Goal: Task Accomplishment & Management: Manage account settings

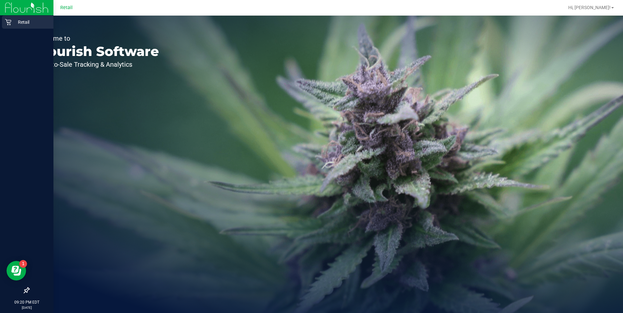
click at [15, 24] on p "Retail" at bounding box center [30, 22] width 39 height 8
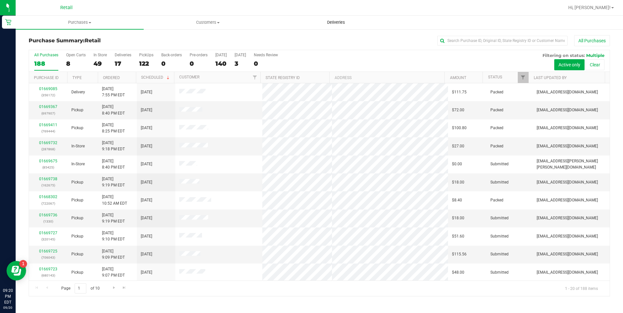
click at [345, 20] on span "Deliveries" at bounding box center [336, 23] width 36 height 6
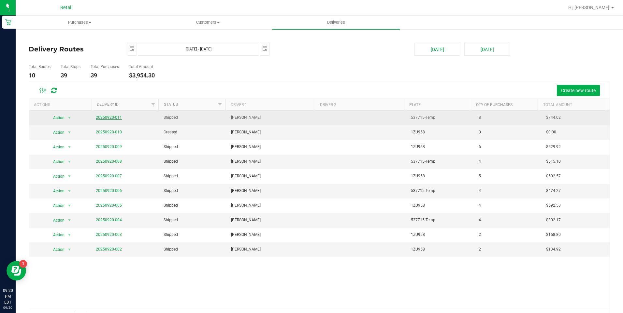
click at [107, 116] on link "20250920-011" at bounding box center [109, 117] width 26 height 5
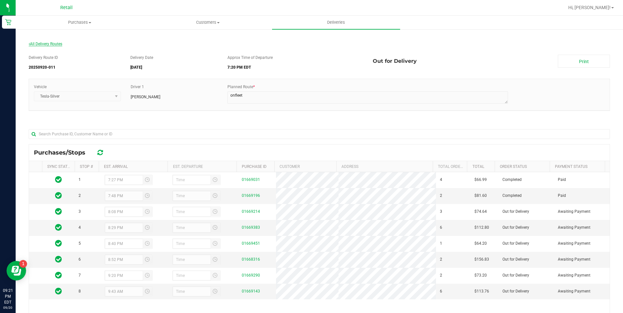
click at [57, 43] on span "All Delivery Routes" at bounding box center [46, 44] width 34 height 5
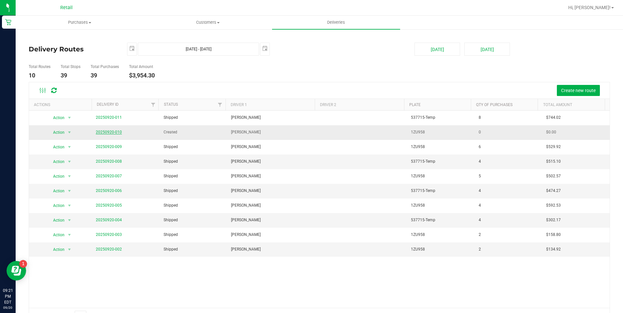
click at [111, 131] on link "20250920-010" at bounding box center [109, 132] width 26 height 5
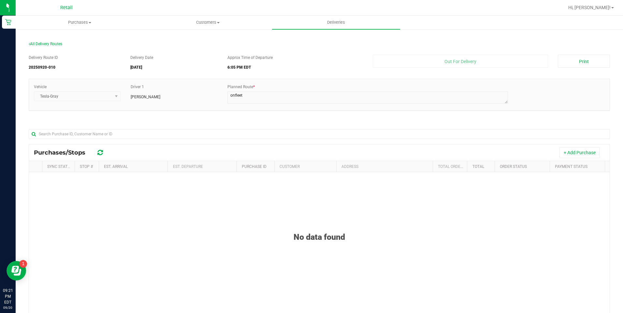
click at [44, 46] on div "All Delivery Routes" at bounding box center [319, 45] width 581 height 9
click at [45, 44] on span "All Delivery Routes" at bounding box center [46, 44] width 34 height 5
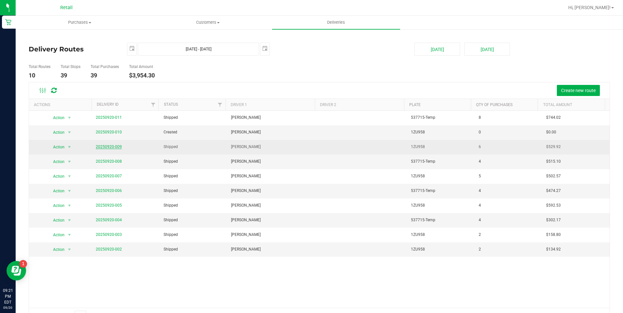
click at [109, 147] on link "20250920-009" at bounding box center [109, 147] width 26 height 5
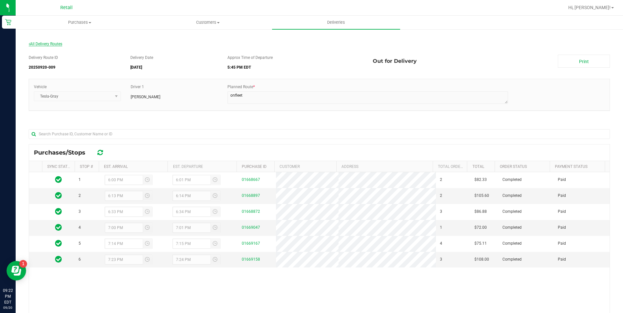
click at [57, 42] on span "All Delivery Routes" at bounding box center [46, 44] width 34 height 5
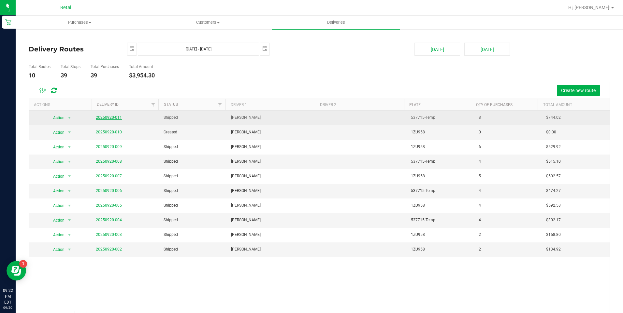
click at [109, 118] on link "20250920-011" at bounding box center [109, 117] width 26 height 5
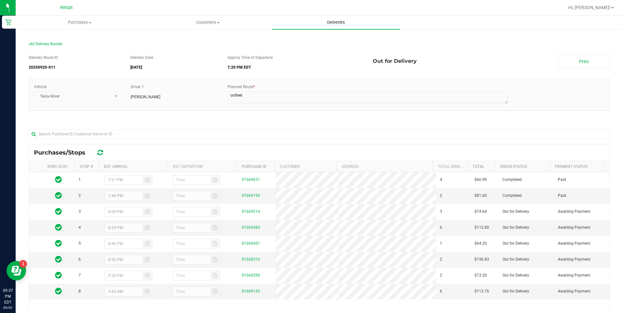
click at [343, 21] on span "Deliveries" at bounding box center [336, 23] width 36 height 6
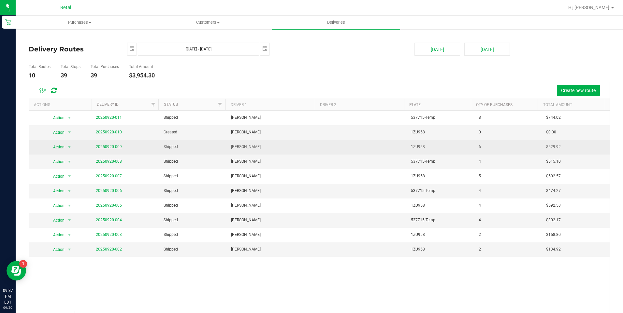
click at [111, 145] on link "20250920-009" at bounding box center [109, 147] width 26 height 5
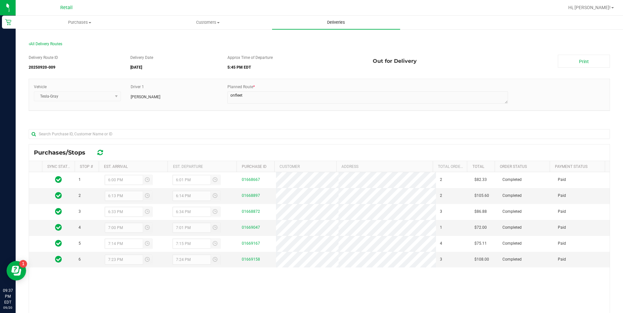
click at [326, 19] on uib-tab-heading "Deliveries" at bounding box center [336, 23] width 128 height 14
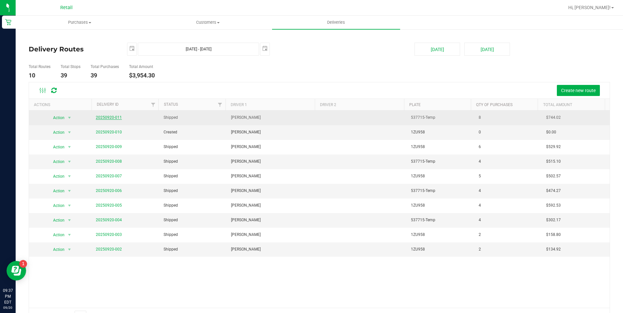
click at [112, 118] on link "20250920-011" at bounding box center [109, 117] width 26 height 5
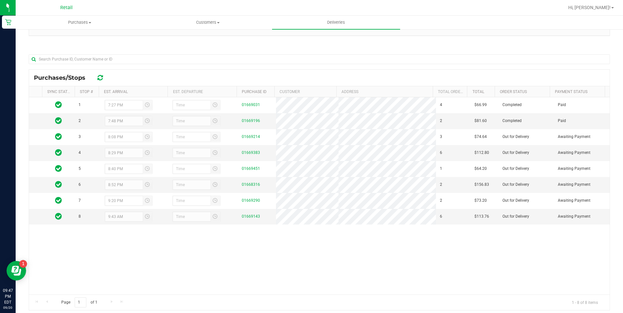
scroll to position [90, 0]
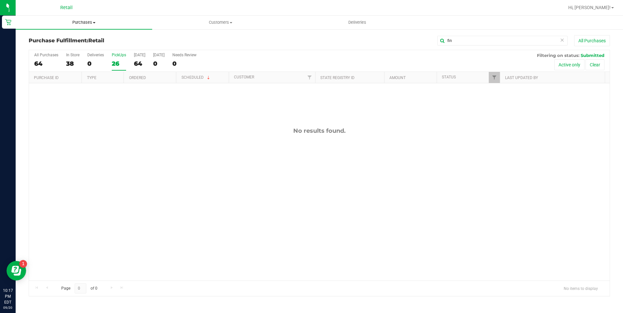
click at [81, 21] on span "Purchases" at bounding box center [84, 23] width 137 height 6
click at [42, 39] on span "Summary of purchases" at bounding box center [49, 39] width 67 height 6
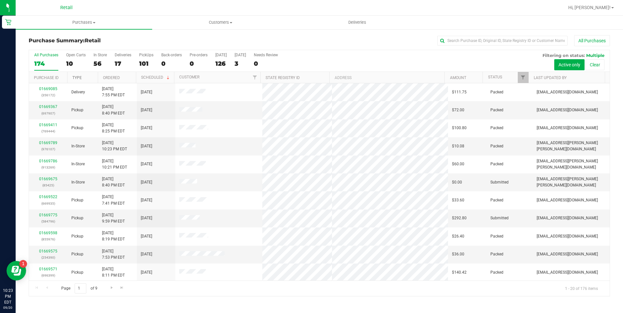
click at [76, 79] on link "Type" at bounding box center [76, 78] width 9 height 5
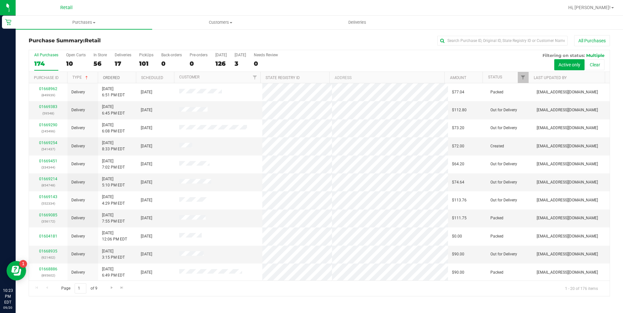
click at [113, 77] on link "Ordered" at bounding box center [111, 78] width 17 height 5
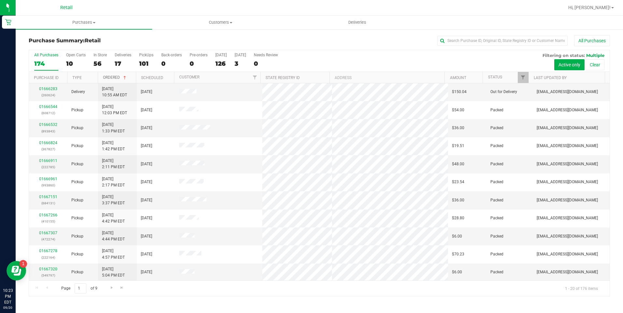
scroll to position [163, 0]
click at [110, 289] on span "Go to the next page" at bounding box center [111, 287] width 5 height 5
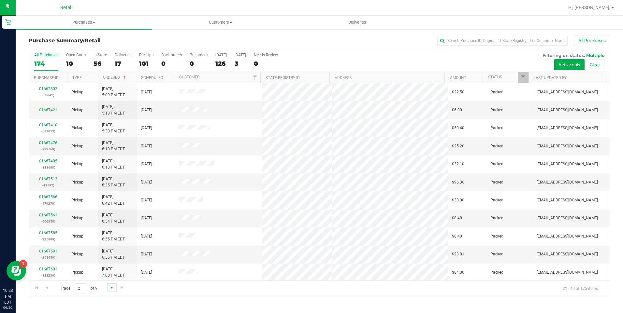
click at [109, 286] on span "Go to the next page" at bounding box center [111, 287] width 5 height 5
click at [112, 287] on span "Go to the next page" at bounding box center [111, 287] width 5 height 5
click at [46, 289] on span "Go to the previous page" at bounding box center [46, 287] width 5 height 5
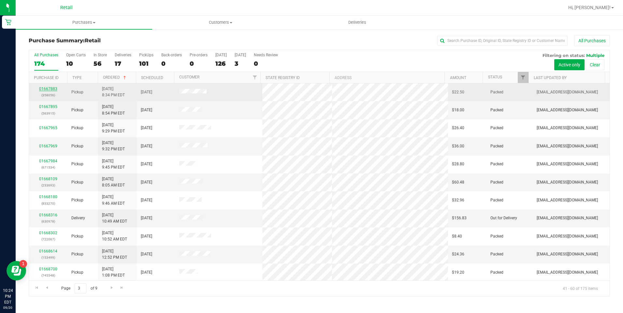
click at [52, 90] on link "01667883" at bounding box center [48, 89] width 18 height 5
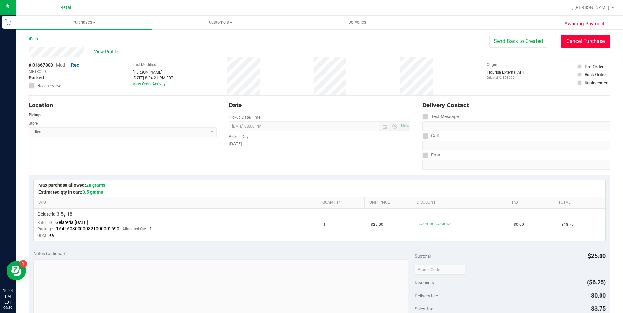
click at [569, 42] on button "Cancel Purchase" at bounding box center [585, 41] width 49 height 12
click at [37, 38] on link "Back" at bounding box center [34, 39] width 10 height 5
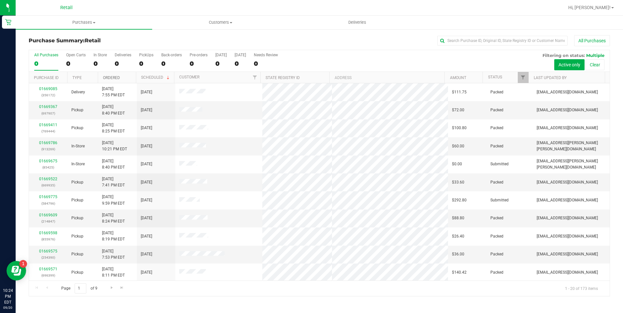
click at [112, 78] on link "Ordered" at bounding box center [111, 78] width 17 height 5
click at [52, 179] on link "01666159" at bounding box center [48, 179] width 18 height 5
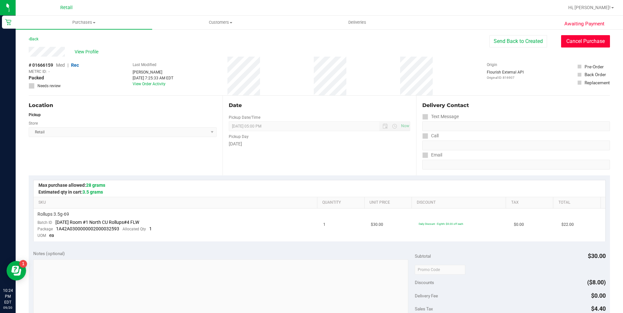
click at [579, 39] on button "Cancel Purchase" at bounding box center [585, 41] width 49 height 12
click at [31, 37] on link "Back" at bounding box center [34, 39] width 10 height 5
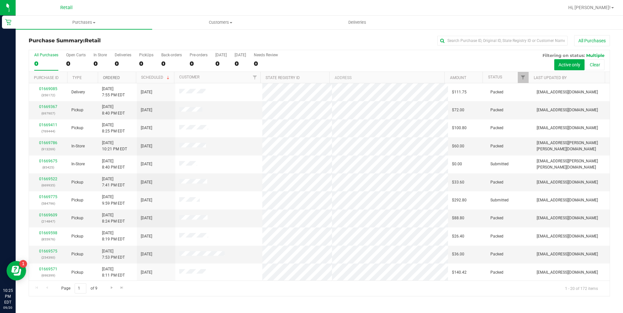
click at [112, 77] on link "Ordered" at bounding box center [111, 78] width 17 height 5
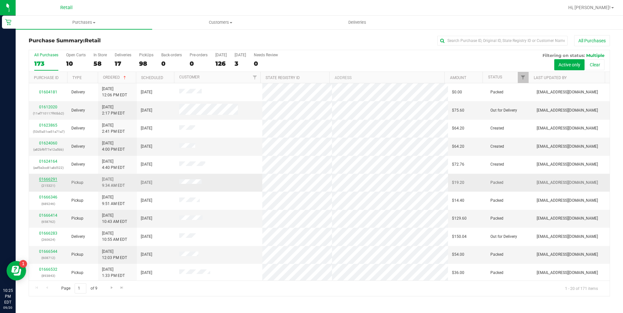
click at [48, 178] on link "01666291" at bounding box center [48, 179] width 18 height 5
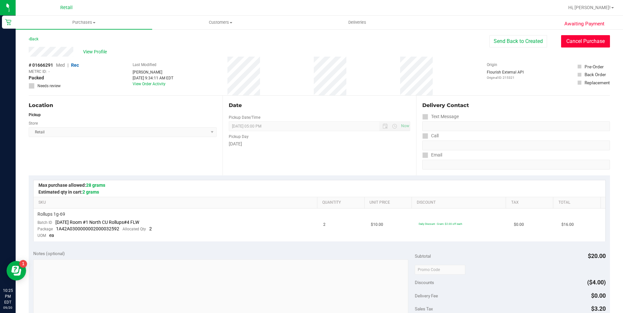
click at [578, 37] on button "Cancel Purchase" at bounding box center [585, 41] width 49 height 12
click at [36, 40] on link "Back" at bounding box center [34, 39] width 10 height 5
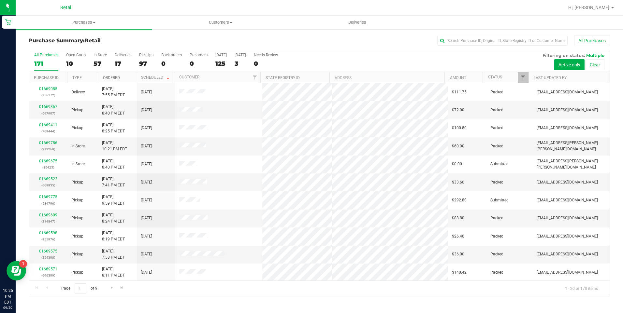
click at [114, 79] on link "Ordered" at bounding box center [111, 78] width 17 height 5
click at [49, 177] on link "01666346" at bounding box center [48, 179] width 18 height 5
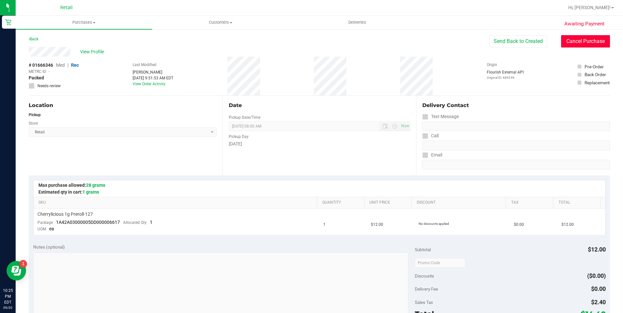
click at [573, 43] on button "Cancel Purchase" at bounding box center [585, 41] width 49 height 12
click at [31, 40] on link "Back" at bounding box center [34, 39] width 10 height 5
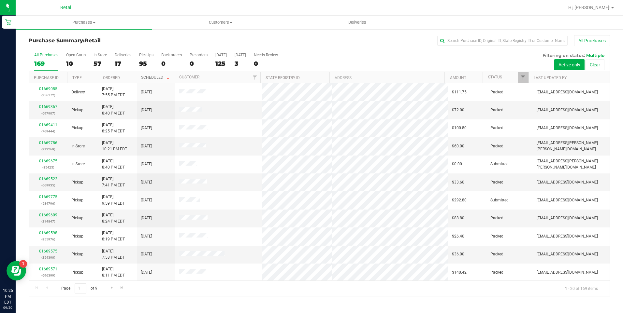
click at [152, 76] on link "Scheduled" at bounding box center [156, 77] width 30 height 5
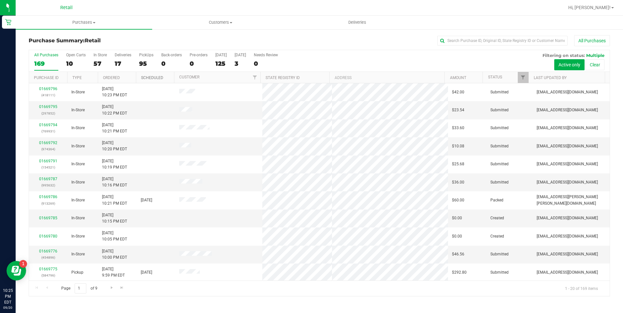
click at [152, 76] on link "Scheduled" at bounding box center [152, 78] width 22 height 5
click at [110, 76] on link "Ordered" at bounding box center [111, 78] width 17 height 5
click at [49, 180] on link "01666414" at bounding box center [48, 179] width 18 height 5
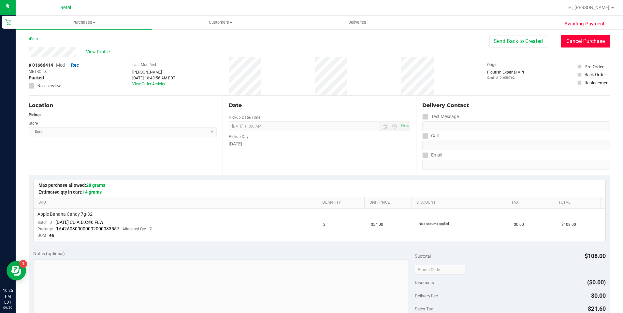
drag, startPoint x: 585, startPoint y: 45, endPoint x: 334, endPoint y: 41, distance: 251.2
click at [583, 44] on button "Cancel Purchase" at bounding box center [585, 41] width 49 height 12
click at [34, 39] on link "Back" at bounding box center [34, 39] width 10 height 5
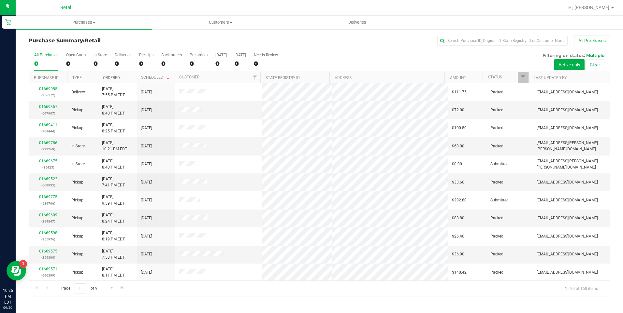
click at [113, 79] on link "Ordered" at bounding box center [111, 78] width 17 height 5
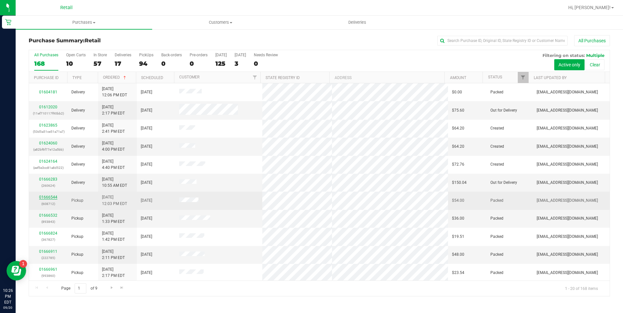
click at [44, 197] on link "01666544" at bounding box center [48, 197] width 18 height 5
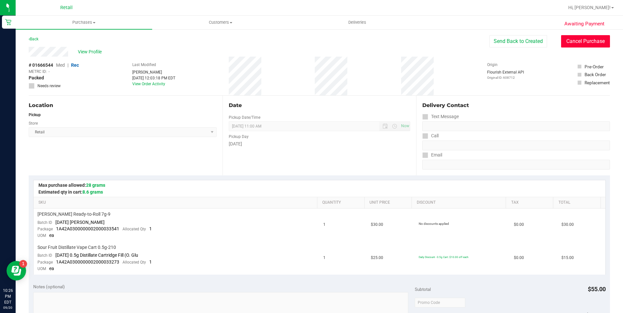
drag, startPoint x: 605, startPoint y: 40, endPoint x: 340, endPoint y: 39, distance: 264.5
click at [604, 40] on button "Cancel Purchase" at bounding box center [585, 41] width 49 height 12
click at [36, 38] on link "Back" at bounding box center [34, 39] width 10 height 5
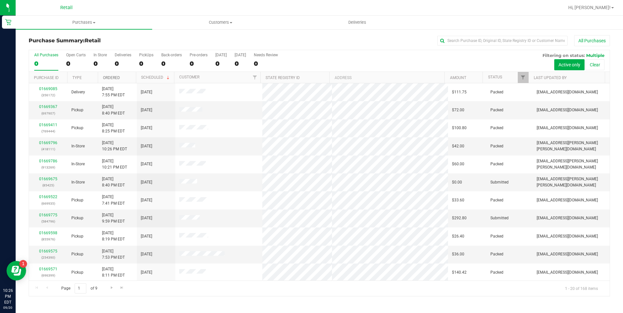
click at [116, 78] on link "Ordered" at bounding box center [111, 78] width 17 height 5
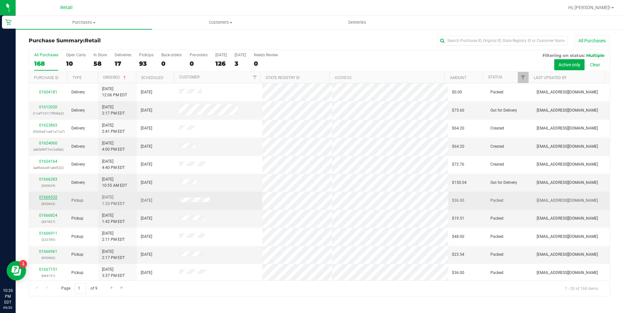
click at [50, 197] on link "01666532" at bounding box center [48, 197] width 18 height 5
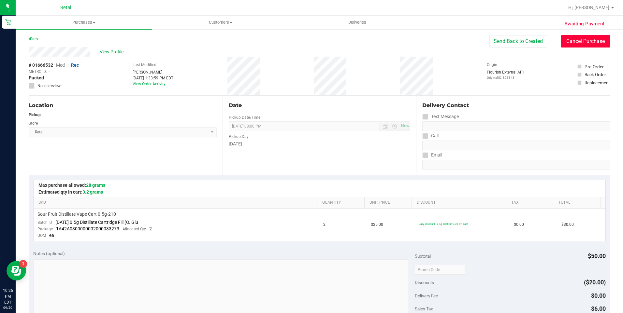
drag, startPoint x: 592, startPoint y: 39, endPoint x: 342, endPoint y: 39, distance: 249.2
click at [590, 40] on button "Cancel Purchase" at bounding box center [585, 41] width 49 height 12
click at [31, 41] on link "Back" at bounding box center [34, 39] width 10 height 5
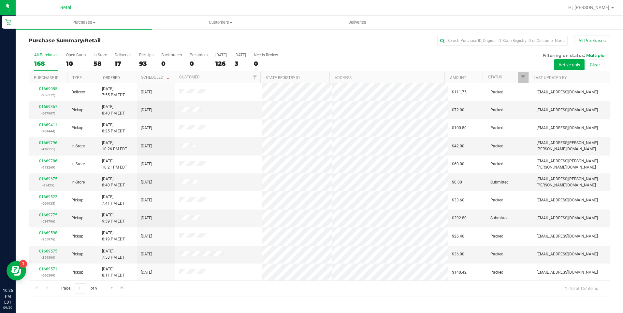
click at [114, 77] on link "Ordered" at bounding box center [111, 78] width 17 height 5
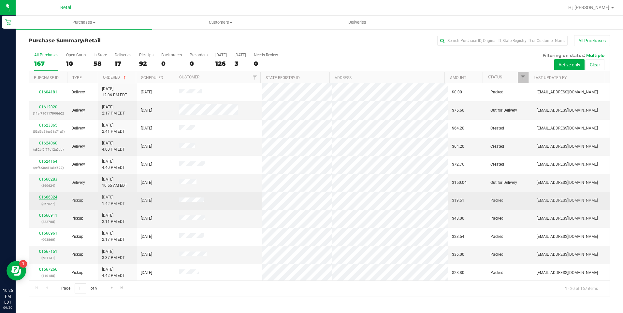
click at [49, 197] on link "01666824" at bounding box center [48, 197] width 18 height 5
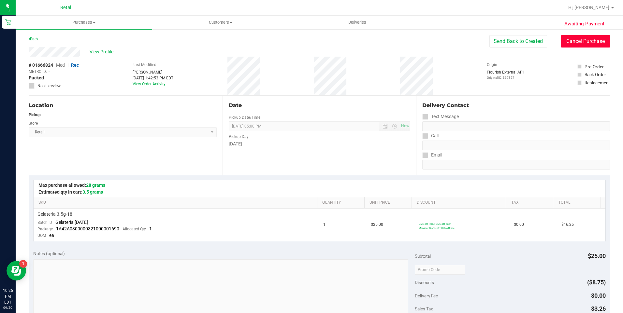
drag, startPoint x: 590, startPoint y: 43, endPoint x: 335, endPoint y: 41, distance: 255.4
click at [589, 43] on button "Cancel Purchase" at bounding box center [585, 41] width 49 height 12
click at [38, 40] on link "Back" at bounding box center [34, 39] width 10 height 5
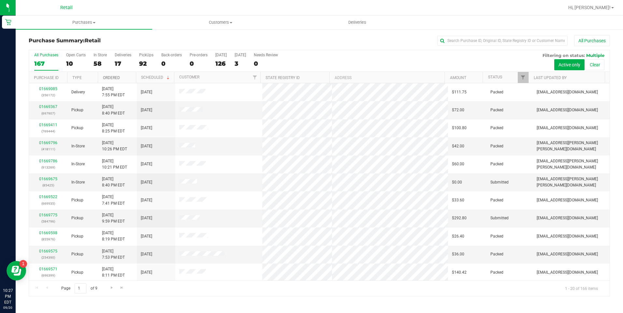
click at [108, 76] on link "Ordered" at bounding box center [111, 78] width 17 height 5
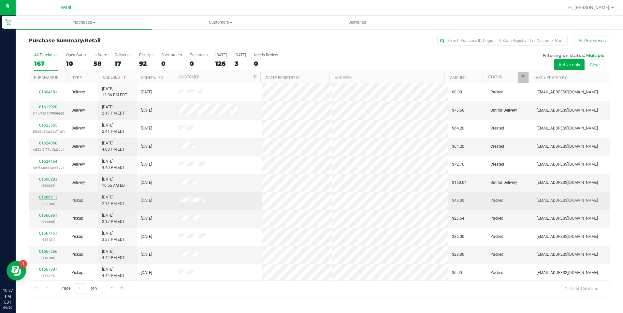
click at [48, 196] on link "01666911" at bounding box center [48, 197] width 18 height 5
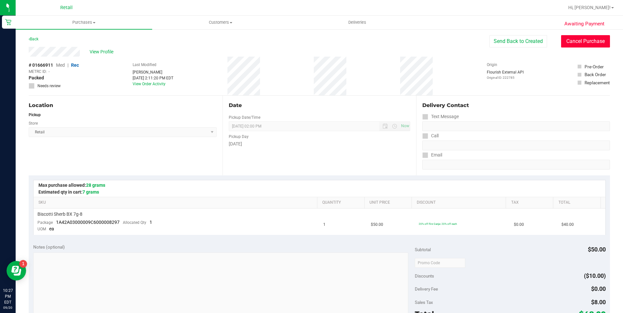
click at [583, 43] on button "Cancel Purchase" at bounding box center [585, 41] width 49 height 12
click at [33, 38] on link "Back" at bounding box center [34, 39] width 10 height 5
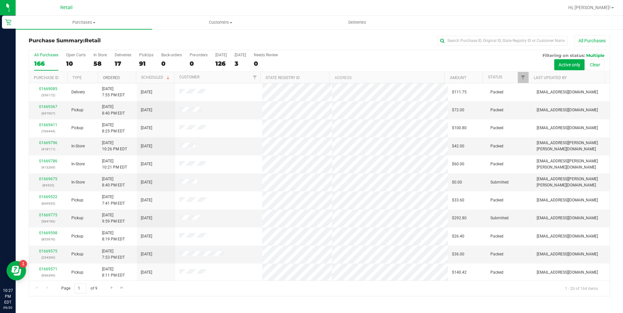
click at [117, 77] on link "Ordered" at bounding box center [111, 78] width 17 height 5
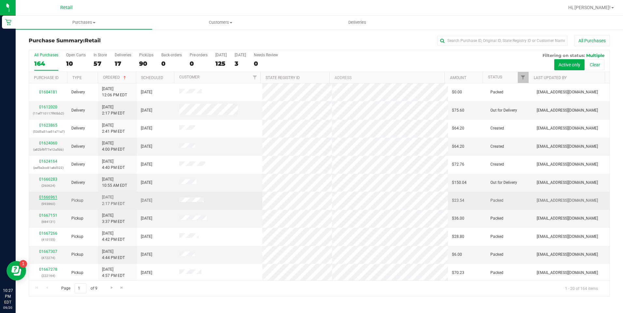
click at [44, 196] on link "01666961" at bounding box center [48, 197] width 18 height 5
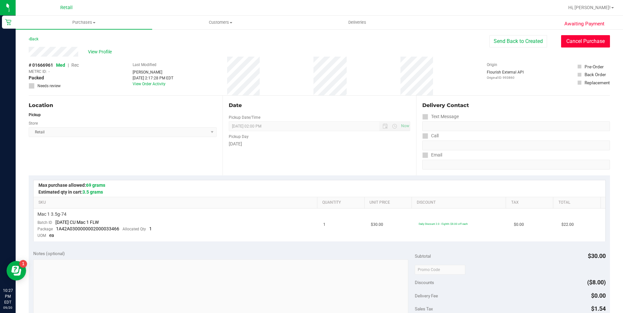
click at [585, 40] on button "Cancel Purchase" at bounding box center [585, 41] width 49 height 12
click at [36, 39] on link "Back" at bounding box center [34, 39] width 10 height 5
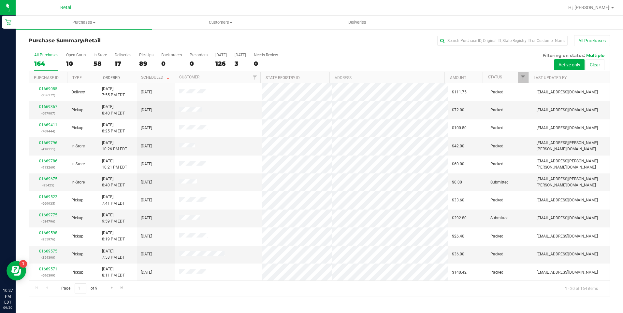
click at [114, 77] on link "Ordered" at bounding box center [111, 78] width 17 height 5
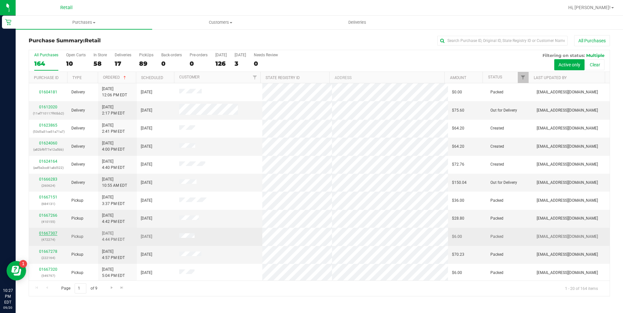
click at [50, 231] on link "01667307" at bounding box center [48, 233] width 18 height 5
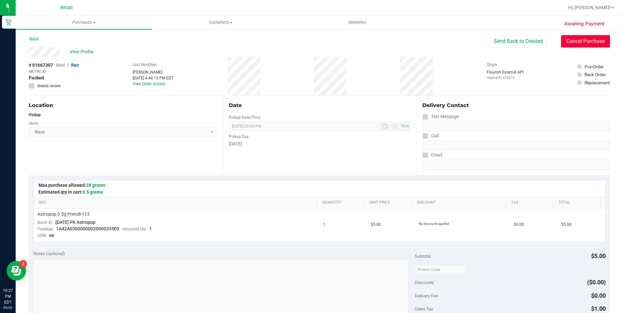
click at [580, 43] on button "Cancel Purchase" at bounding box center [585, 41] width 49 height 12
click at [37, 38] on link "Back" at bounding box center [34, 39] width 10 height 5
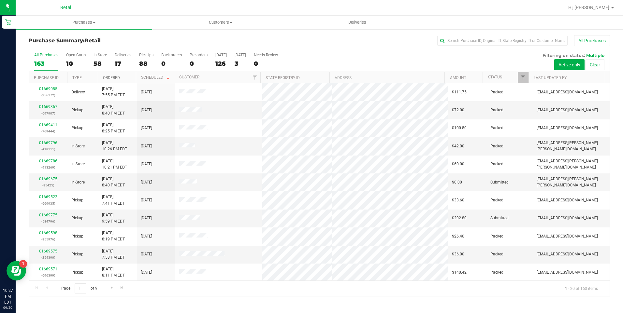
click at [115, 77] on link "Ordered" at bounding box center [111, 78] width 17 height 5
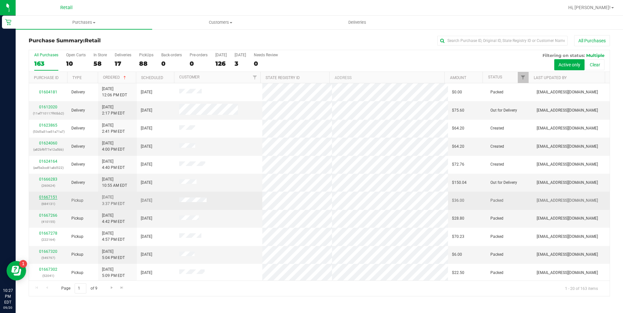
click at [49, 195] on link "01667151" at bounding box center [48, 197] width 18 height 5
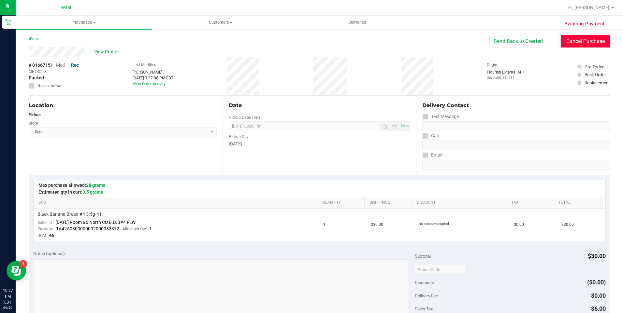
click at [602, 41] on button "Cancel Purchase" at bounding box center [585, 41] width 49 height 12
click at [35, 39] on link "Back" at bounding box center [34, 39] width 10 height 5
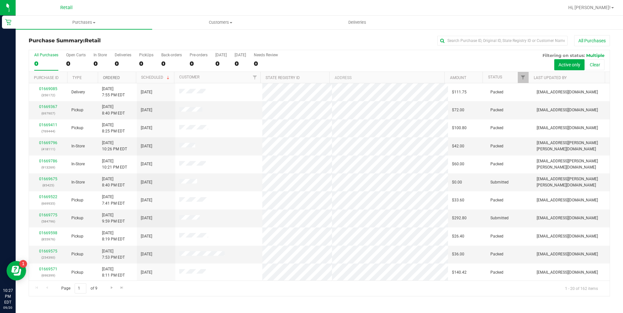
click at [116, 76] on link "Ordered" at bounding box center [111, 78] width 17 height 5
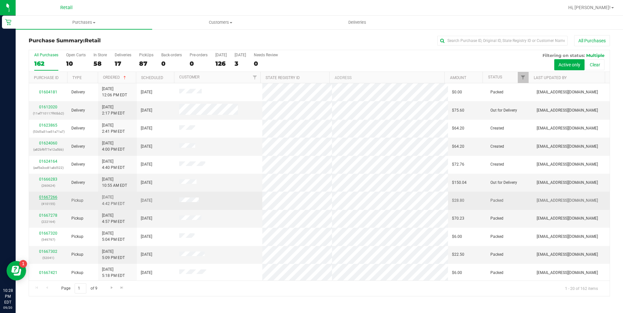
click at [49, 197] on link "01667266" at bounding box center [48, 197] width 18 height 5
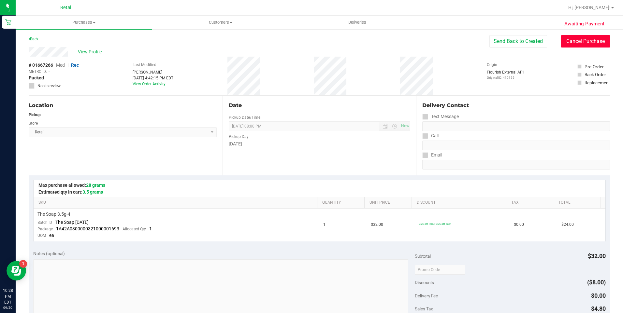
click at [577, 39] on button "Cancel Purchase" at bounding box center [585, 41] width 49 height 12
click at [33, 39] on link "Back" at bounding box center [34, 39] width 10 height 5
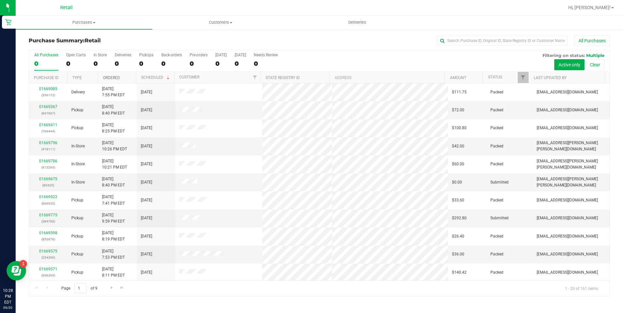
click at [108, 76] on link "Ordered" at bounding box center [111, 78] width 17 height 5
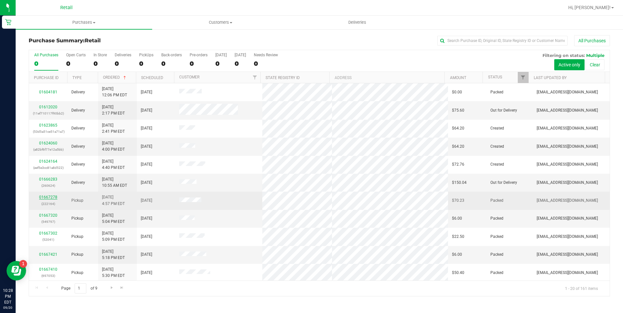
click at [47, 197] on link "01667278" at bounding box center [48, 197] width 18 height 5
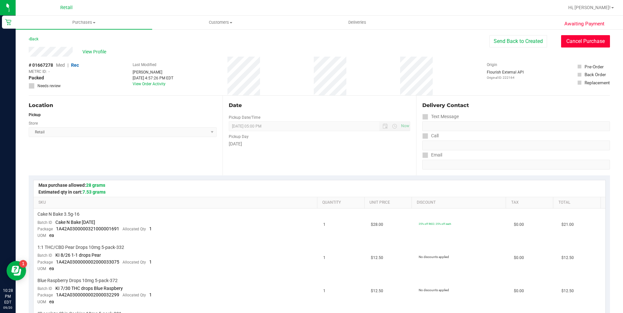
click at [579, 44] on button "Cancel Purchase" at bounding box center [585, 41] width 49 height 12
click at [34, 41] on link "Back" at bounding box center [34, 39] width 10 height 5
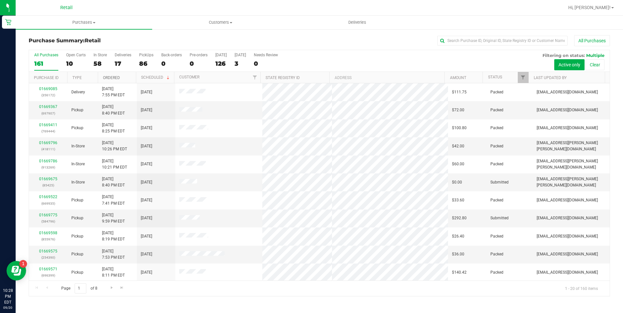
click at [110, 77] on link "Ordered" at bounding box center [111, 78] width 17 height 5
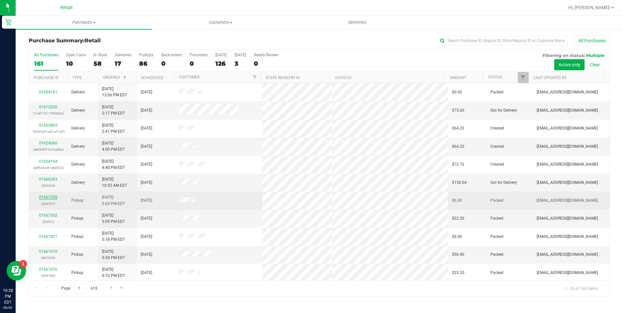
click at [52, 197] on link "01667320" at bounding box center [48, 197] width 18 height 5
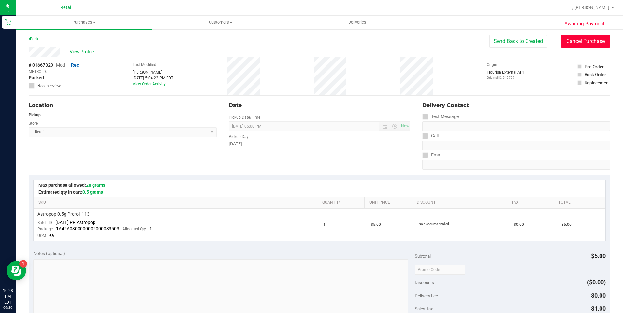
click at [590, 42] on button "Cancel Purchase" at bounding box center [585, 41] width 49 height 12
click at [36, 41] on link "Back" at bounding box center [34, 39] width 10 height 5
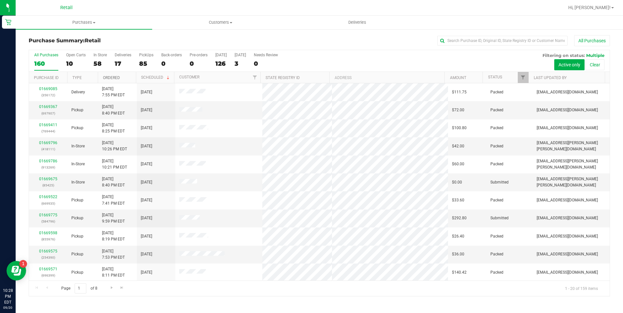
click at [114, 78] on link "Ordered" at bounding box center [111, 78] width 17 height 5
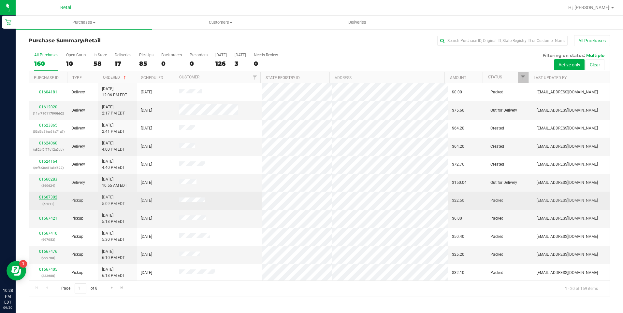
click at [50, 197] on link "01667302" at bounding box center [48, 197] width 18 height 5
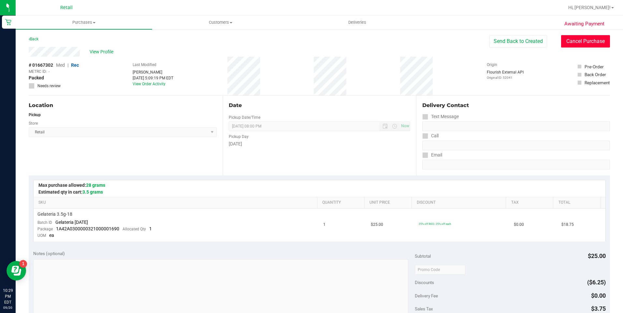
click at [593, 44] on button "Cancel Purchase" at bounding box center [585, 41] width 49 height 12
click at [31, 41] on link "Back" at bounding box center [34, 39] width 10 height 5
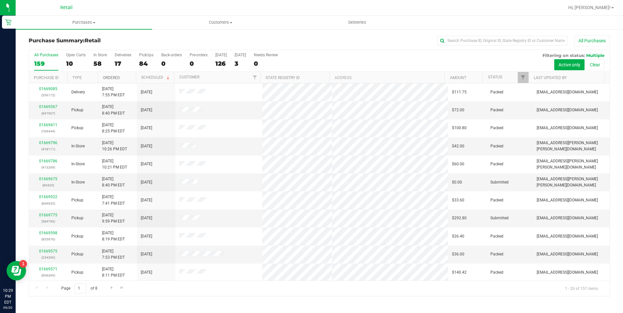
click at [116, 78] on link "Ordered" at bounding box center [111, 78] width 17 height 5
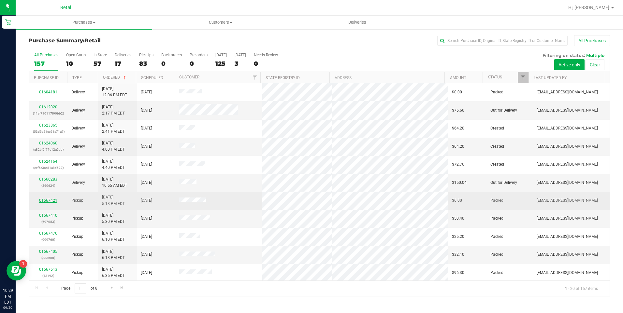
click at [49, 201] on link "01667421" at bounding box center [48, 200] width 18 height 5
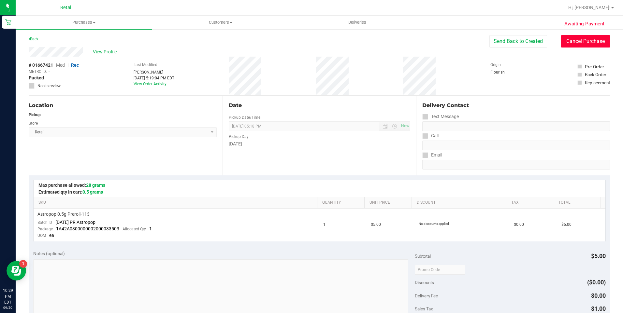
click at [588, 45] on button "Cancel Purchase" at bounding box center [585, 41] width 49 height 12
click at [38, 38] on link "Back" at bounding box center [34, 39] width 10 height 5
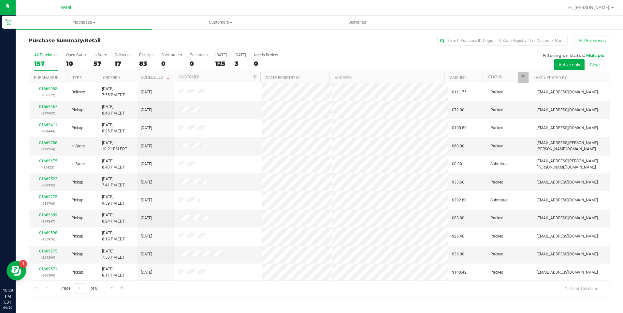
click at [108, 74] on th "Ordered" at bounding box center [117, 77] width 38 height 11
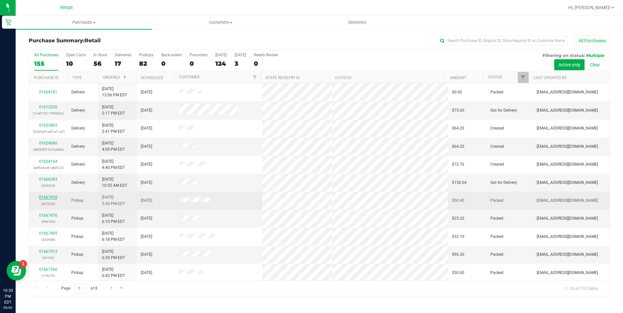
click at [50, 195] on link "01667410" at bounding box center [48, 197] width 18 height 5
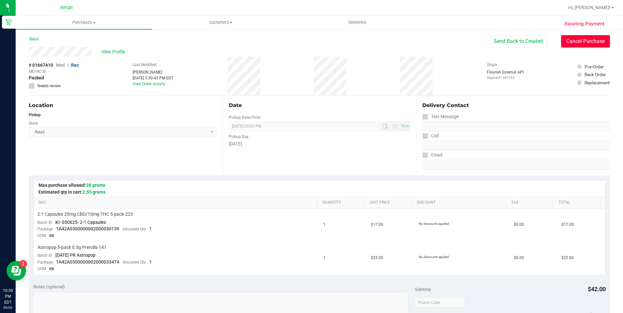
click at [581, 43] on button "Cancel Purchase" at bounding box center [585, 41] width 49 height 12
click at [35, 41] on div "Back" at bounding box center [34, 39] width 10 height 8
click at [33, 40] on link "Back" at bounding box center [34, 39] width 10 height 5
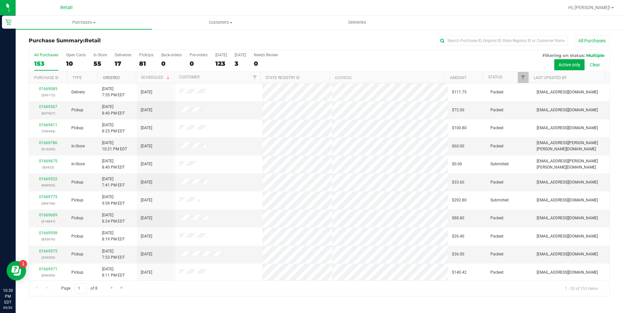
click at [109, 79] on link "Ordered" at bounding box center [111, 78] width 17 height 5
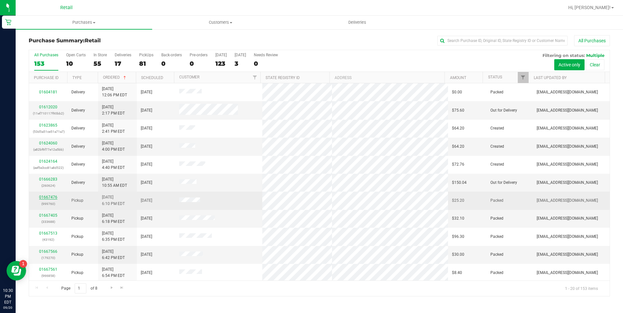
click at [51, 196] on link "01667476" at bounding box center [48, 197] width 18 height 5
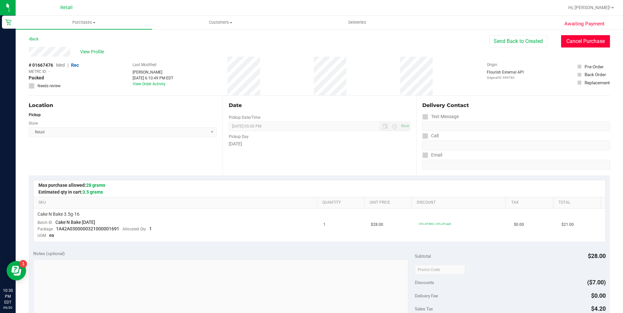
click at [586, 41] on button "Cancel Purchase" at bounding box center [585, 41] width 49 height 12
click at [38, 39] on link "Back" at bounding box center [34, 39] width 10 height 5
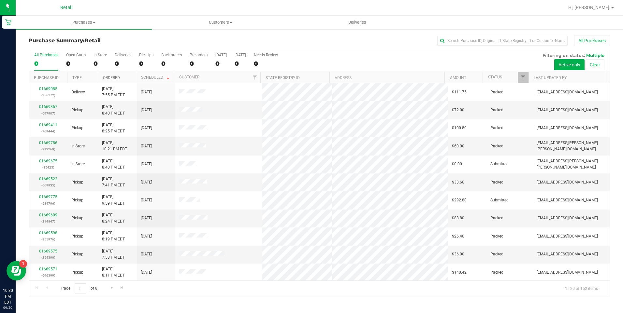
click at [112, 76] on link "Ordered" at bounding box center [111, 78] width 17 height 5
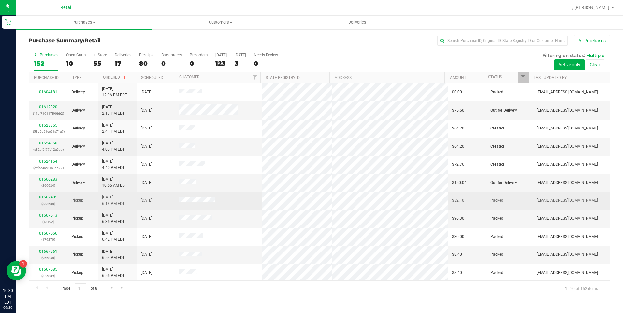
click at [40, 198] on link "01667405" at bounding box center [48, 197] width 18 height 5
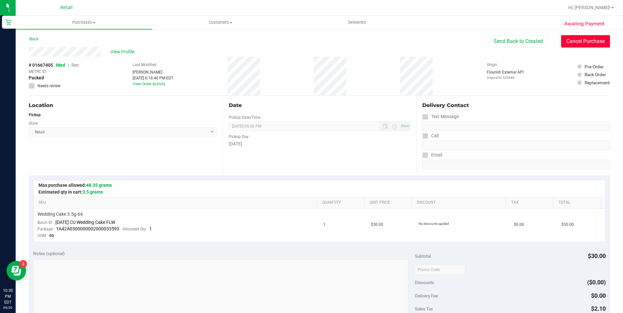
click at [576, 39] on button "Cancel Purchase" at bounding box center [585, 41] width 49 height 12
click at [38, 40] on link "Back" at bounding box center [34, 39] width 10 height 5
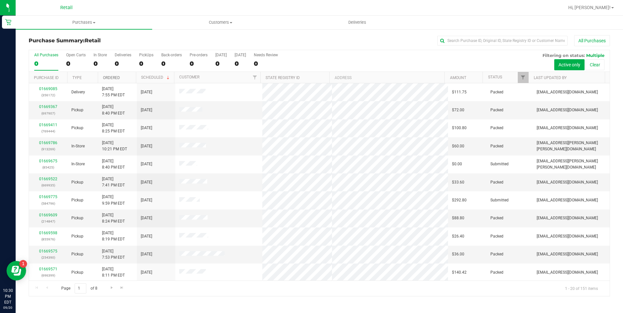
click at [112, 77] on link "Ordered" at bounding box center [111, 78] width 17 height 5
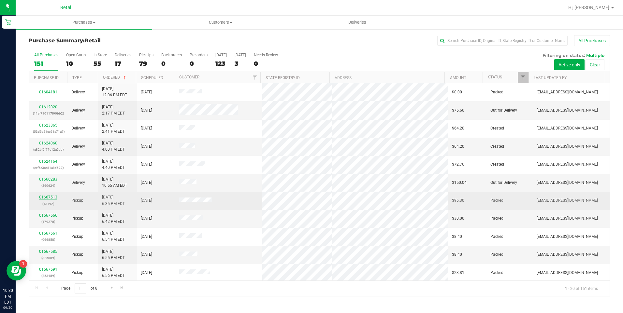
click at [48, 195] on link "01667513" at bounding box center [48, 197] width 18 height 5
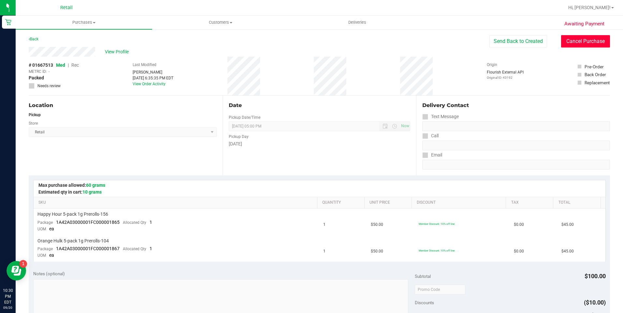
click at [574, 42] on button "Cancel Purchase" at bounding box center [585, 41] width 49 height 12
click at [35, 40] on link "Back" at bounding box center [34, 39] width 10 height 5
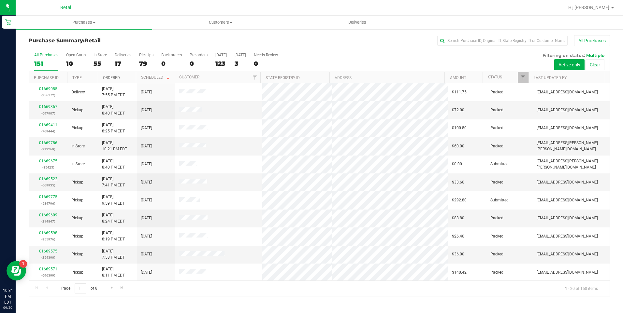
click at [111, 79] on link "Ordered" at bounding box center [111, 78] width 17 height 5
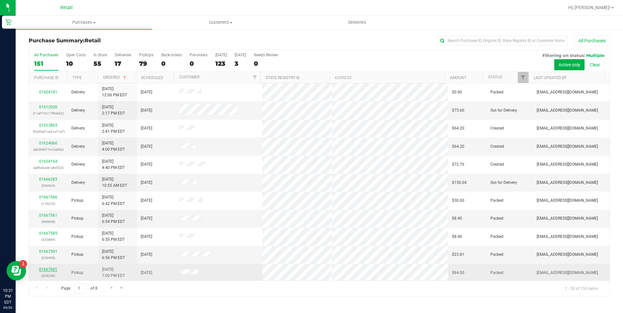
click at [42, 269] on link "01667601" at bounding box center [48, 269] width 18 height 5
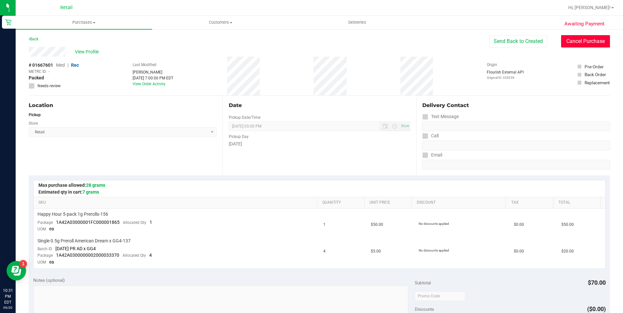
click at [590, 44] on button "Cancel Purchase" at bounding box center [585, 41] width 49 height 12
click at [35, 41] on link "Back" at bounding box center [34, 39] width 10 height 5
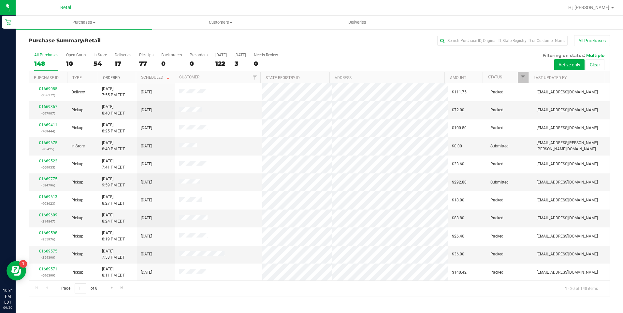
click at [108, 77] on link "Ordered" at bounding box center [111, 78] width 17 height 5
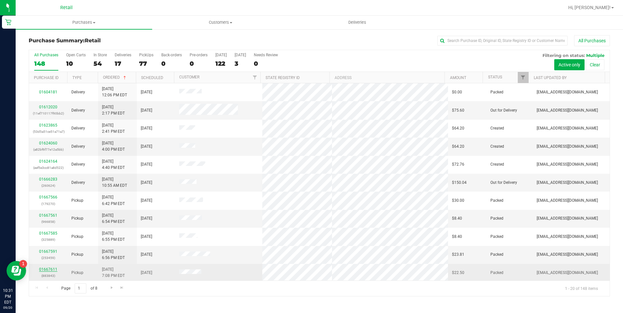
click at [52, 269] on link "01667611" at bounding box center [48, 269] width 18 height 5
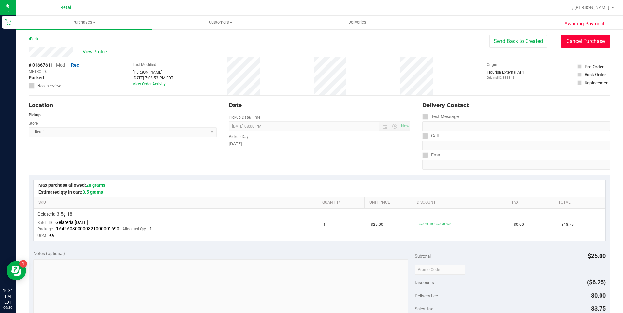
click at [583, 40] on button "Cancel Purchase" at bounding box center [585, 41] width 49 height 12
click at [34, 41] on link "Back" at bounding box center [34, 39] width 10 height 5
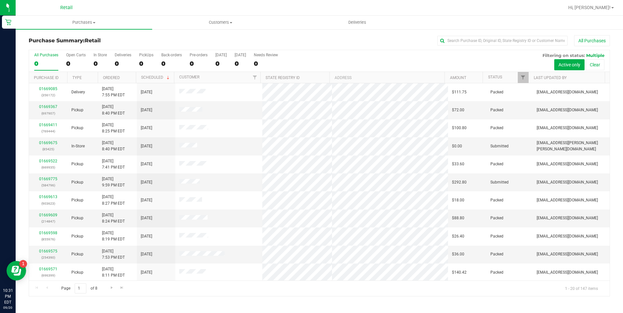
click at [113, 74] on th "Ordered" at bounding box center [117, 77] width 38 height 11
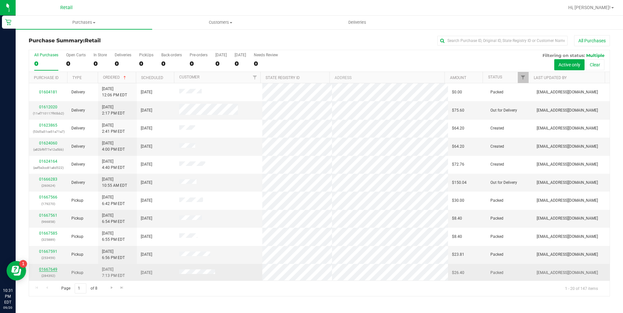
click at [55, 268] on link "01667649" at bounding box center [48, 269] width 18 height 5
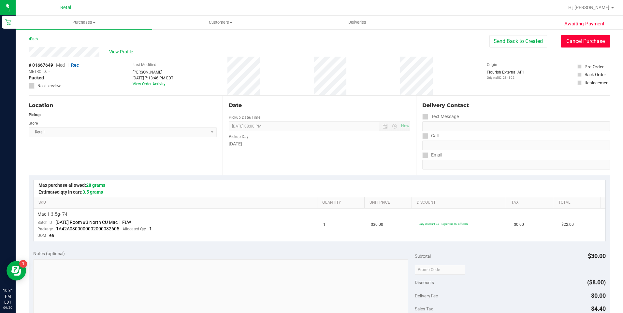
click at [598, 44] on button "Cancel Purchase" at bounding box center [585, 41] width 49 height 12
click at [35, 38] on link "Back" at bounding box center [34, 39] width 10 height 5
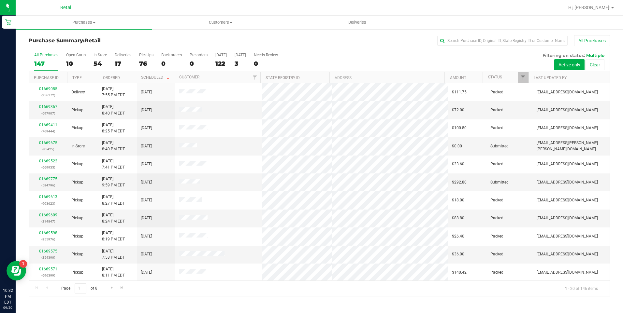
click at [113, 75] on th "Ordered" at bounding box center [117, 77] width 38 height 11
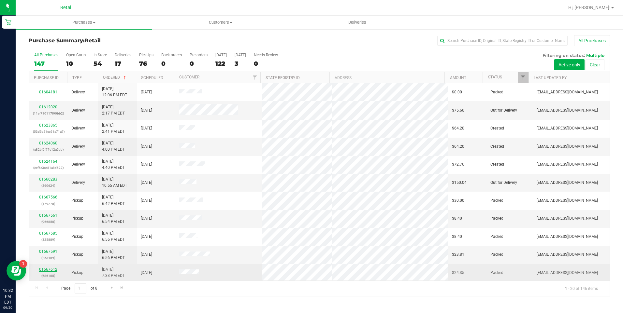
click at [54, 269] on link "01667612" at bounding box center [48, 269] width 18 height 5
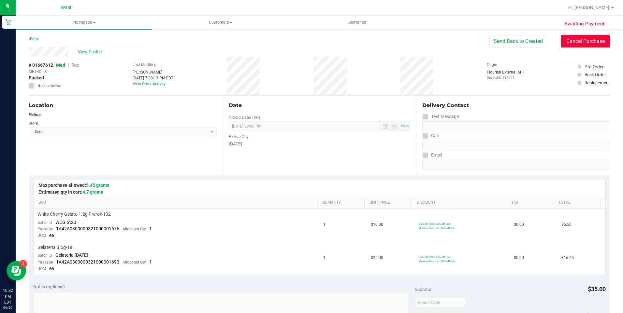
click at [575, 38] on button "Cancel Purchase" at bounding box center [585, 41] width 49 height 12
click at [33, 38] on link "Back" at bounding box center [34, 39] width 10 height 5
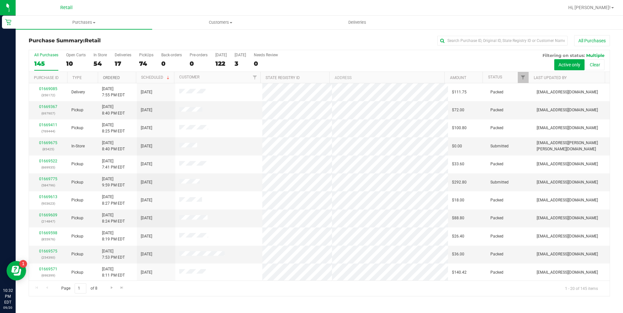
click at [113, 76] on link "Ordered" at bounding box center [111, 78] width 17 height 5
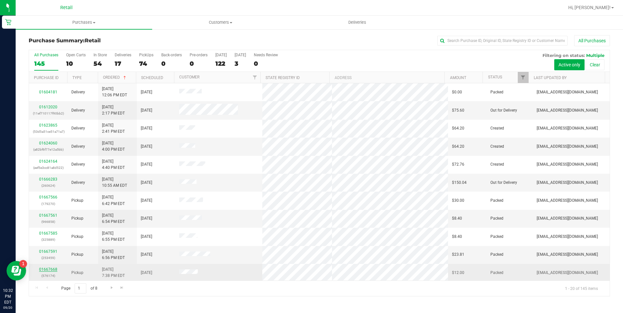
click at [54, 270] on link "01667668" at bounding box center [48, 269] width 18 height 5
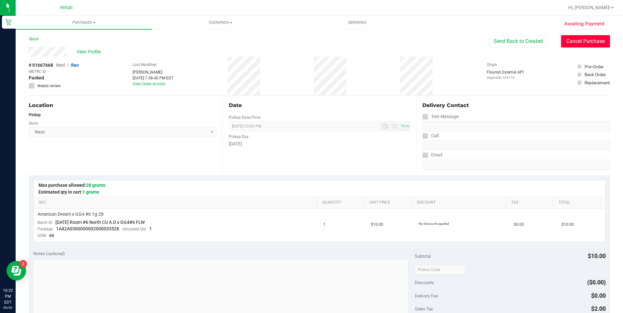
click at [575, 37] on button "Cancel Purchase" at bounding box center [585, 41] width 49 height 12
click at [33, 38] on link "Back" at bounding box center [34, 39] width 10 height 5
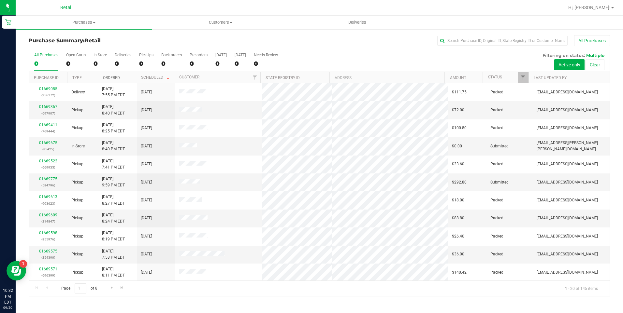
click at [115, 76] on link "Ordered" at bounding box center [111, 78] width 17 height 5
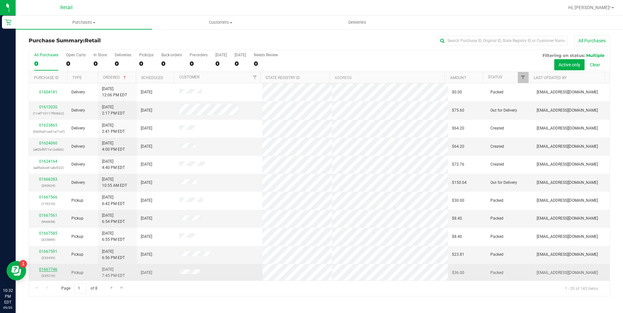
click at [50, 269] on link "01667746" at bounding box center [48, 269] width 18 height 5
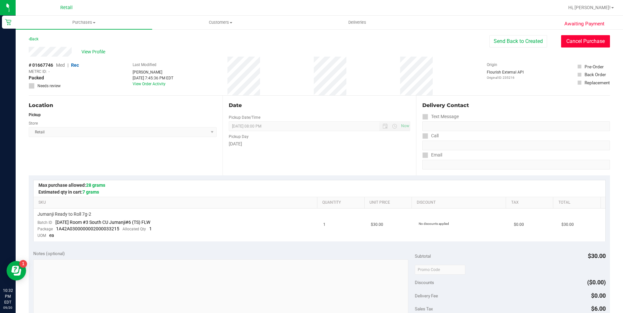
click at [598, 45] on button "Cancel Purchase" at bounding box center [585, 41] width 49 height 12
click at [37, 41] on link "Back" at bounding box center [34, 39] width 10 height 5
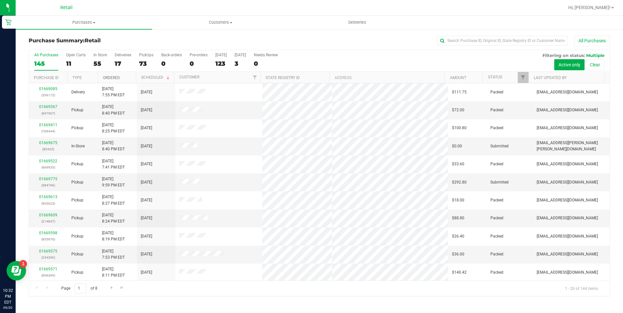
click at [111, 79] on link "Ordered" at bounding box center [111, 78] width 17 height 5
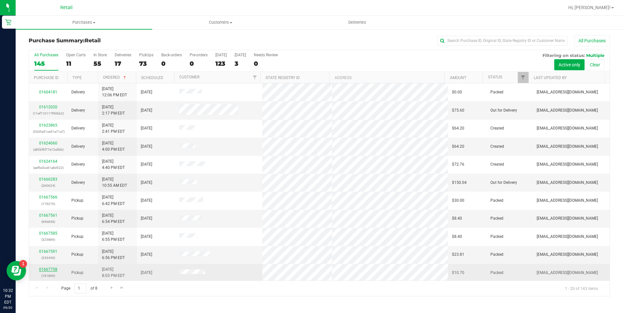
click at [52, 271] on link "01667758" at bounding box center [48, 269] width 18 height 5
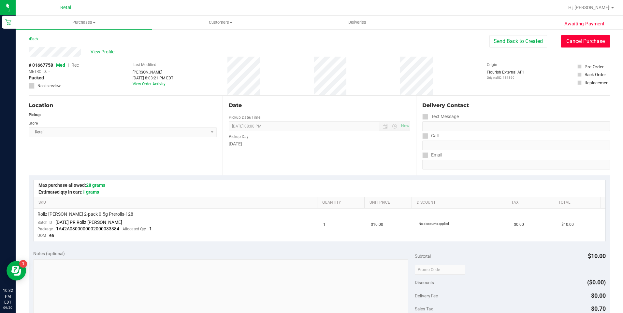
click at [578, 36] on button "Cancel Purchase" at bounding box center [585, 41] width 49 height 12
click at [36, 36] on div "Back" at bounding box center [34, 39] width 10 height 8
click at [36, 38] on link "Back" at bounding box center [34, 39] width 10 height 5
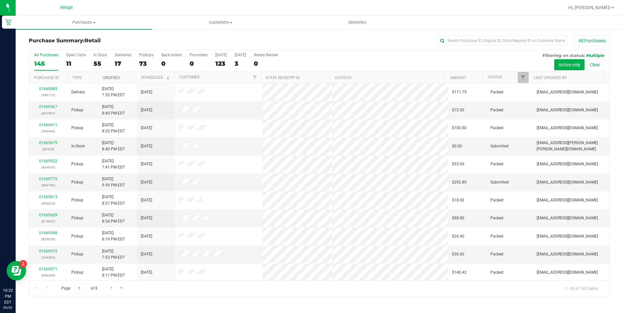
click at [116, 79] on link "Ordered" at bounding box center [111, 78] width 17 height 5
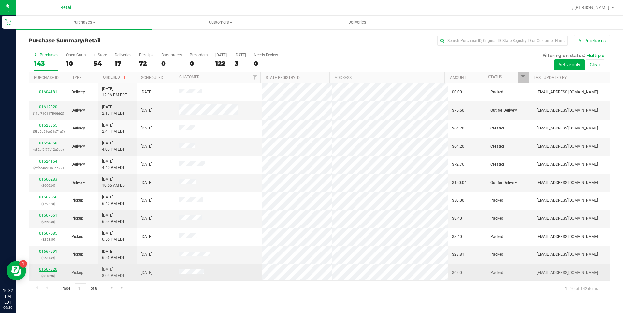
click at [54, 269] on link "01667820" at bounding box center [48, 269] width 18 height 5
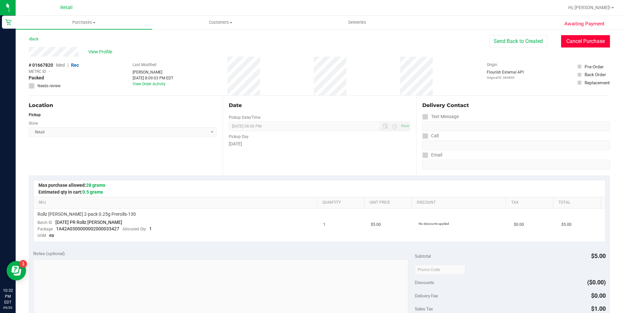
click at [584, 38] on button "Cancel Purchase" at bounding box center [585, 41] width 49 height 12
click at [37, 39] on link "Back" at bounding box center [34, 39] width 10 height 5
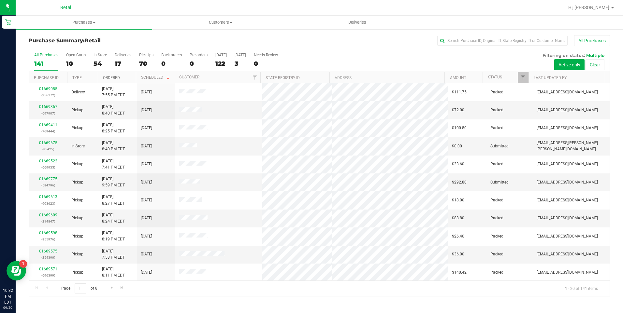
click at [112, 78] on link "Ordered" at bounding box center [111, 78] width 17 height 5
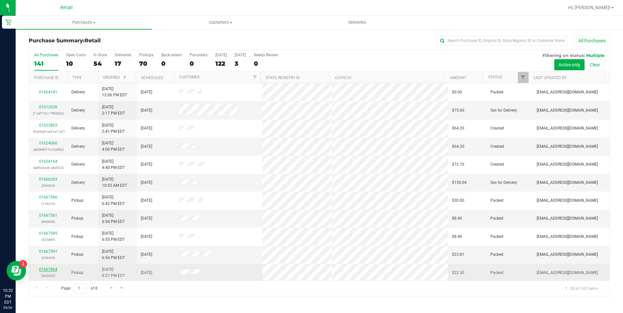
click at [47, 268] on link "01667864" at bounding box center [48, 269] width 18 height 5
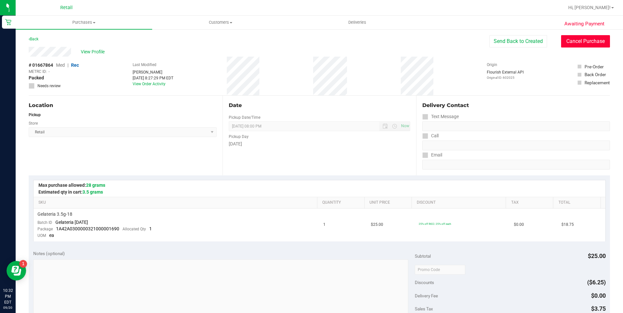
click at [576, 40] on button "Cancel Purchase" at bounding box center [585, 41] width 49 height 12
click at [36, 37] on link "Back" at bounding box center [34, 39] width 10 height 5
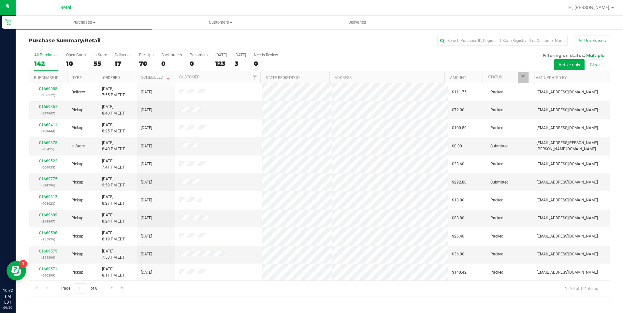
click at [116, 78] on link "Ordered" at bounding box center [111, 78] width 17 height 5
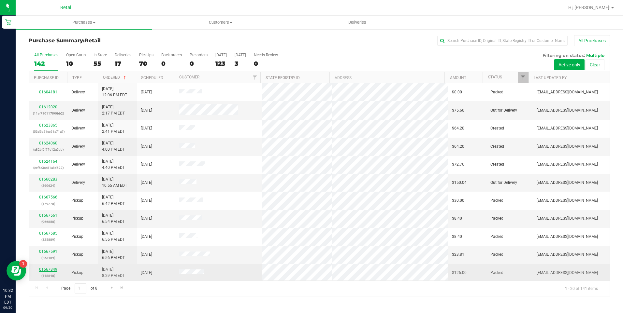
click at [50, 268] on link "01667849" at bounding box center [48, 269] width 18 height 5
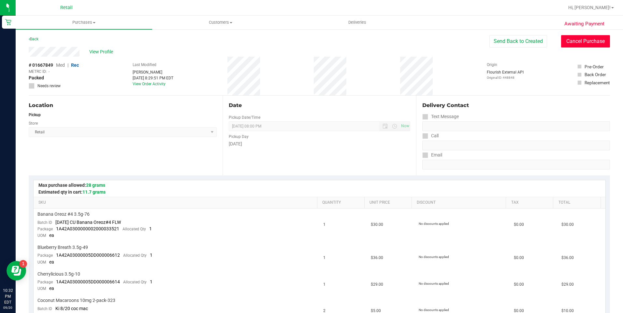
click at [594, 40] on button "Cancel Purchase" at bounding box center [585, 41] width 49 height 12
click at [36, 41] on div "Back" at bounding box center [34, 39] width 10 height 8
click at [35, 38] on link "Back" at bounding box center [34, 39] width 10 height 5
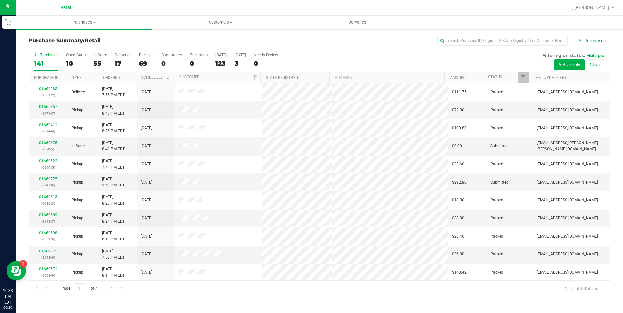
click at [112, 75] on th "Ordered" at bounding box center [117, 77] width 38 height 11
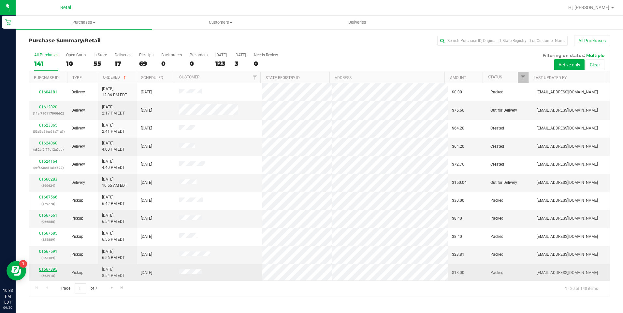
click at [51, 269] on link "01667895" at bounding box center [48, 269] width 18 height 5
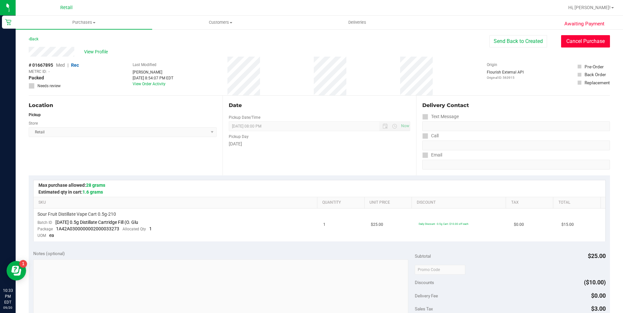
click at [592, 38] on button "Cancel Purchase" at bounding box center [585, 41] width 49 height 12
click at [34, 40] on link "Back" at bounding box center [34, 39] width 10 height 5
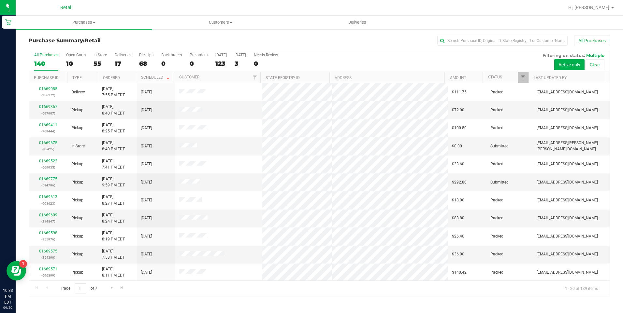
click at [107, 75] on th "Ordered" at bounding box center [117, 77] width 38 height 11
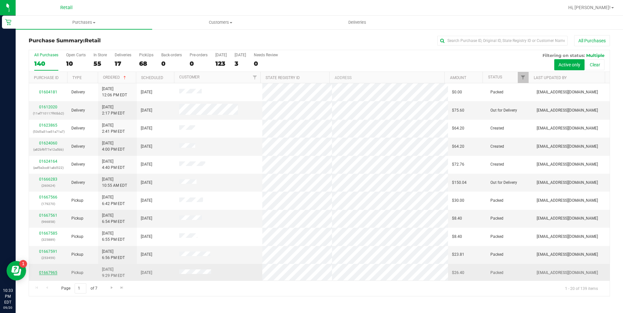
click at [49, 272] on link "01667965" at bounding box center [48, 273] width 18 height 5
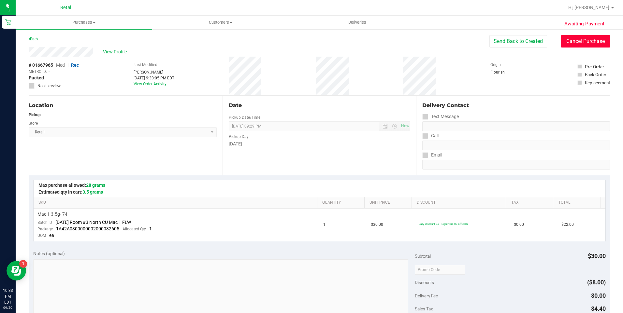
drag, startPoint x: 593, startPoint y: 40, endPoint x: 347, endPoint y: 39, distance: 245.6
click at [593, 40] on button "Cancel Purchase" at bounding box center [585, 41] width 49 height 12
click at [36, 39] on link "Back" at bounding box center [34, 39] width 10 height 5
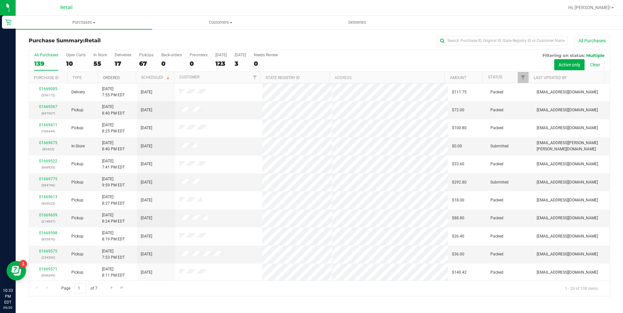
click at [111, 76] on link "Ordered" at bounding box center [111, 78] width 17 height 5
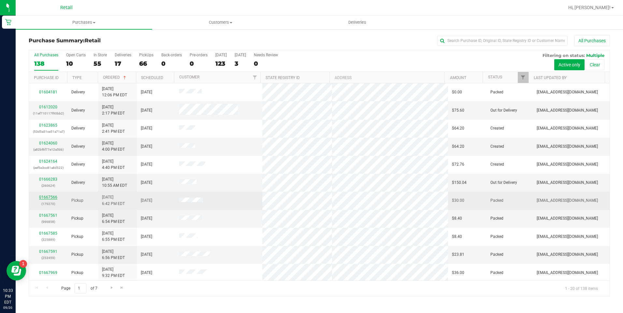
click at [48, 196] on link "01667566" at bounding box center [48, 197] width 18 height 5
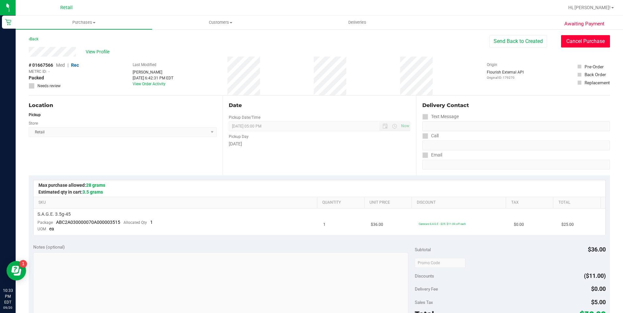
click at [568, 39] on button "Cancel Purchase" at bounding box center [585, 41] width 49 height 12
click at [31, 39] on link "Back" at bounding box center [34, 39] width 10 height 5
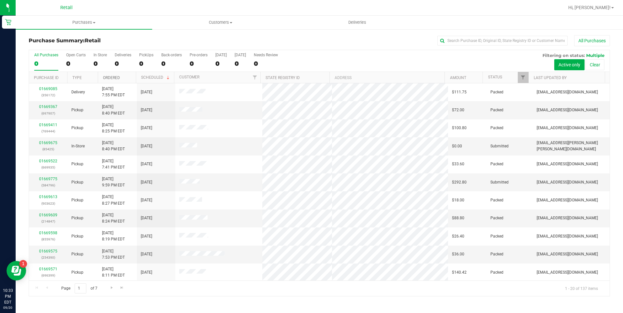
click at [112, 78] on link "Ordered" at bounding box center [111, 78] width 17 height 5
click at [53, 253] on link "01667969" at bounding box center [48, 254] width 18 height 5
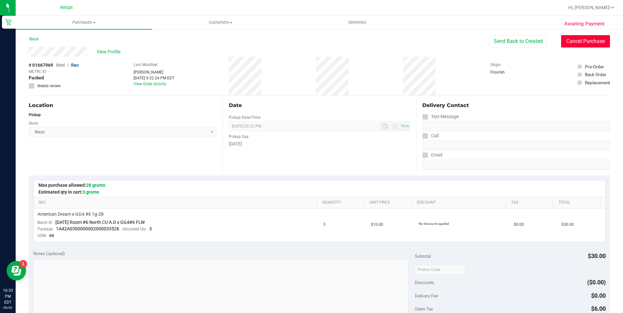
click at [579, 40] on button "Cancel Purchase" at bounding box center [585, 41] width 49 height 12
click at [33, 40] on link "Back" at bounding box center [34, 39] width 10 height 5
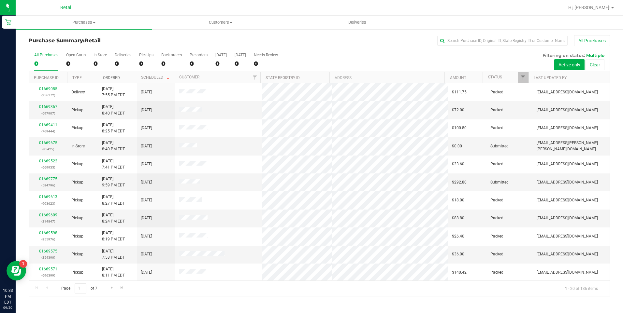
click at [106, 79] on link "Ordered" at bounding box center [111, 78] width 17 height 5
click at [46, 250] on link "01667984" at bounding box center [48, 252] width 18 height 5
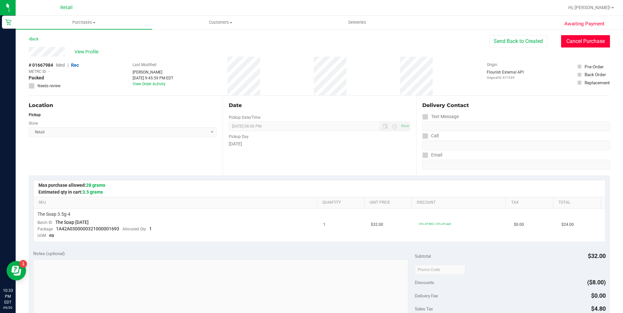
click at [586, 37] on button "Cancel Purchase" at bounding box center [585, 41] width 49 height 12
click at [33, 38] on link "Back" at bounding box center [34, 39] width 10 height 5
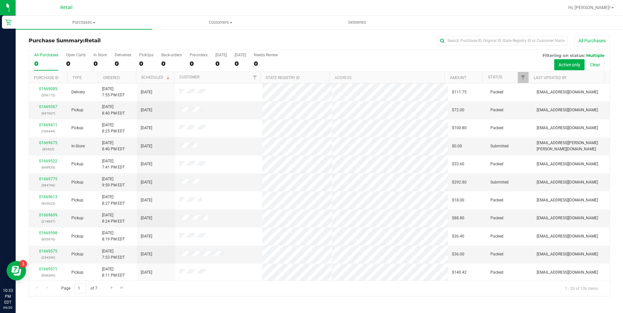
click at [110, 75] on th "Ordered" at bounding box center [117, 77] width 38 height 11
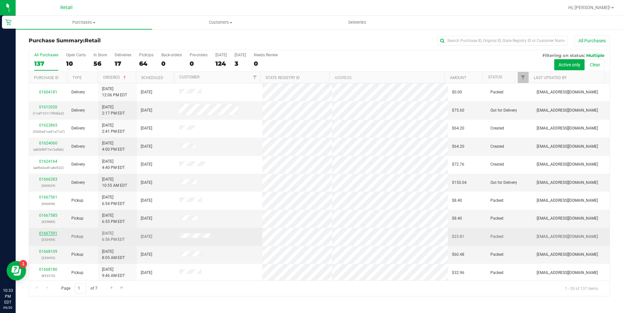
click at [51, 233] on link "01667591" at bounding box center [48, 233] width 18 height 5
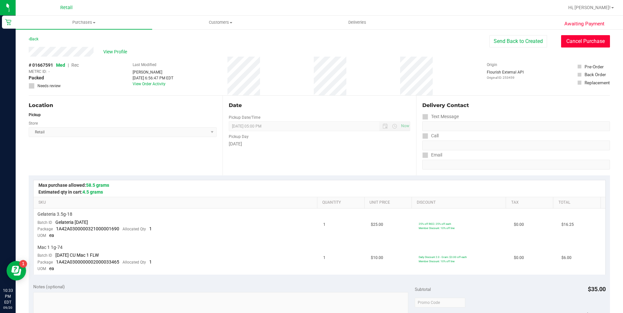
click at [583, 43] on button "Cancel Purchase" at bounding box center [585, 41] width 49 height 12
click at [37, 39] on link "Back" at bounding box center [34, 39] width 10 height 5
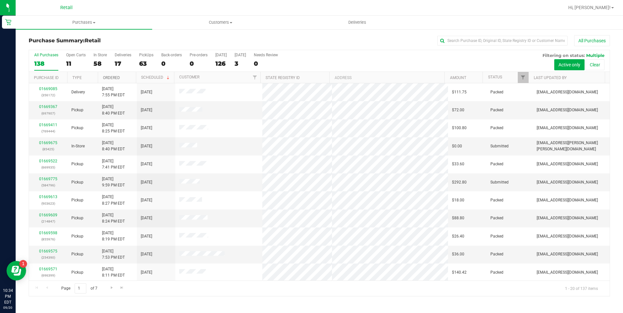
click at [117, 78] on link "Ordered" at bounding box center [111, 78] width 17 height 5
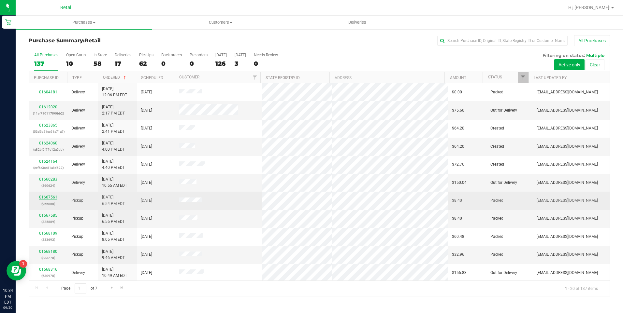
click at [47, 196] on link "01667561" at bounding box center [48, 197] width 18 height 5
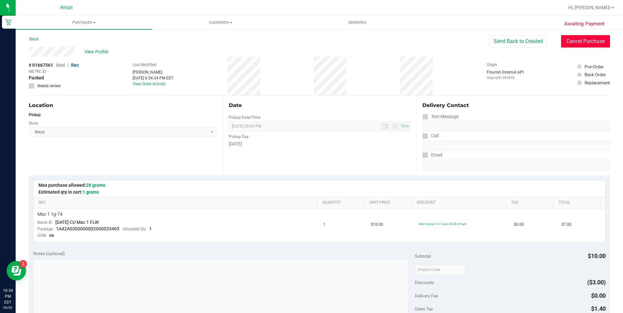
click at [583, 43] on button "Cancel Purchase" at bounding box center [585, 41] width 49 height 12
click at [34, 39] on link "Back" at bounding box center [34, 39] width 10 height 5
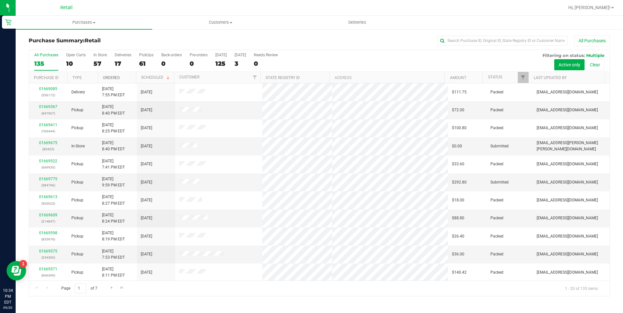
click at [108, 79] on link "Ordered" at bounding box center [111, 78] width 17 height 5
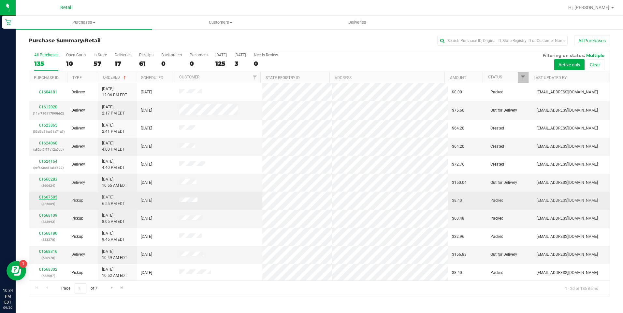
click at [49, 197] on link "01667585" at bounding box center [48, 197] width 18 height 5
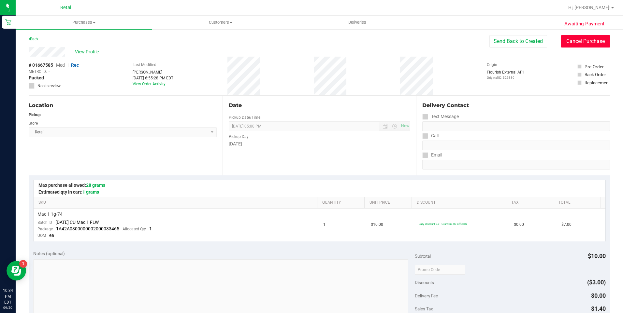
click at [599, 38] on button "Cancel Purchase" at bounding box center [585, 41] width 49 height 12
click at [36, 39] on link "Back" at bounding box center [34, 39] width 10 height 5
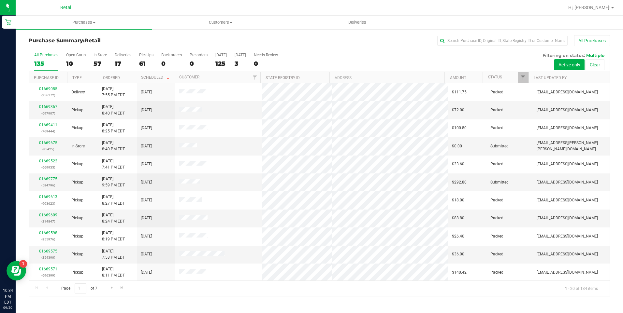
click at [112, 80] on th "Ordered" at bounding box center [117, 77] width 38 height 11
click at [462, 77] on link "Amount" at bounding box center [458, 78] width 16 height 5
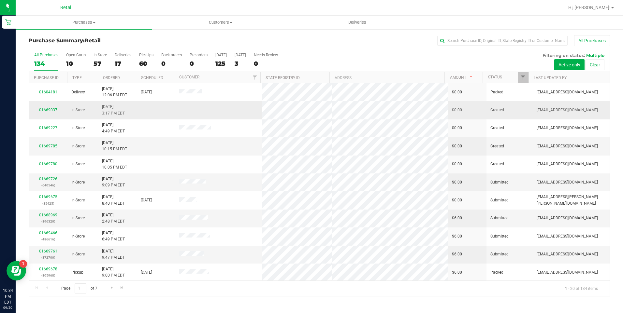
click at [49, 111] on link "01669037" at bounding box center [48, 110] width 18 height 5
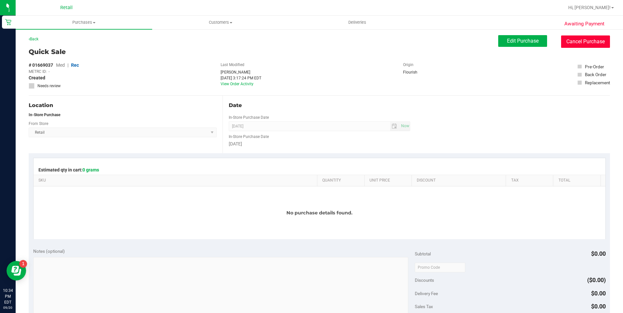
click at [591, 47] on button "Cancel Purchase" at bounding box center [585, 42] width 49 height 12
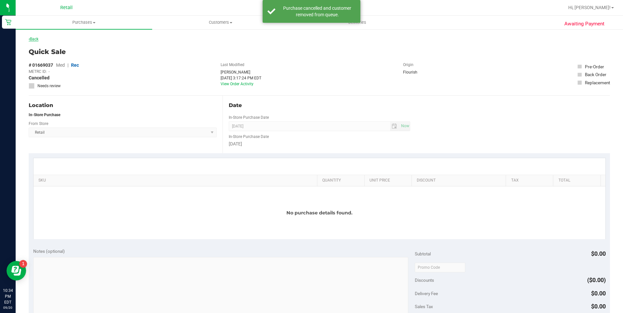
click at [33, 39] on link "Back" at bounding box center [34, 39] width 10 height 5
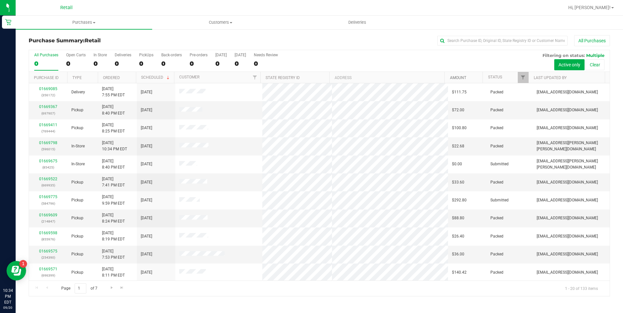
click at [464, 78] on link "Amount" at bounding box center [458, 78] width 16 height 5
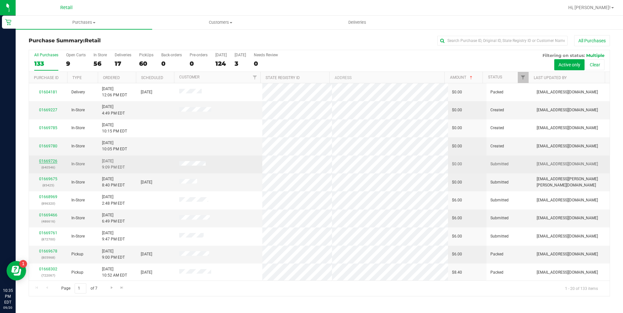
click at [49, 162] on link "01669726" at bounding box center [48, 161] width 18 height 5
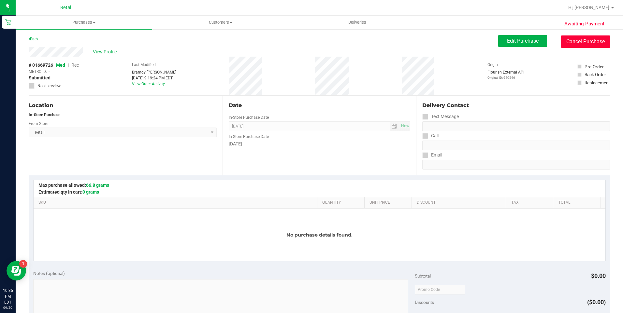
click at [600, 41] on button "Cancel Purchase" at bounding box center [585, 42] width 49 height 12
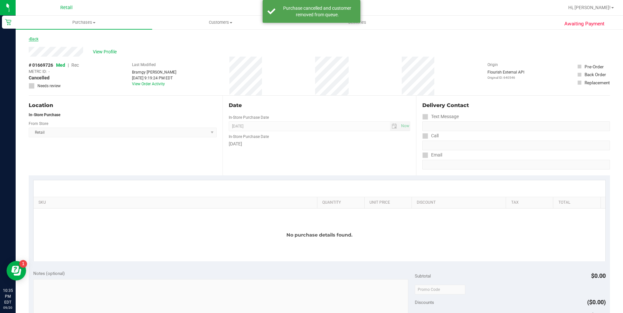
click at [33, 40] on link "Back" at bounding box center [34, 39] width 10 height 5
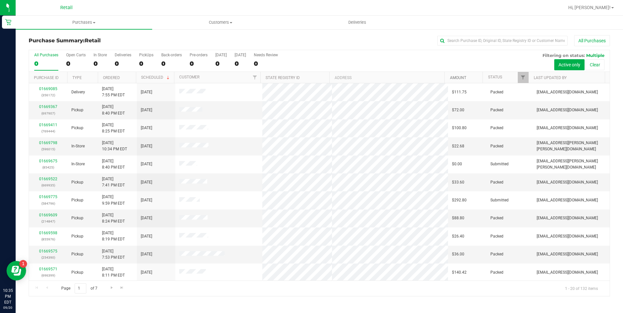
click at [462, 77] on link "Amount" at bounding box center [458, 78] width 16 height 5
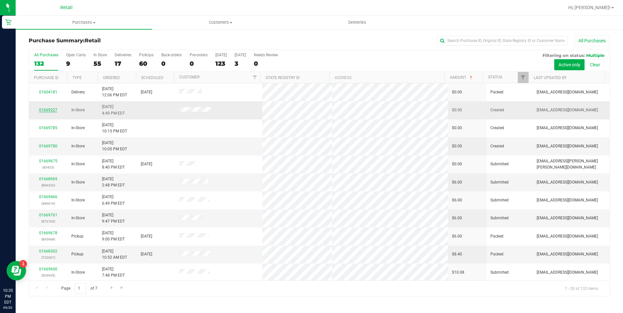
click at [46, 109] on link "01669227" at bounding box center [48, 110] width 18 height 5
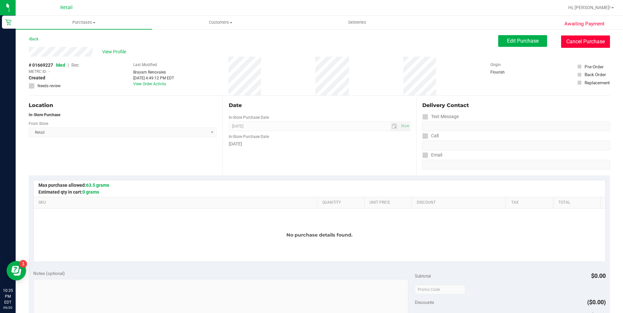
click at [593, 42] on button "Cancel Purchase" at bounding box center [585, 42] width 49 height 12
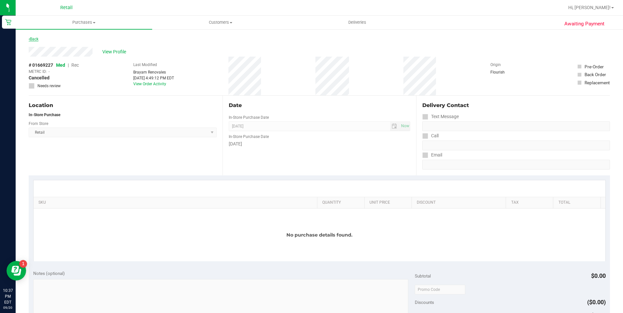
click at [36, 38] on link "Back" at bounding box center [34, 39] width 10 height 5
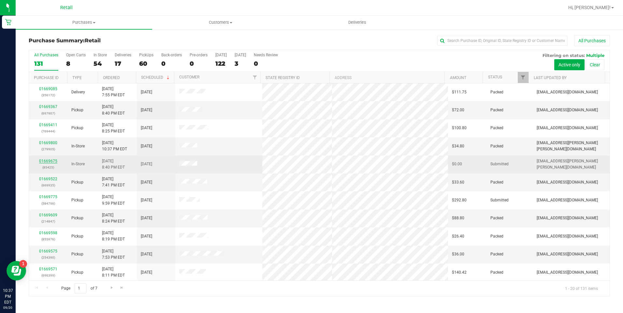
click at [42, 160] on link "01669675" at bounding box center [48, 161] width 18 height 5
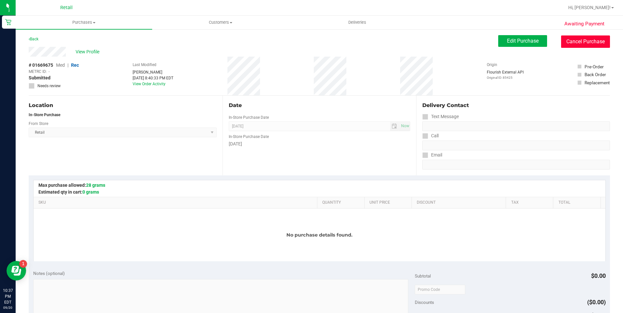
click at [599, 43] on button "Cancel Purchase" at bounding box center [585, 42] width 49 height 12
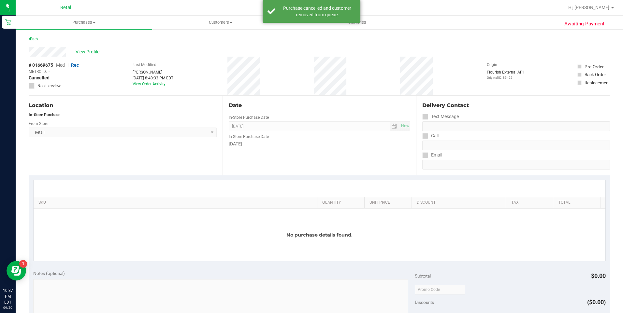
click at [33, 38] on link "Back" at bounding box center [34, 39] width 10 height 5
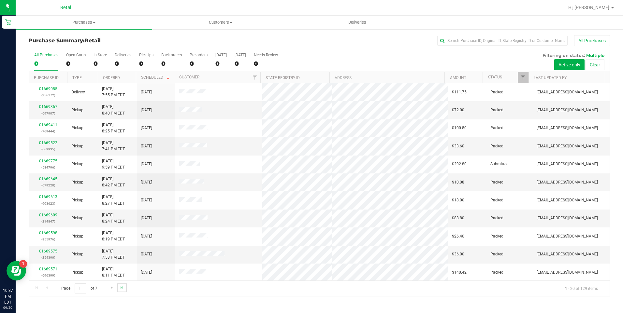
click at [126, 290] on link "Go to the last page" at bounding box center [121, 288] width 9 height 9
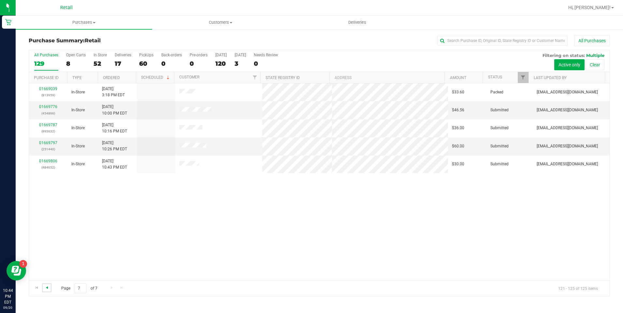
click at [48, 288] on span "Go to the previous page" at bounding box center [46, 287] width 5 height 5
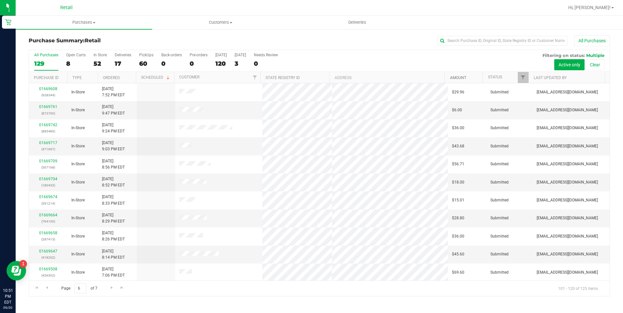
click at [457, 76] on link "Amount" at bounding box center [458, 78] width 16 height 5
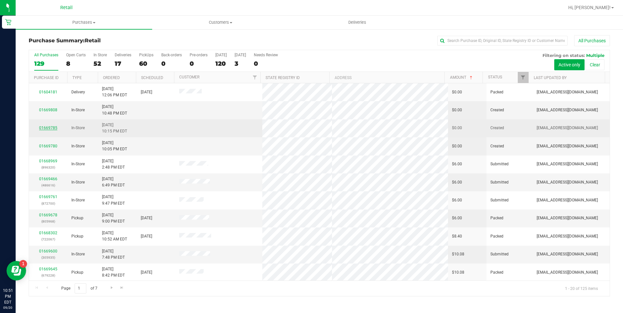
click at [49, 127] on link "01669785" at bounding box center [48, 128] width 18 height 5
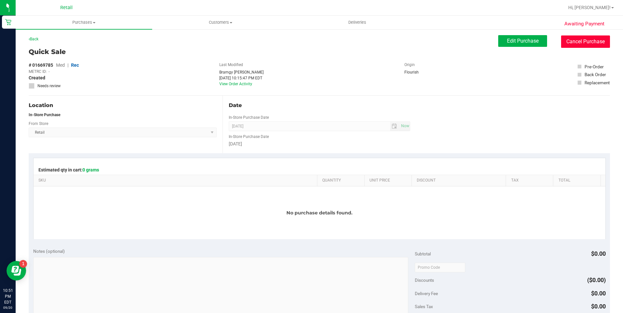
click at [590, 41] on button "Cancel Purchase" at bounding box center [585, 42] width 49 height 12
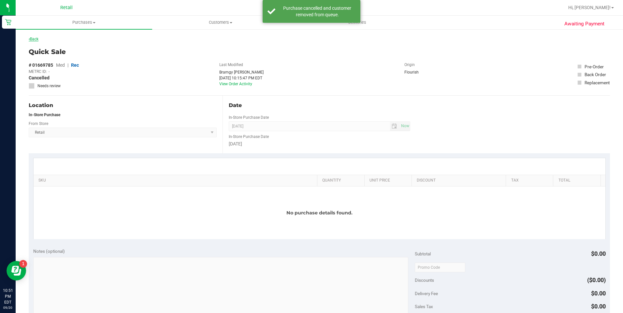
click at [35, 38] on link "Back" at bounding box center [34, 39] width 10 height 5
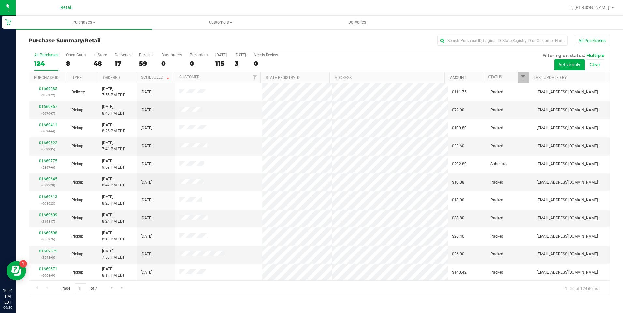
click at [454, 78] on link "Amount" at bounding box center [458, 78] width 16 height 5
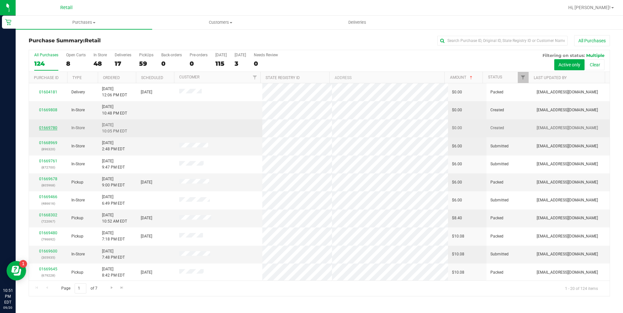
click at [50, 128] on link "01669780" at bounding box center [48, 128] width 18 height 5
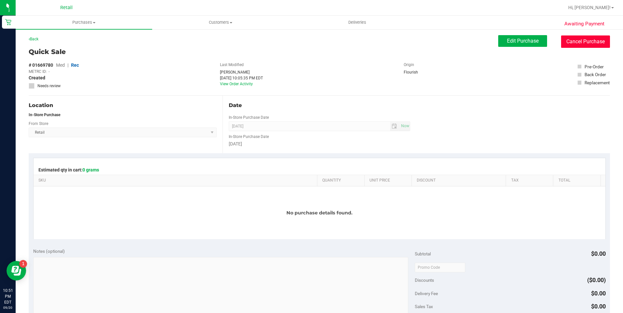
click at [590, 38] on button "Cancel Purchase" at bounding box center [585, 42] width 49 height 12
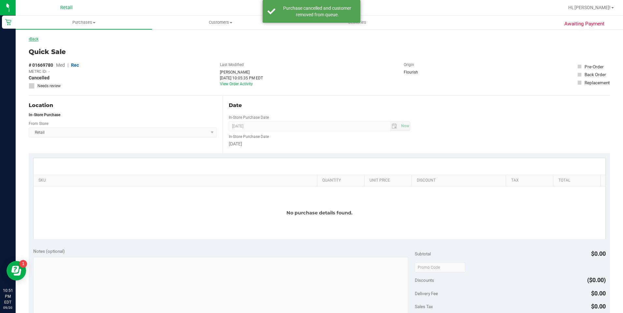
click at [35, 38] on link "Back" at bounding box center [34, 39] width 10 height 5
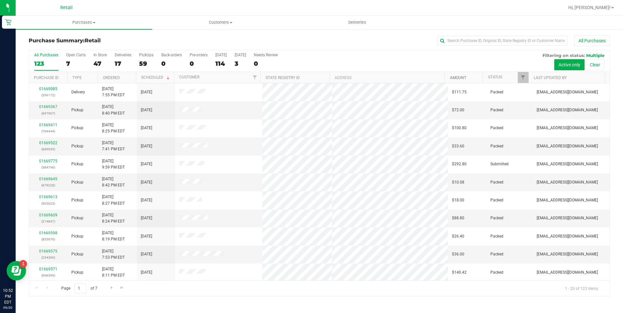
click at [455, 79] on link "Amount" at bounding box center [458, 78] width 16 height 5
click at [549, 78] on link "Last Updated By" at bounding box center [550, 78] width 33 height 5
click at [461, 79] on link "Amount" at bounding box center [458, 78] width 16 height 5
click at [548, 79] on link "Last Updated By" at bounding box center [550, 78] width 33 height 5
click at [50, 105] on link "01669235" at bounding box center [48, 107] width 18 height 5
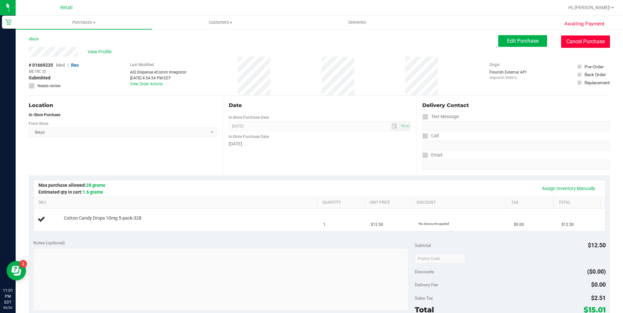
click at [579, 44] on button "Cancel Purchase" at bounding box center [585, 42] width 49 height 12
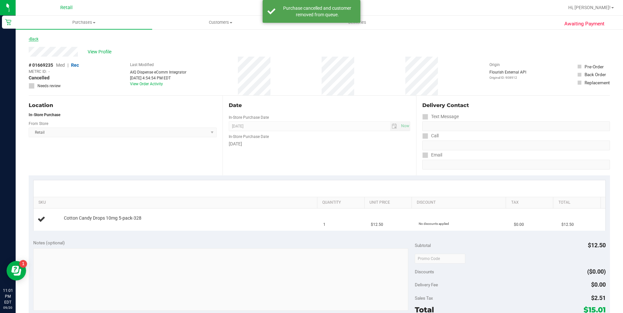
click at [33, 40] on link "Back" at bounding box center [34, 39] width 10 height 5
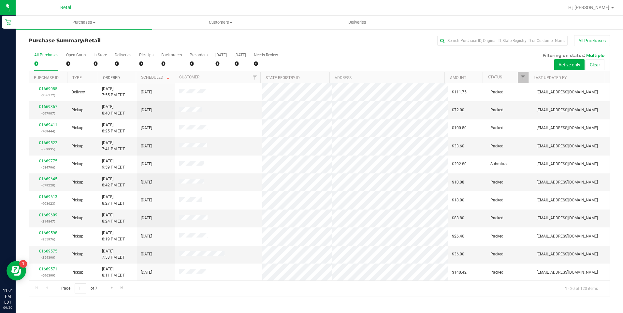
click at [107, 78] on link "Ordered" at bounding box center [111, 78] width 17 height 5
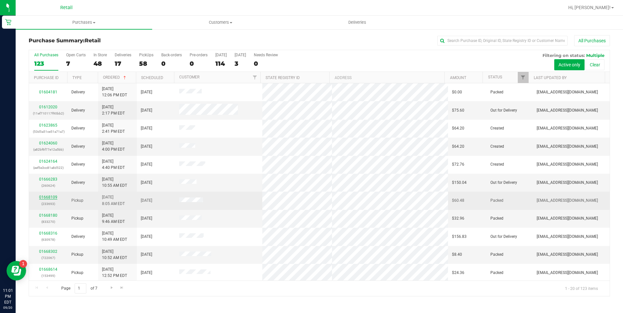
click at [47, 198] on link "01668109" at bounding box center [48, 197] width 18 height 5
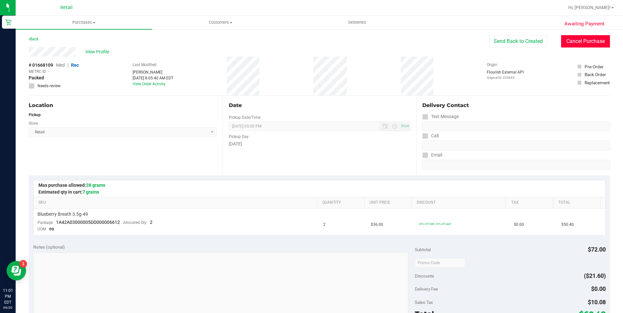
click at [572, 43] on button "Cancel Purchase" at bounding box center [585, 41] width 49 height 12
click at [32, 40] on link "Back" at bounding box center [34, 39] width 10 height 5
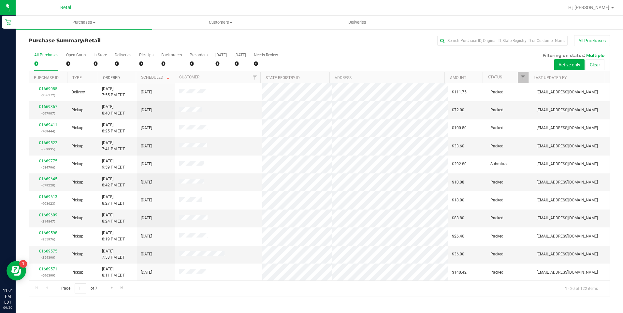
click at [111, 79] on link "Ordered" at bounding box center [111, 78] width 17 height 5
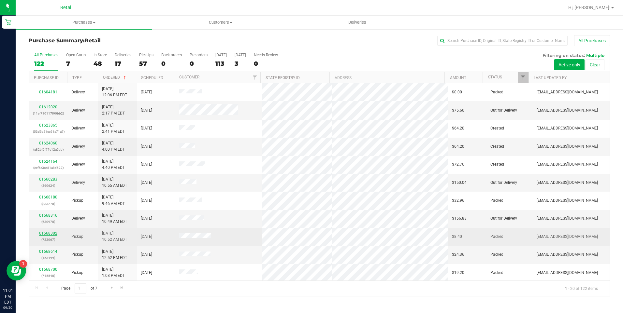
click at [47, 233] on link "01668302" at bounding box center [48, 233] width 18 height 5
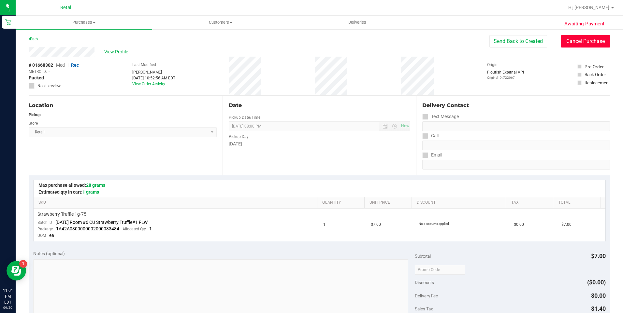
click at [567, 37] on button "Cancel Purchase" at bounding box center [585, 41] width 49 height 12
click at [37, 40] on link "Back" at bounding box center [34, 39] width 10 height 5
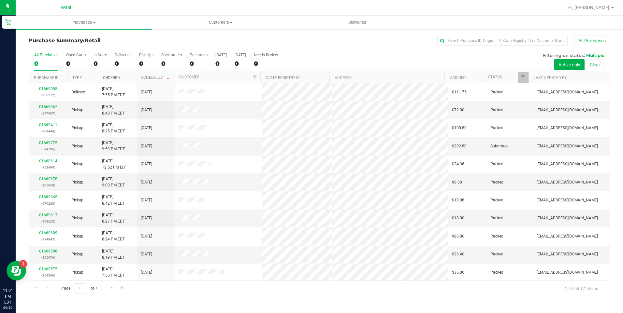
click at [110, 77] on link "Ordered" at bounding box center [111, 78] width 17 height 5
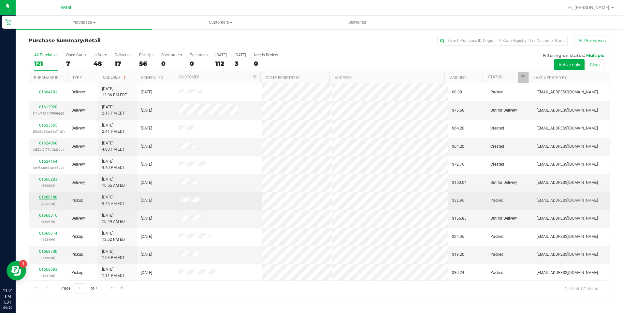
click at [48, 198] on link "01668180" at bounding box center [48, 197] width 18 height 5
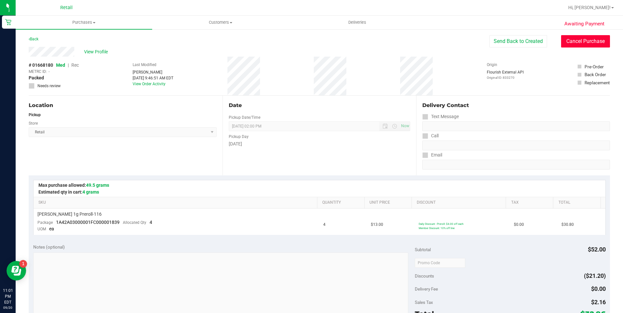
click at [578, 43] on button "Cancel Purchase" at bounding box center [585, 41] width 49 height 12
click at [33, 39] on link "Back" at bounding box center [34, 39] width 10 height 5
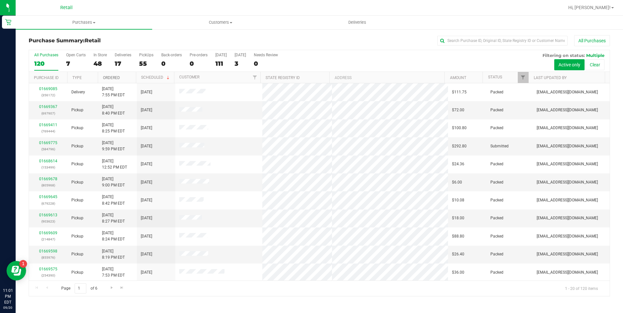
click at [111, 76] on link "Ordered" at bounding box center [111, 78] width 17 height 5
click at [45, 216] on link "01668614" at bounding box center [48, 215] width 18 height 5
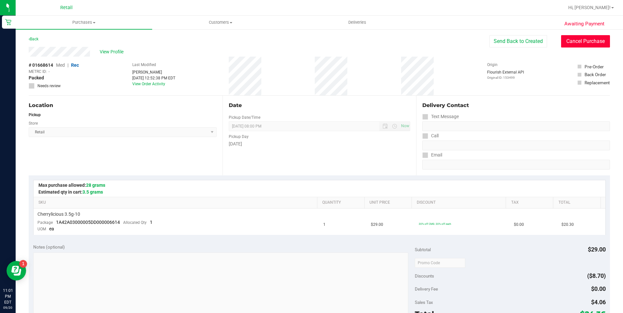
click at [588, 44] on button "Cancel Purchase" at bounding box center [585, 41] width 49 height 12
click at [37, 41] on link "Back" at bounding box center [34, 39] width 10 height 5
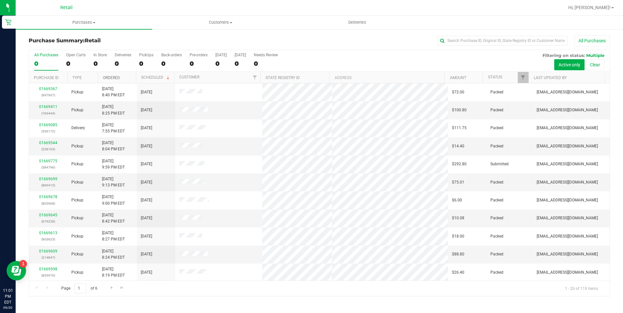
click at [110, 78] on link "Ordered" at bounding box center [111, 78] width 17 height 5
click at [49, 215] on link "01668700" at bounding box center [48, 215] width 18 height 5
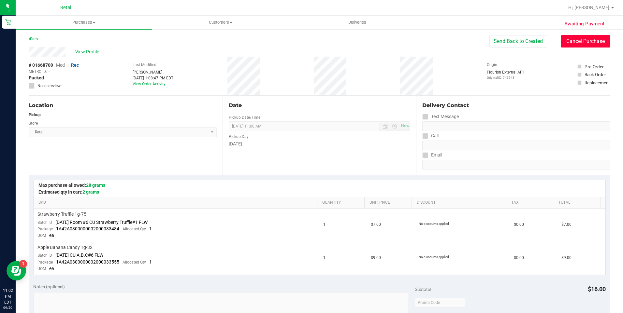
click at [573, 45] on button "Cancel Purchase" at bounding box center [585, 41] width 49 height 12
click at [34, 39] on link "Back" at bounding box center [34, 39] width 10 height 5
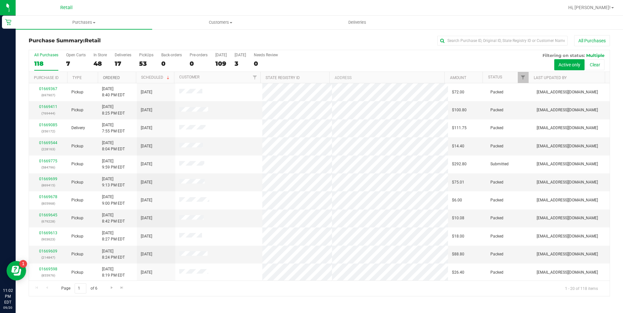
click at [111, 78] on link "Ordered" at bounding box center [111, 78] width 17 height 5
click at [42, 214] on link "01668693" at bounding box center [48, 215] width 18 height 5
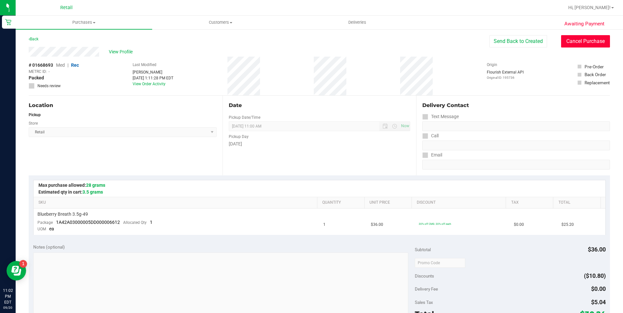
click at [577, 42] on button "Cancel Purchase" at bounding box center [585, 41] width 49 height 12
click at [33, 41] on link "Back" at bounding box center [34, 39] width 10 height 5
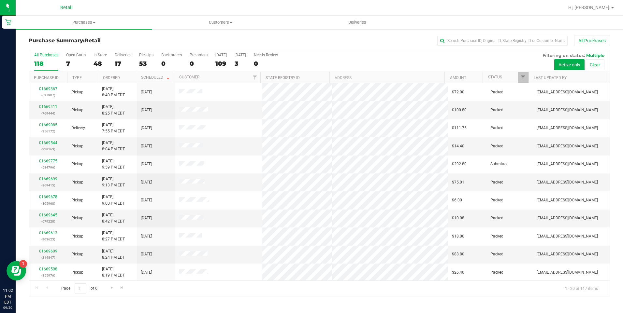
click at [111, 74] on th "Ordered" at bounding box center [117, 77] width 38 height 11
click at [44, 216] on link "01668759" at bounding box center [48, 215] width 18 height 5
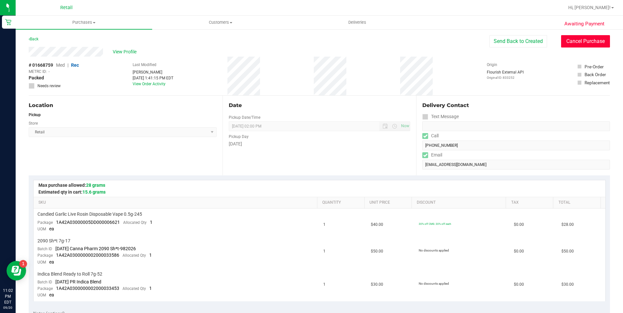
click at [568, 41] on button "Cancel Purchase" at bounding box center [585, 41] width 49 height 12
click at [33, 38] on link "Back" at bounding box center [34, 39] width 10 height 5
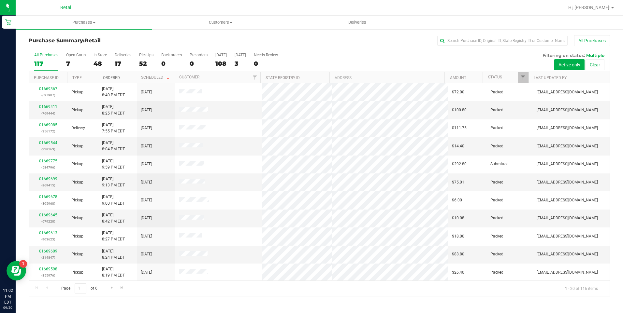
click at [116, 76] on link "Ordered" at bounding box center [111, 78] width 17 height 5
click at [46, 214] on link "01668748" at bounding box center [48, 215] width 18 height 5
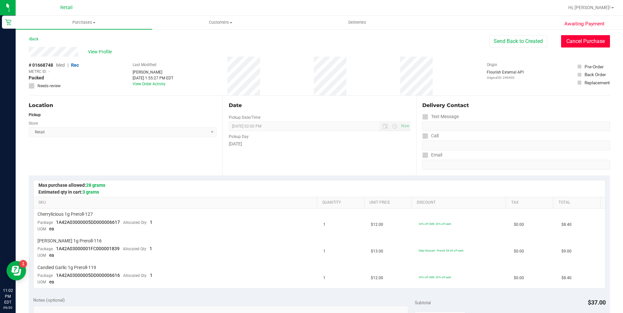
click at [573, 44] on button "Cancel Purchase" at bounding box center [585, 41] width 49 height 12
click at [35, 36] on div "Back" at bounding box center [34, 39] width 10 height 8
click at [35, 37] on link "Back" at bounding box center [34, 39] width 10 height 5
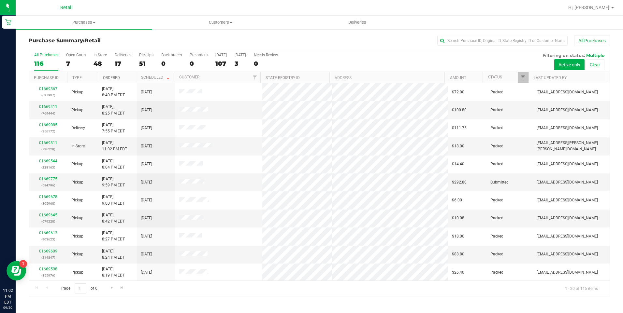
click at [111, 77] on link "Ordered" at bounding box center [111, 78] width 17 height 5
click at [47, 215] on link "01668732" at bounding box center [48, 215] width 18 height 5
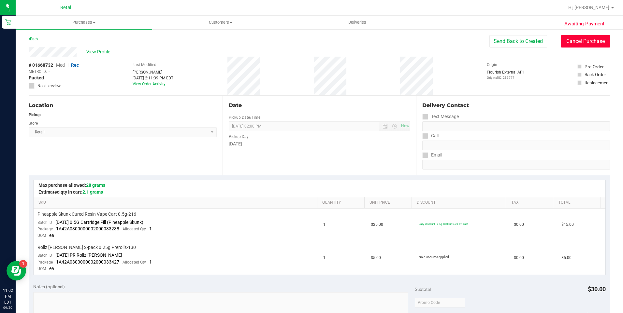
click at [583, 36] on button "Cancel Purchase" at bounding box center [585, 41] width 49 height 12
click at [38, 39] on link "Back" at bounding box center [34, 39] width 10 height 5
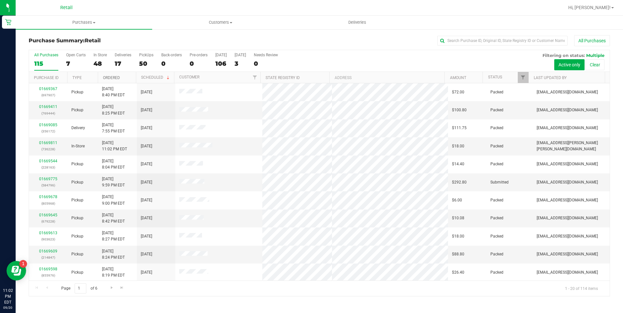
click at [113, 78] on link "Ordered" at bounding box center [111, 78] width 17 height 5
click at [43, 214] on link "01668966" at bounding box center [48, 215] width 18 height 5
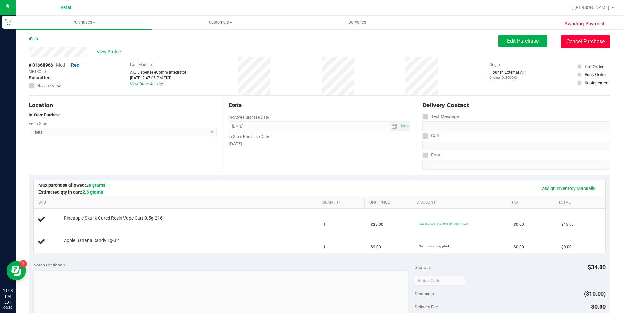
click at [574, 38] on button "Cancel Purchase" at bounding box center [585, 42] width 49 height 12
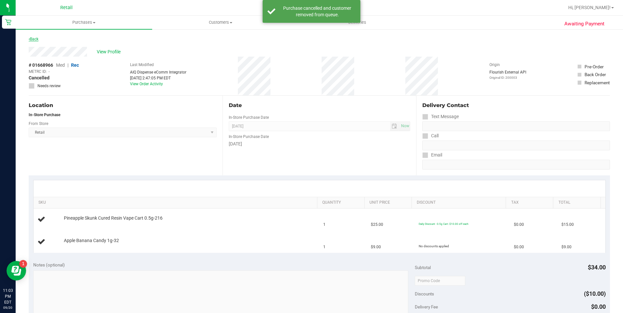
click at [36, 37] on link "Back" at bounding box center [34, 39] width 10 height 5
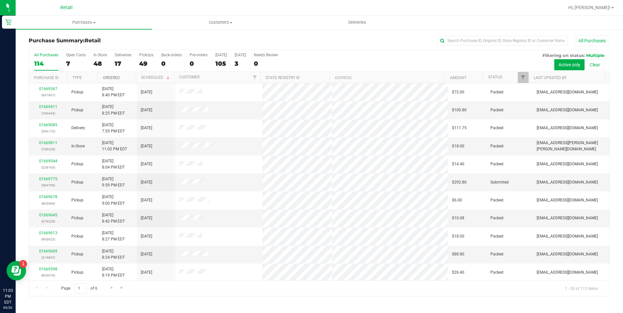
click at [113, 76] on link "Ordered" at bounding box center [111, 78] width 17 height 5
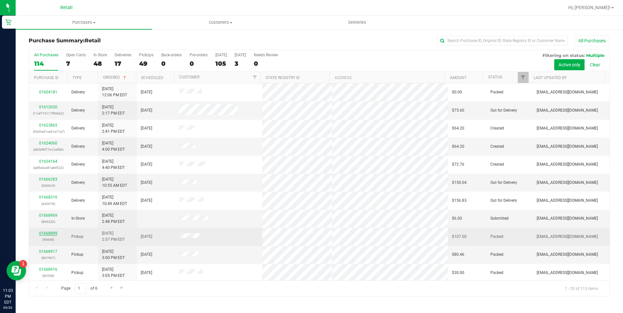
click at [47, 234] on link "01668899" at bounding box center [48, 233] width 18 height 5
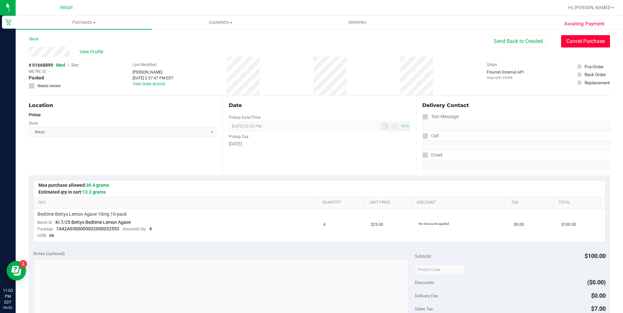
click at [586, 43] on button "Cancel Purchase" at bounding box center [585, 41] width 49 height 12
click at [36, 40] on link "Back" at bounding box center [34, 39] width 10 height 5
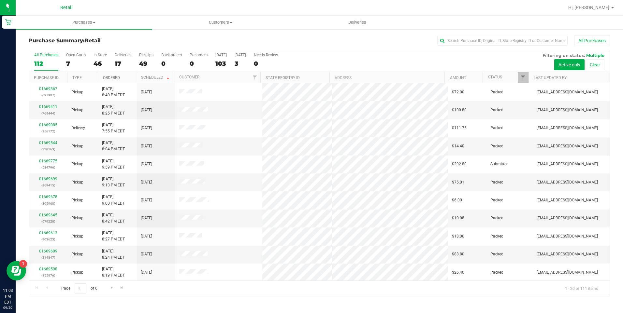
click at [113, 77] on link "Ordered" at bounding box center [111, 78] width 17 height 5
click at [43, 216] on link "01668969" at bounding box center [48, 215] width 18 height 5
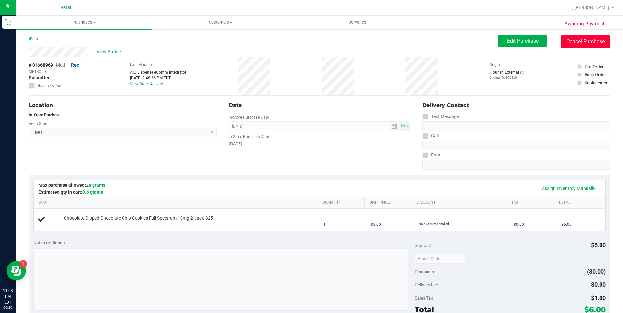
drag, startPoint x: 596, startPoint y: 40, endPoint x: 334, endPoint y: 41, distance: 261.9
click at [596, 41] on button "Cancel Purchase" at bounding box center [585, 42] width 49 height 12
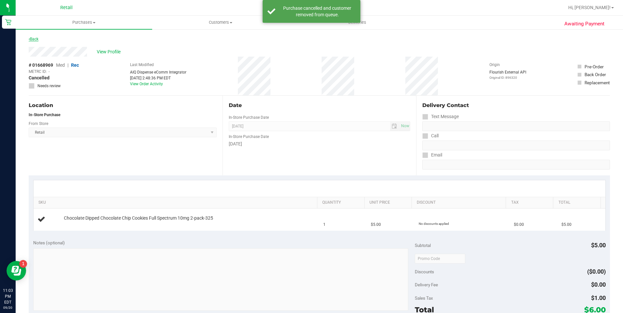
click at [35, 40] on link "Back" at bounding box center [34, 39] width 10 height 5
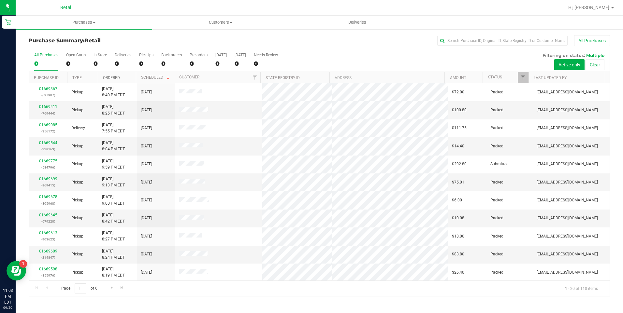
click at [115, 79] on link "Ordered" at bounding box center [111, 78] width 17 height 5
click at [45, 216] on link "01668917" at bounding box center [48, 215] width 18 height 5
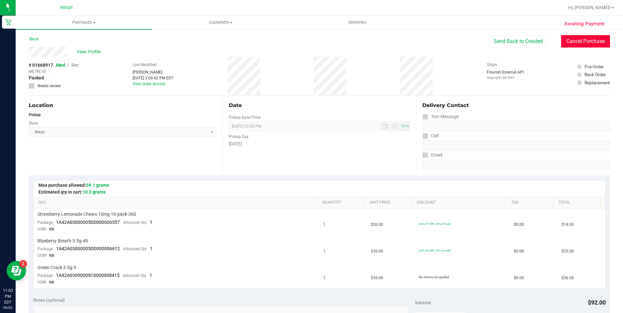
click at [573, 46] on button "Cancel Purchase" at bounding box center [585, 41] width 49 height 12
click at [33, 38] on link "Back" at bounding box center [34, 39] width 10 height 5
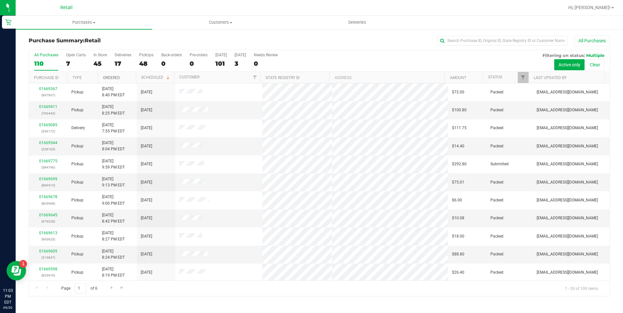
click at [115, 77] on link "Ordered" at bounding box center [111, 78] width 17 height 5
click at [48, 216] on link "01668916" at bounding box center [48, 215] width 18 height 5
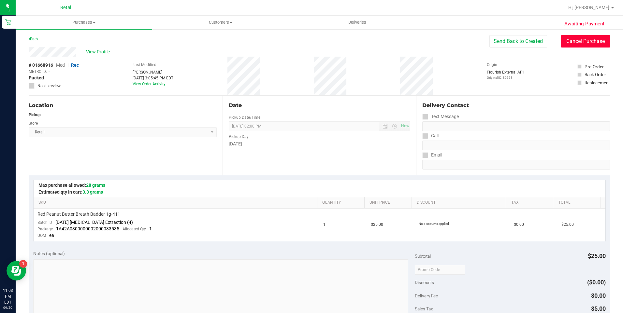
click at [580, 44] on button "Cancel Purchase" at bounding box center [585, 41] width 49 height 12
click at [35, 39] on link "Back" at bounding box center [34, 39] width 10 height 5
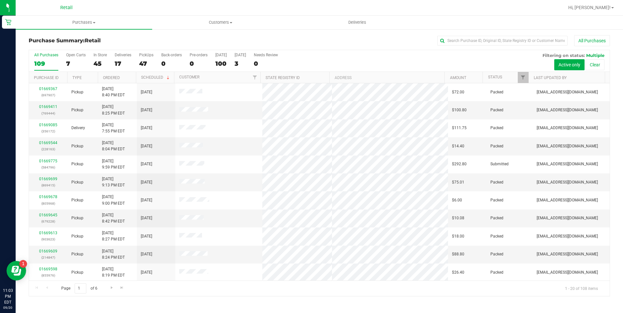
click at [114, 75] on th "Ordered" at bounding box center [117, 77] width 38 height 11
click at [49, 215] on link "01668904" at bounding box center [48, 215] width 18 height 5
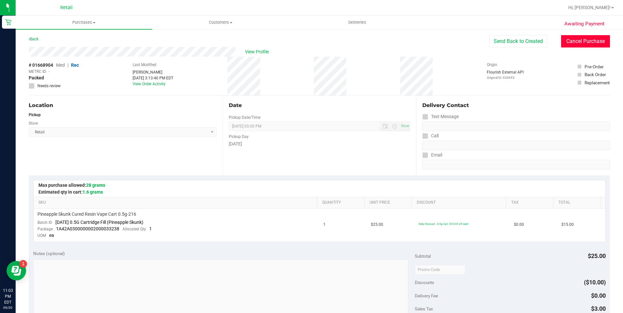
click at [576, 37] on button "Cancel Purchase" at bounding box center [585, 41] width 49 height 12
click at [33, 39] on link "Back" at bounding box center [34, 39] width 10 height 5
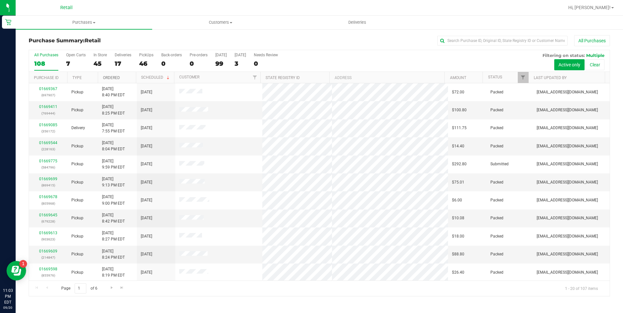
click at [116, 76] on link "Ordered" at bounding box center [111, 78] width 17 height 5
click at [45, 252] on link "01669039" at bounding box center [48, 252] width 18 height 5
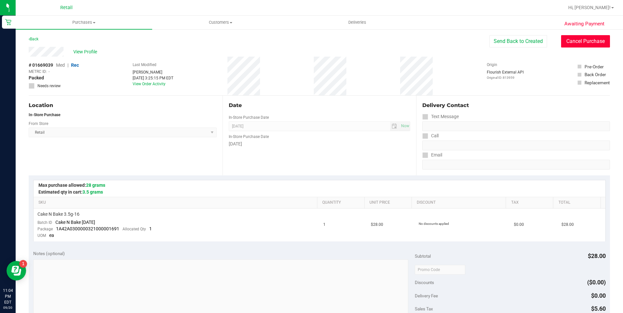
click at [577, 44] on button "Cancel Purchase" at bounding box center [585, 41] width 49 height 12
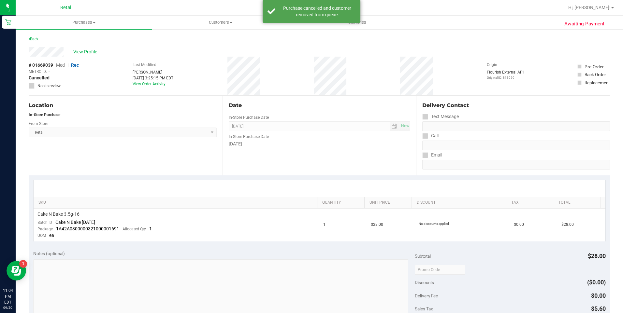
click at [34, 38] on link "Back" at bounding box center [34, 39] width 10 height 5
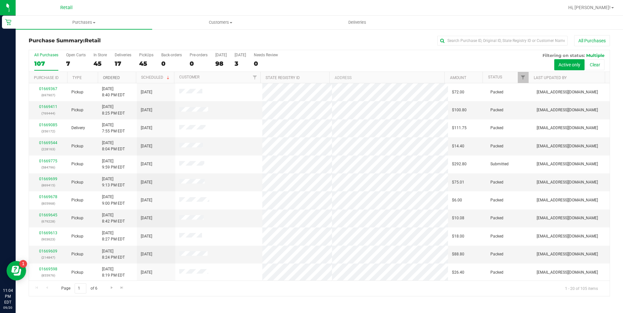
click at [115, 79] on link "Ordered" at bounding box center [111, 78] width 17 height 5
click at [50, 253] on link "01669043" at bounding box center [48, 252] width 18 height 5
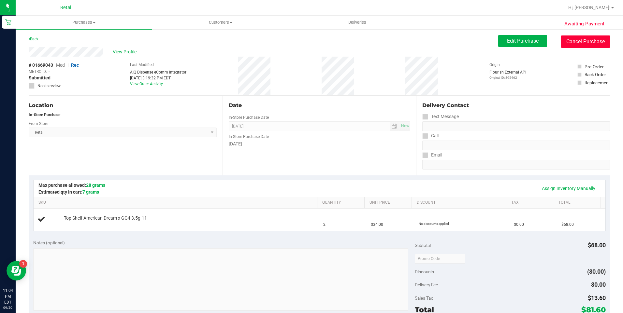
click at [577, 43] on button "Cancel Purchase" at bounding box center [585, 42] width 49 height 12
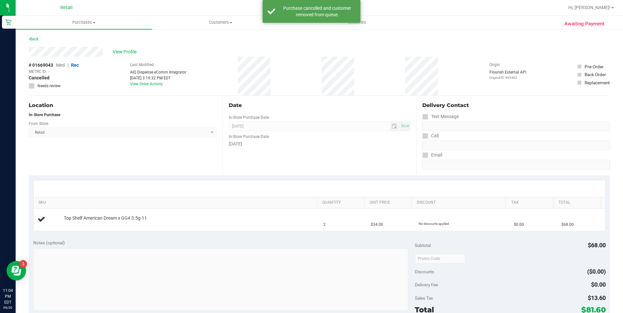
click at [27, 39] on div "Awaiting Payment Back View Profile # 01669043 Med | Rec METRC ID: - Cancelled N…" at bounding box center [319, 273] width 607 height 489
click at [37, 40] on link "Back" at bounding box center [34, 39] width 10 height 5
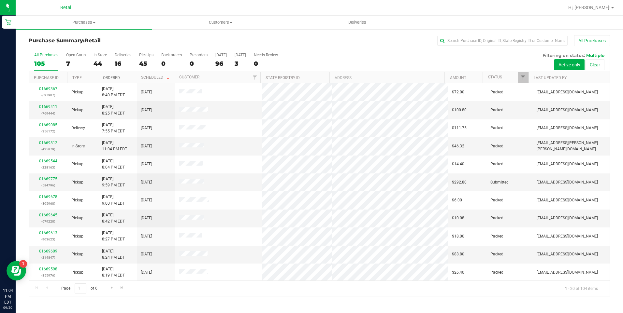
click at [114, 78] on link "Ordered" at bounding box center [111, 78] width 17 height 5
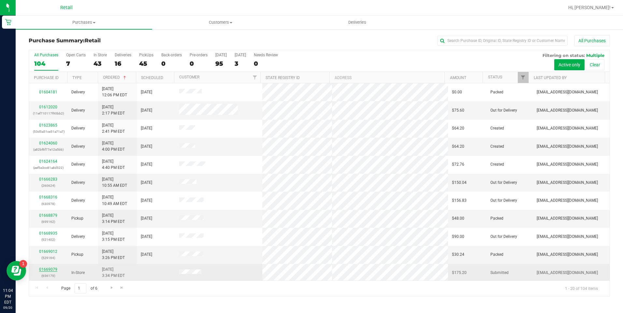
click at [49, 270] on link "01669079" at bounding box center [48, 269] width 18 height 5
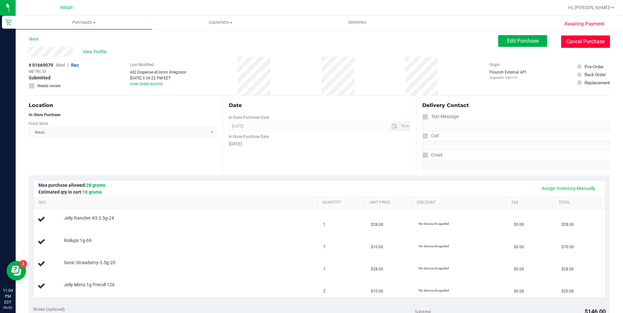
click at [573, 38] on button "Cancel Purchase" at bounding box center [585, 42] width 49 height 12
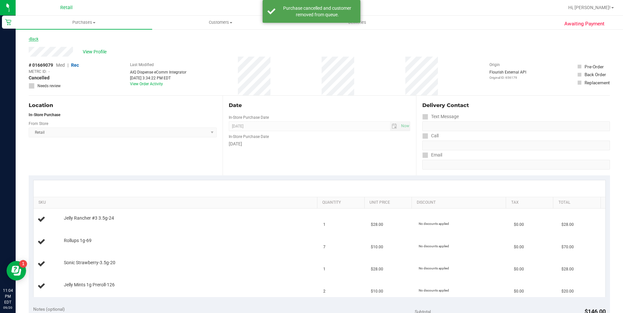
click at [31, 40] on link "Back" at bounding box center [34, 39] width 10 height 5
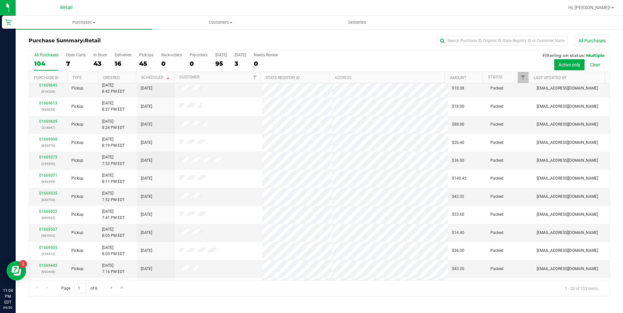
scroll to position [130, 0]
click at [114, 78] on link "Ordered" at bounding box center [111, 78] width 17 height 5
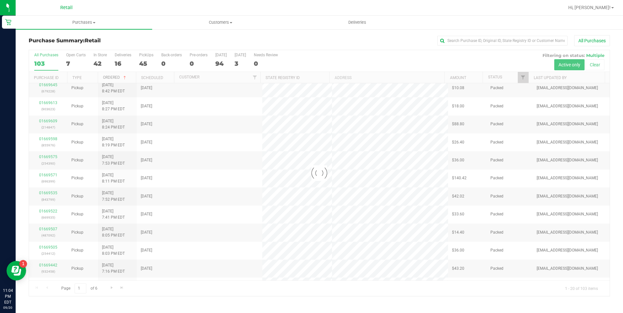
scroll to position [0, 0]
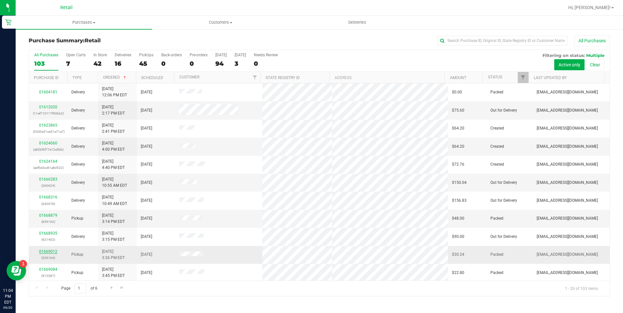
click at [50, 252] on link "01669012" at bounding box center [48, 252] width 18 height 5
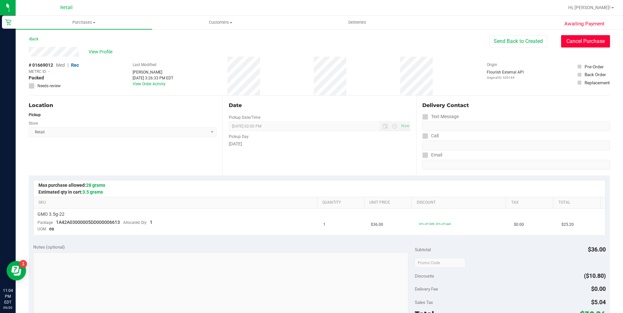
drag, startPoint x: 589, startPoint y: 37, endPoint x: 341, endPoint y: 44, distance: 248.7
click at [588, 37] on button "Cancel Purchase" at bounding box center [585, 41] width 49 height 12
click at [38, 40] on link "Back" at bounding box center [34, 39] width 10 height 5
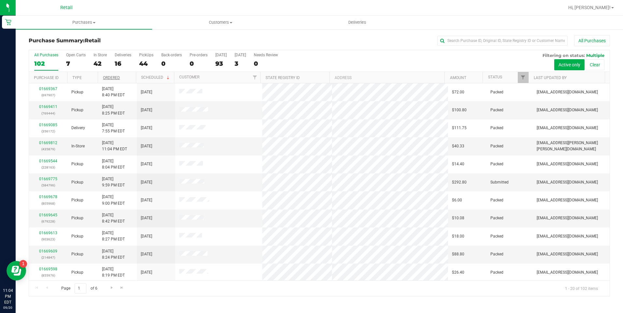
click at [119, 76] on th "Ordered" at bounding box center [117, 77] width 38 height 11
click at [49, 214] on link "01668879" at bounding box center [48, 215] width 18 height 5
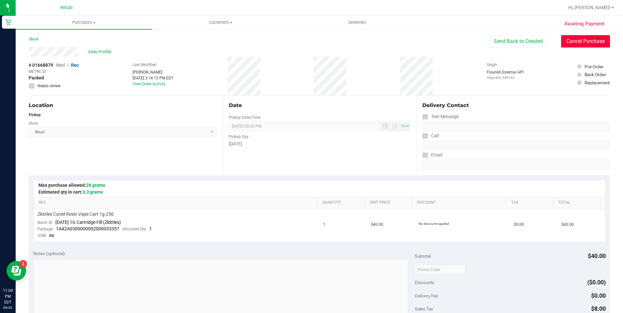
click at [567, 40] on button "Cancel Purchase" at bounding box center [585, 41] width 49 height 12
click at [34, 38] on link "Back" at bounding box center [34, 39] width 10 height 5
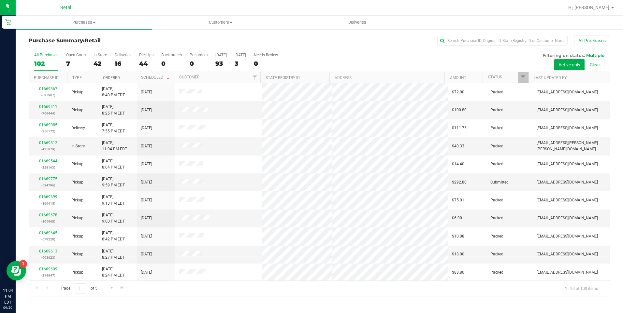
click at [111, 76] on link "Ordered" at bounding box center [111, 78] width 17 height 5
click at [52, 247] on td "01669121 (955144)" at bounding box center [48, 255] width 38 height 18
click at [51, 251] on link "01669121" at bounding box center [48, 252] width 18 height 5
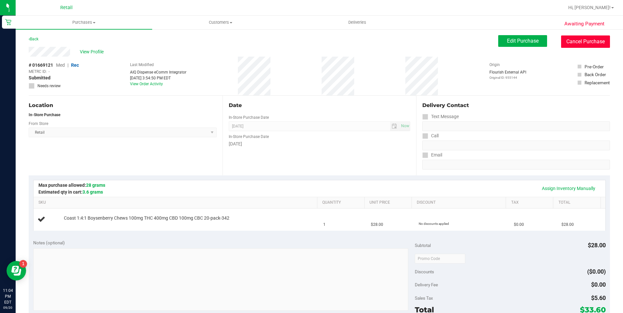
click at [589, 44] on button "Cancel Purchase" at bounding box center [585, 42] width 49 height 12
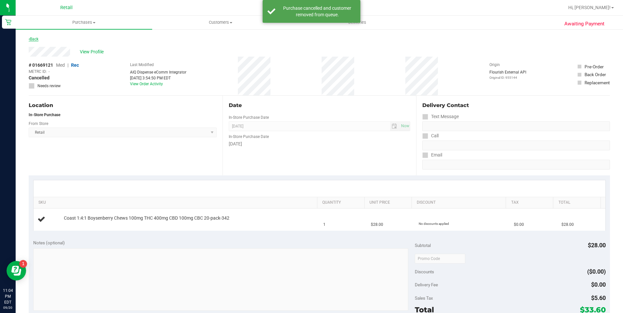
click at [31, 40] on link "Back" at bounding box center [34, 39] width 10 height 5
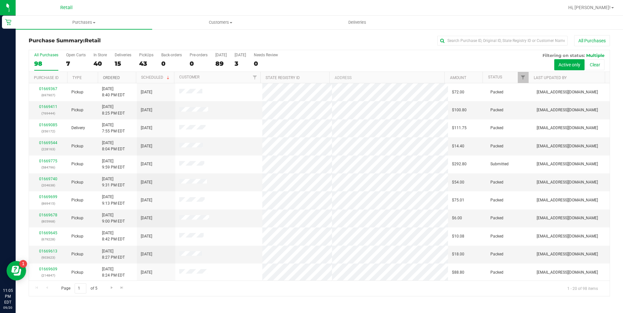
click at [115, 76] on link "Ordered" at bounding box center [111, 78] width 17 height 5
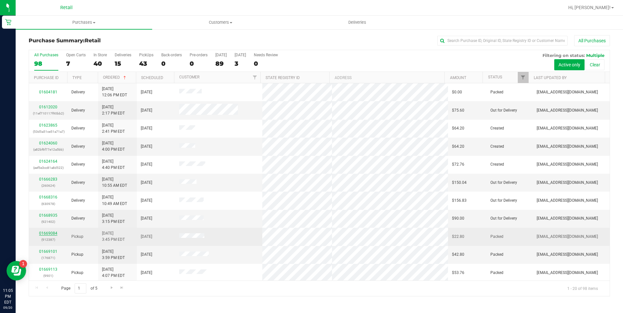
click at [48, 232] on link "01669084" at bounding box center [48, 233] width 18 height 5
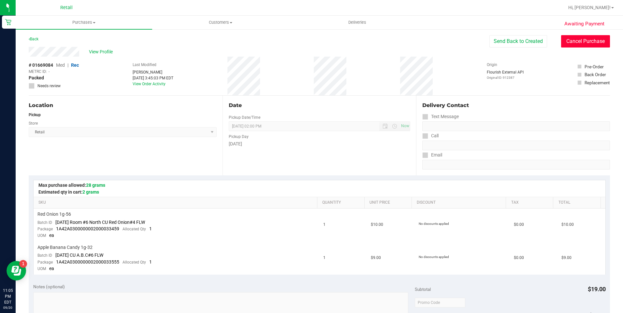
click at [569, 43] on button "Cancel Purchase" at bounding box center [585, 41] width 49 height 12
click at [31, 40] on link "Back" at bounding box center [34, 39] width 10 height 5
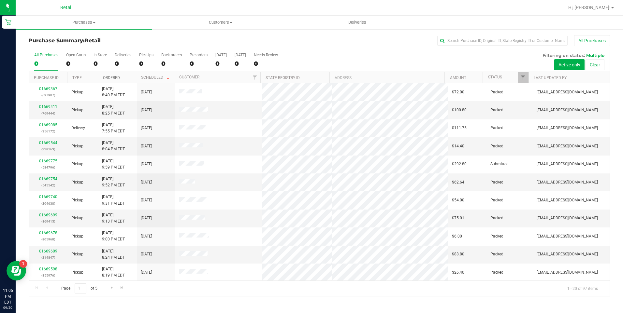
click at [108, 77] on link "Ordered" at bounding box center [111, 78] width 17 height 5
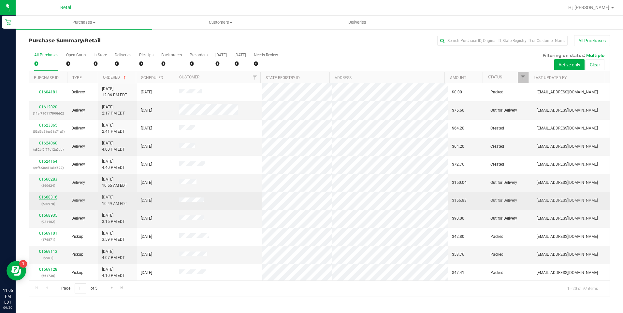
click at [49, 199] on link "01668316" at bounding box center [48, 197] width 18 height 5
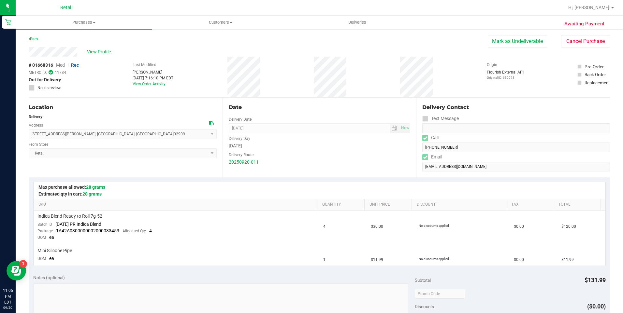
click at [34, 41] on link "Back" at bounding box center [34, 39] width 10 height 5
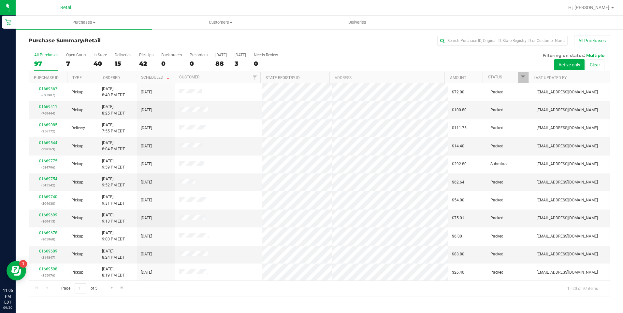
click at [112, 75] on th "Ordered" at bounding box center [117, 77] width 38 height 11
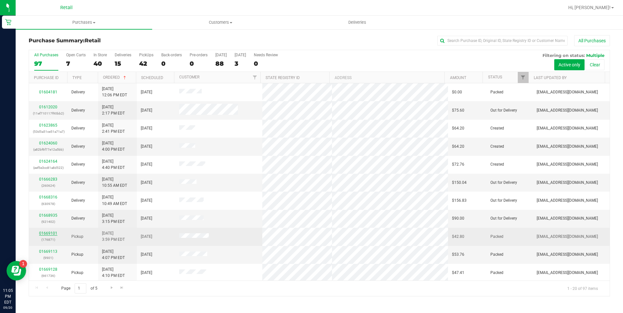
click at [41, 233] on link "01669101" at bounding box center [48, 233] width 18 height 5
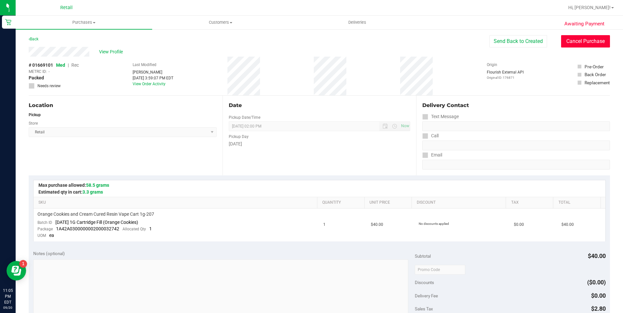
click at [573, 45] on button "Cancel Purchase" at bounding box center [585, 41] width 49 height 12
click at [36, 39] on link "Back" at bounding box center [34, 39] width 10 height 5
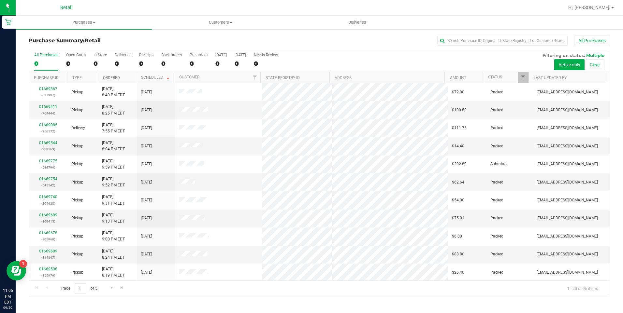
click at [108, 79] on link "Ordered" at bounding box center [111, 78] width 17 height 5
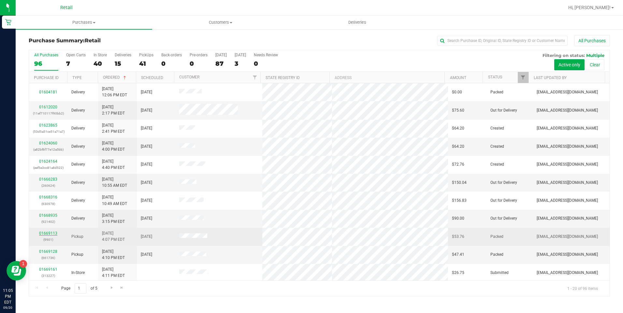
click at [48, 233] on link "01669113" at bounding box center [48, 233] width 18 height 5
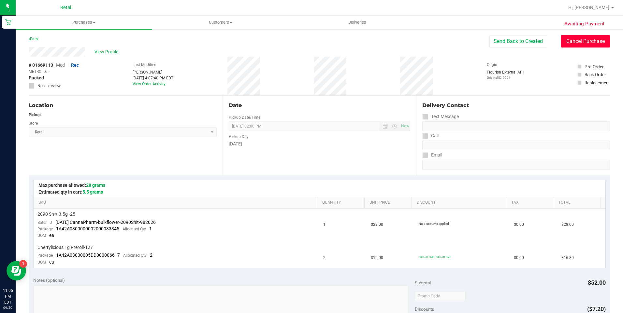
click at [578, 44] on button "Cancel Purchase" at bounding box center [585, 41] width 49 height 12
click at [33, 38] on link "Back" at bounding box center [34, 39] width 10 height 5
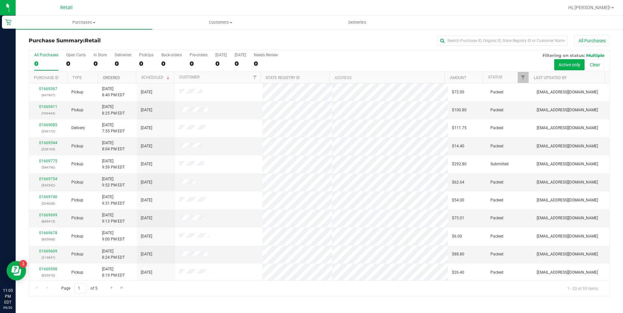
click at [109, 76] on link "Ordered" at bounding box center [111, 78] width 17 height 5
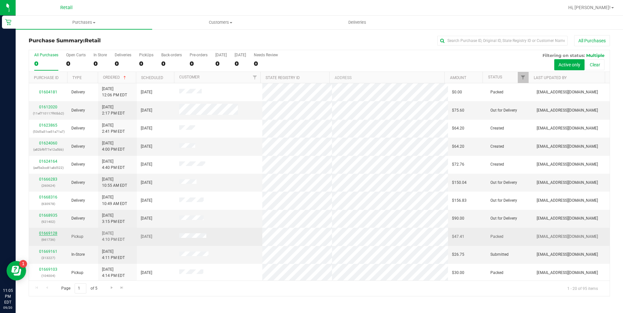
click at [43, 232] on link "01669128" at bounding box center [48, 233] width 18 height 5
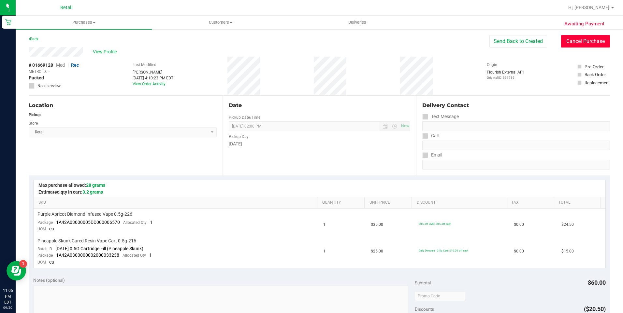
click at [578, 43] on button "Cancel Purchase" at bounding box center [585, 41] width 49 height 12
click at [36, 40] on link "Back" at bounding box center [34, 39] width 10 height 5
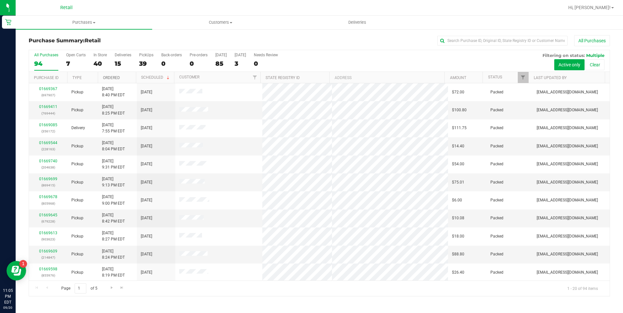
click at [117, 78] on link "Ordered" at bounding box center [111, 78] width 17 height 5
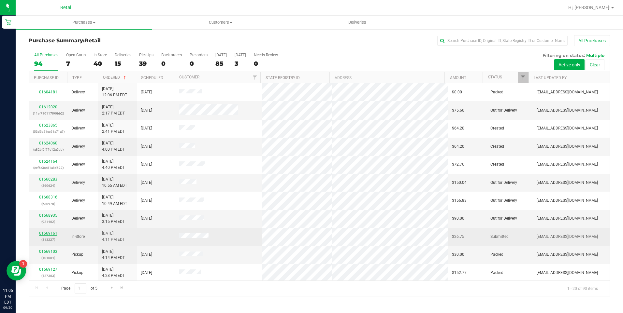
click at [44, 233] on link "01669161" at bounding box center [48, 233] width 18 height 5
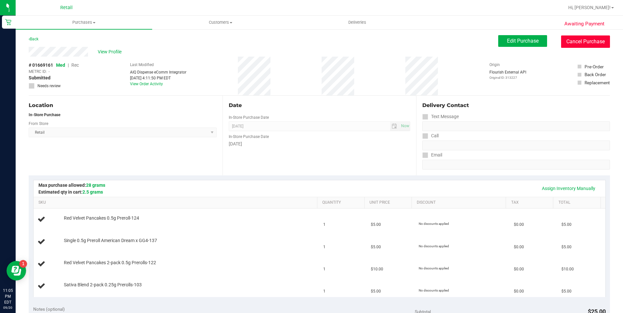
click at [580, 41] on button "Cancel Purchase" at bounding box center [585, 42] width 49 height 12
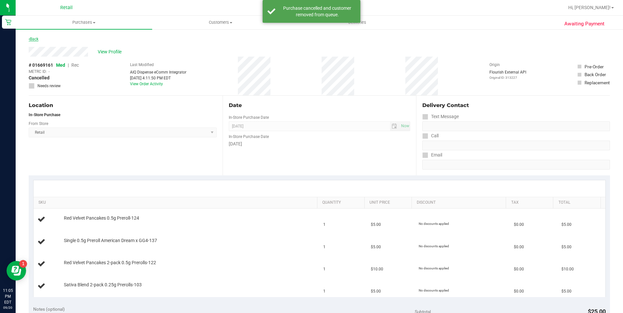
click at [36, 38] on link "Back" at bounding box center [34, 39] width 10 height 5
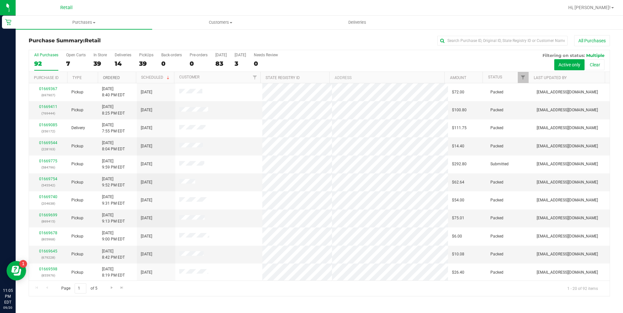
click at [115, 79] on link "Ordered" at bounding box center [111, 78] width 17 height 5
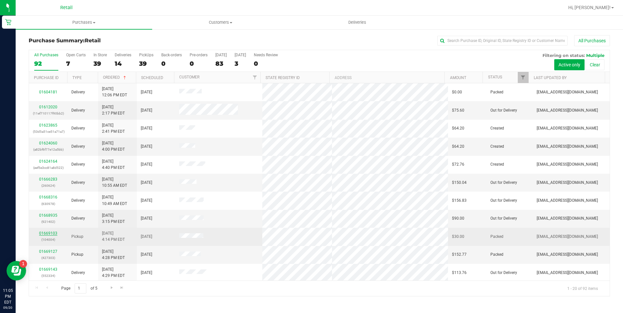
click at [48, 233] on link "01669103" at bounding box center [48, 233] width 18 height 5
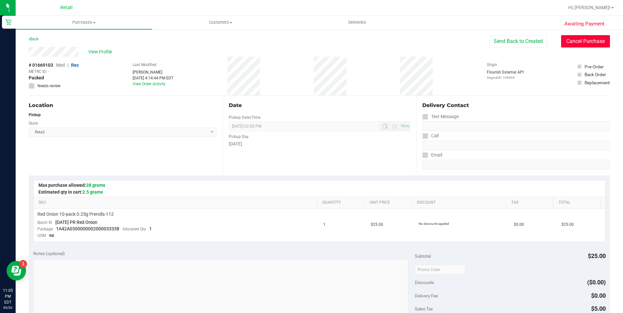
click at [568, 41] on button "Cancel Purchase" at bounding box center [585, 41] width 49 height 12
click at [36, 40] on link "Back" at bounding box center [34, 39] width 10 height 5
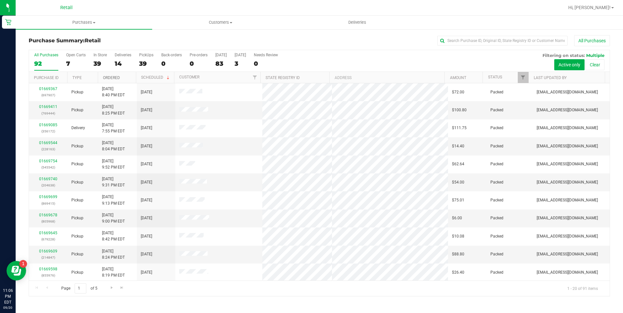
click at [106, 79] on link "Ordered" at bounding box center [111, 78] width 17 height 5
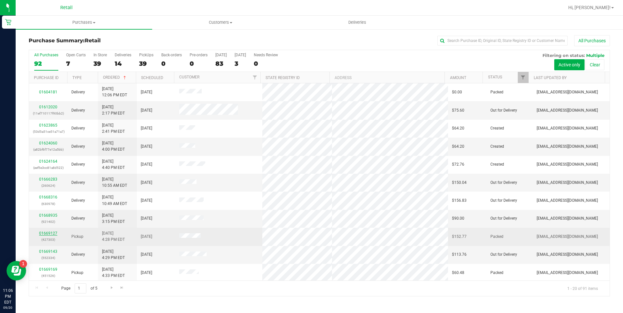
click at [44, 233] on link "01669127" at bounding box center [48, 233] width 18 height 5
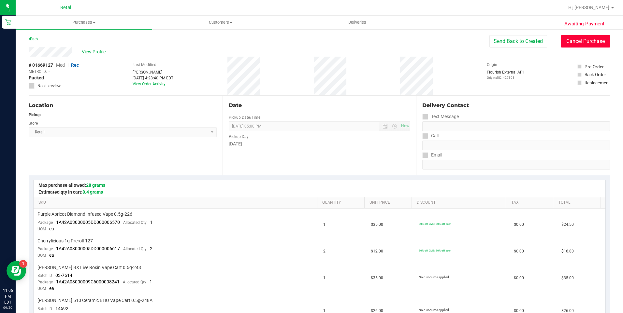
click at [572, 40] on button "Cancel Purchase" at bounding box center [585, 41] width 49 height 12
click at [34, 40] on link "Back" at bounding box center [34, 39] width 10 height 5
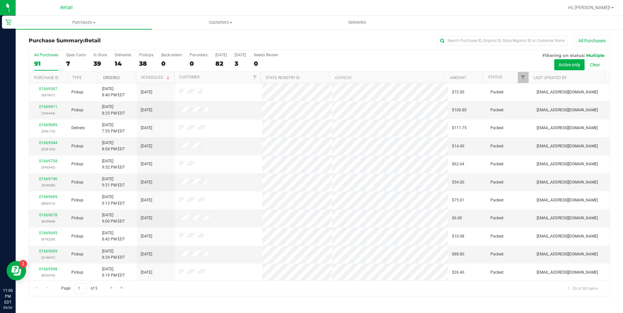
click at [115, 77] on link "Ordered" at bounding box center [111, 78] width 17 height 5
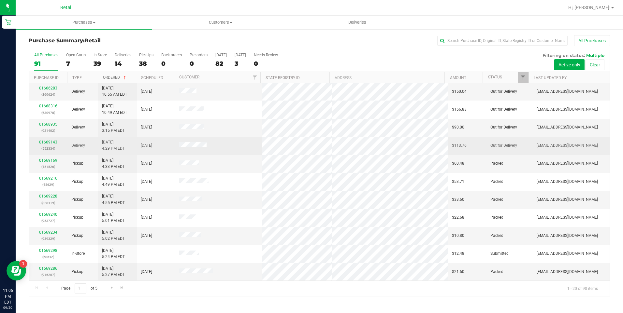
scroll to position [98, 0]
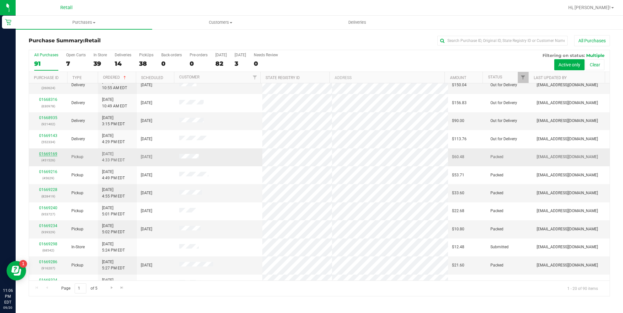
click at [46, 154] on link "01669169" at bounding box center [48, 154] width 18 height 5
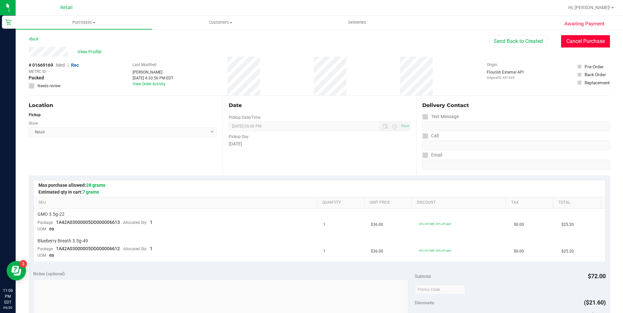
click at [572, 41] on button "Cancel Purchase" at bounding box center [585, 41] width 49 height 12
click at [37, 39] on link "Back" at bounding box center [34, 39] width 10 height 5
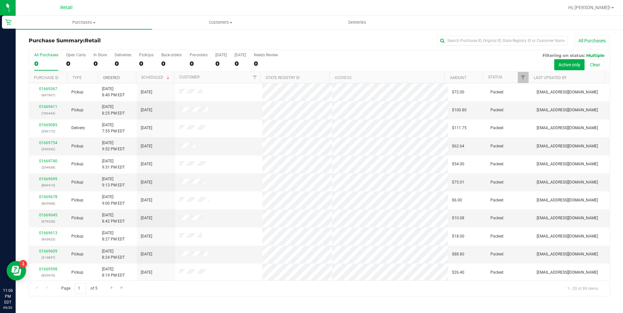
click at [111, 79] on link "Ordered" at bounding box center [111, 78] width 17 height 5
click at [47, 250] on link "01669216" at bounding box center [48, 252] width 18 height 5
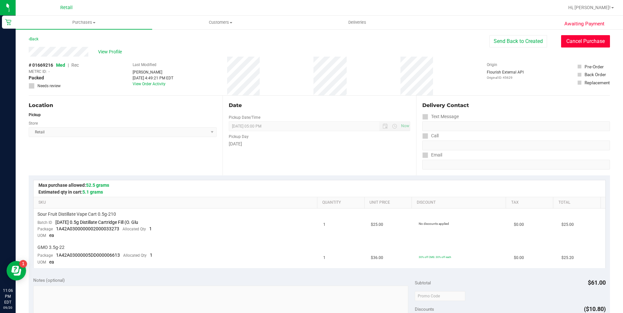
click at [571, 38] on button "Cancel Purchase" at bounding box center [585, 41] width 49 height 12
click at [36, 40] on link "Back" at bounding box center [34, 39] width 10 height 5
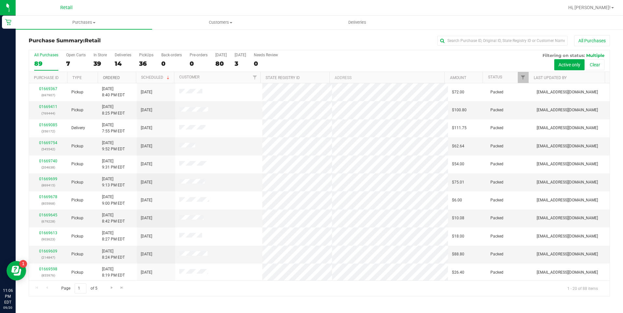
click at [107, 78] on link "Ordered" at bounding box center [111, 78] width 17 height 5
click at [44, 251] on link "01669228" at bounding box center [48, 252] width 18 height 5
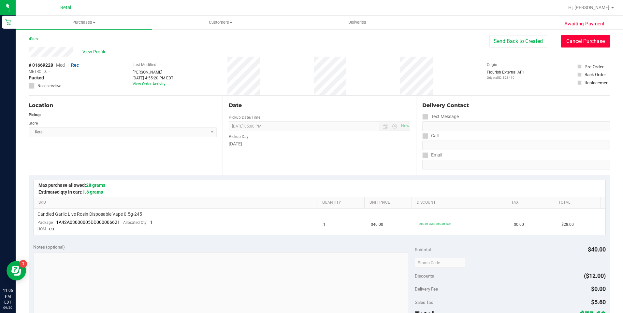
click at [573, 44] on button "Cancel Purchase" at bounding box center [585, 41] width 49 height 12
click at [37, 37] on link "Back" at bounding box center [34, 39] width 10 height 5
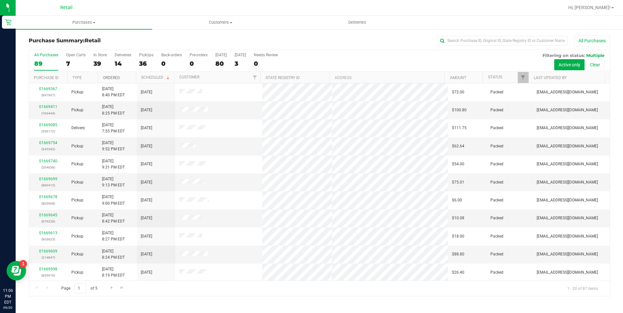
click at [117, 77] on link "Ordered" at bounding box center [111, 78] width 17 height 5
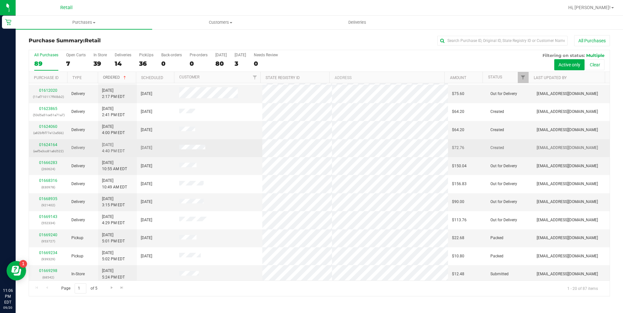
scroll to position [33, 0]
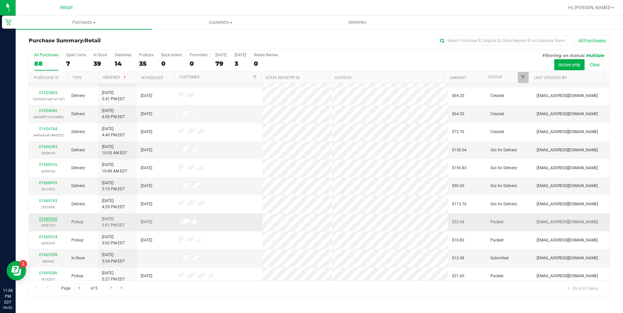
click at [55, 218] on link "01669240" at bounding box center [48, 219] width 18 height 5
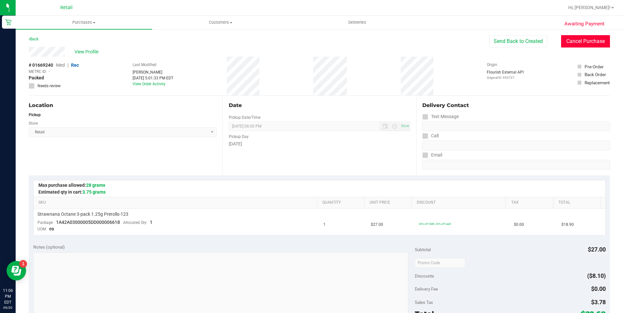
click at [576, 42] on button "Cancel Purchase" at bounding box center [585, 41] width 49 height 12
click at [36, 37] on link "Back" at bounding box center [34, 39] width 10 height 5
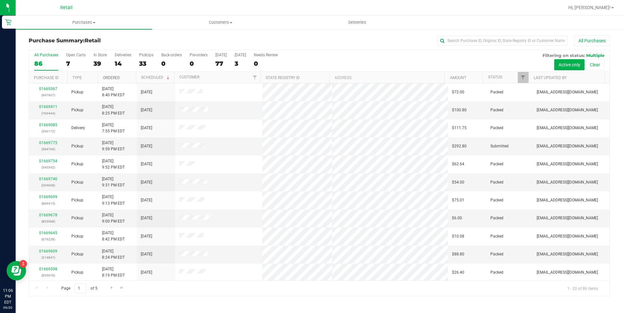
click at [112, 76] on link "Ordered" at bounding box center [111, 78] width 17 height 5
click at [36, 253] on div "01669234 (939329)" at bounding box center [48, 255] width 31 height 12
click at [51, 250] on link "01669234" at bounding box center [48, 252] width 18 height 5
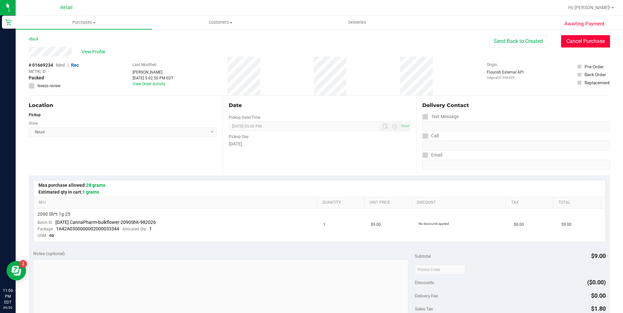
click at [571, 41] on button "Cancel Purchase" at bounding box center [585, 41] width 49 height 12
click at [37, 40] on link "Back" at bounding box center [34, 39] width 10 height 5
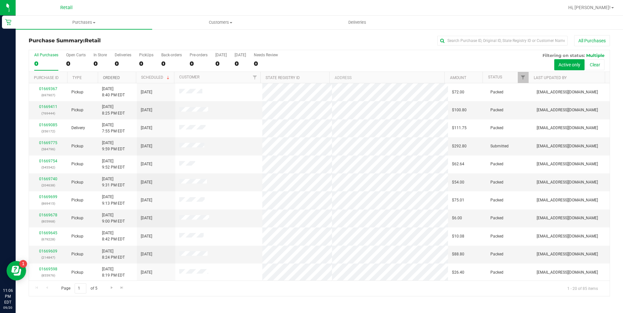
click at [110, 78] on link "Ordered" at bounding box center [111, 78] width 17 height 5
click at [50, 253] on link "01669298" at bounding box center [48, 252] width 18 height 5
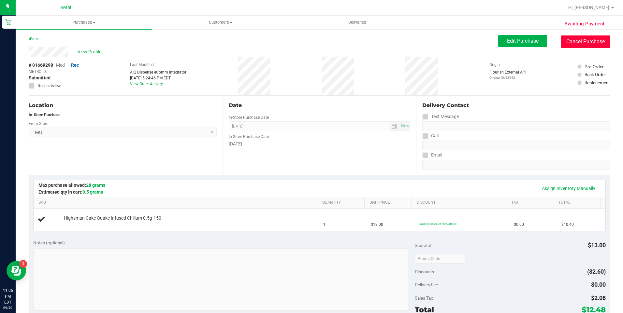
drag, startPoint x: 578, startPoint y: 41, endPoint x: 340, endPoint y: 43, distance: 237.8
click at [577, 41] on button "Cancel Purchase" at bounding box center [585, 42] width 49 height 12
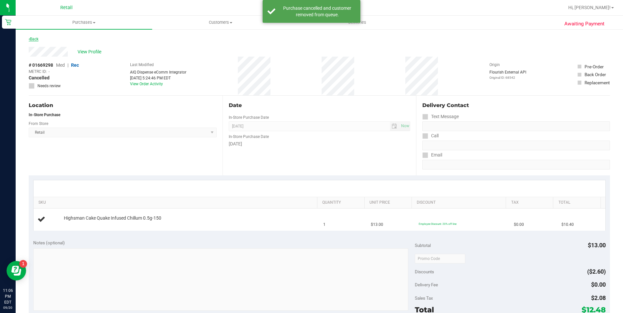
click at [37, 39] on link "Back" at bounding box center [34, 39] width 10 height 5
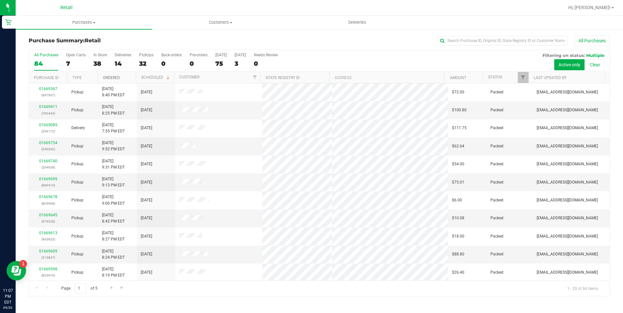
click at [116, 77] on link "Ordered" at bounding box center [111, 78] width 17 height 5
click at [52, 253] on link "01669286" at bounding box center [48, 252] width 18 height 5
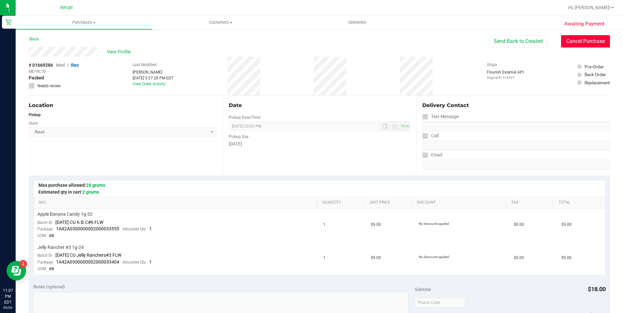
click at [572, 38] on button "Cancel Purchase" at bounding box center [585, 41] width 49 height 12
click at [32, 36] on div "Back" at bounding box center [34, 39] width 10 height 8
click at [33, 38] on link "Back" at bounding box center [34, 39] width 10 height 5
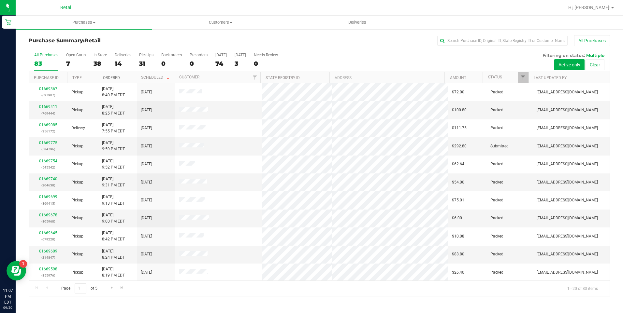
click at [113, 79] on link "Ordered" at bounding box center [111, 78] width 17 height 5
click at [46, 250] on link "01669324" at bounding box center [48, 252] width 18 height 5
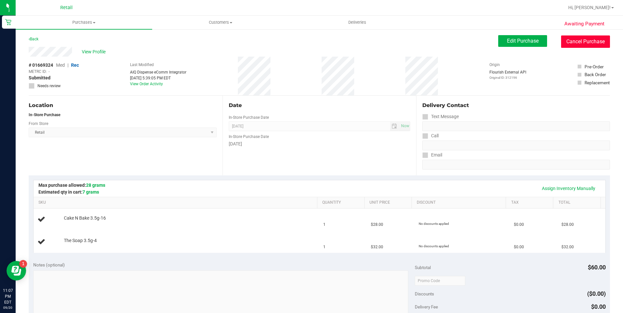
click at [591, 45] on button "Cancel Purchase" at bounding box center [585, 42] width 49 height 12
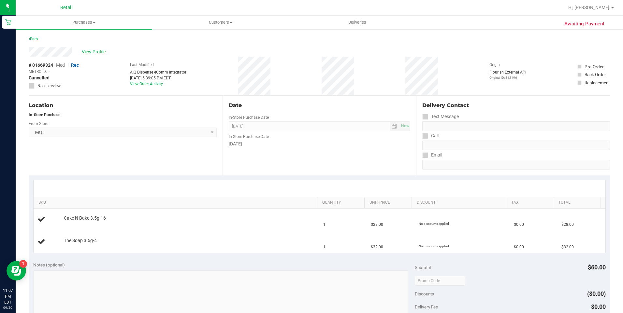
click at [38, 39] on link "Back" at bounding box center [34, 39] width 10 height 5
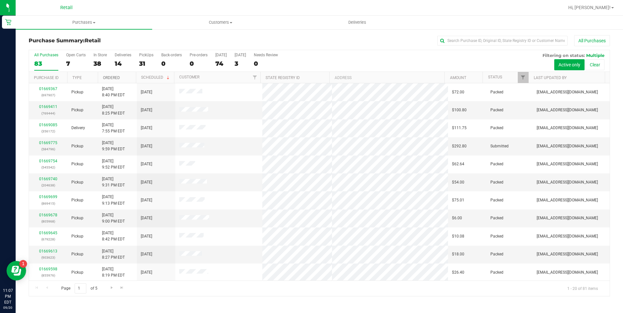
click at [106, 79] on link "Ordered" at bounding box center [111, 78] width 17 height 5
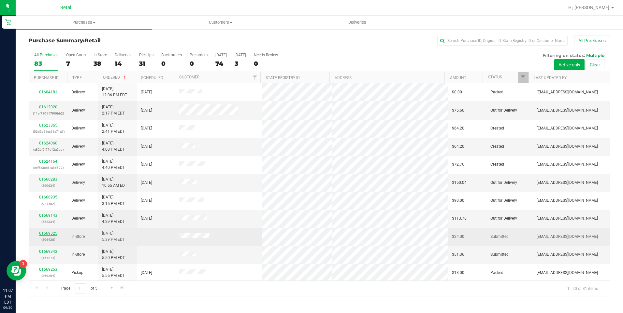
click at [50, 233] on link "01669325" at bounding box center [48, 233] width 18 height 5
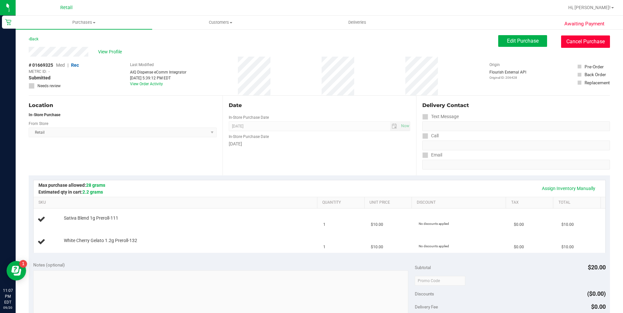
click at [564, 39] on button "Cancel Purchase" at bounding box center [585, 42] width 49 height 12
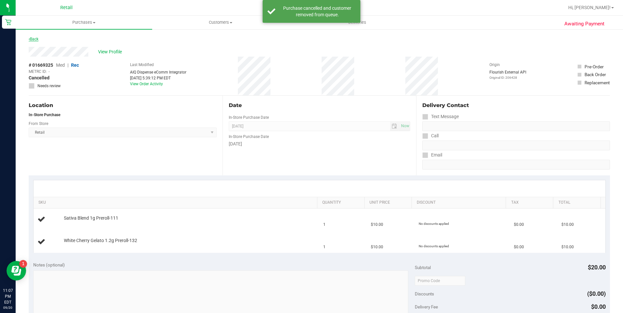
click at [34, 39] on link "Back" at bounding box center [34, 39] width 10 height 5
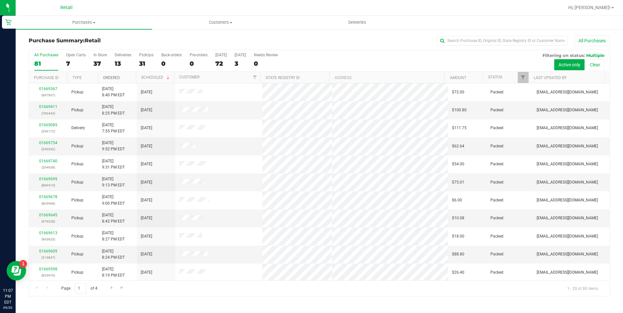
click at [112, 76] on link "Ordered" at bounding box center [111, 78] width 17 height 5
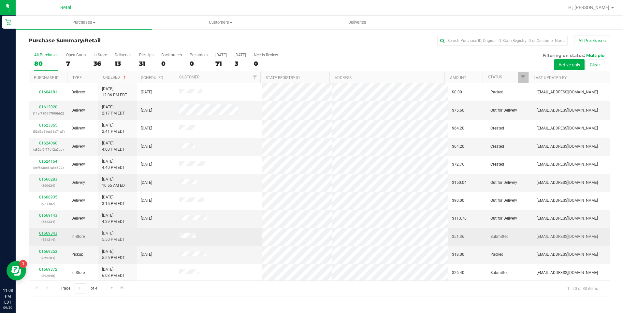
click at [45, 232] on link "01669343" at bounding box center [48, 233] width 18 height 5
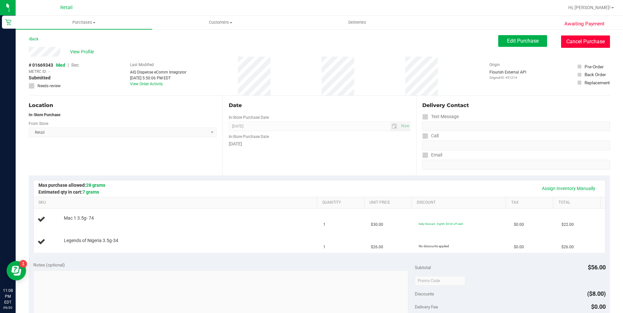
drag, startPoint x: 566, startPoint y: 39, endPoint x: 334, endPoint y: 43, distance: 231.7
click at [566, 39] on button "Cancel Purchase" at bounding box center [585, 42] width 49 height 12
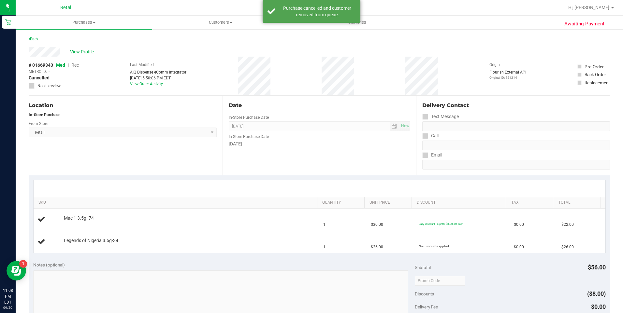
click at [32, 39] on link "Back" at bounding box center [34, 39] width 10 height 5
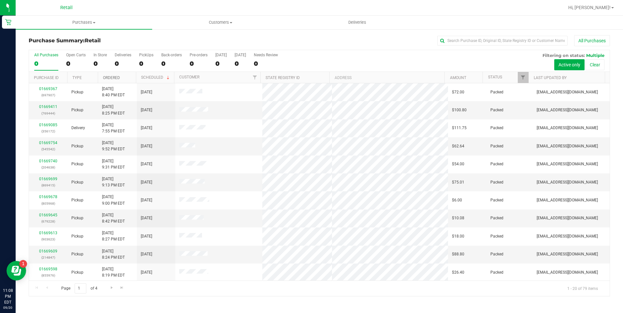
click at [109, 79] on link "Ordered" at bounding box center [111, 78] width 17 height 5
click at [46, 252] on link "01669372" at bounding box center [48, 252] width 18 height 5
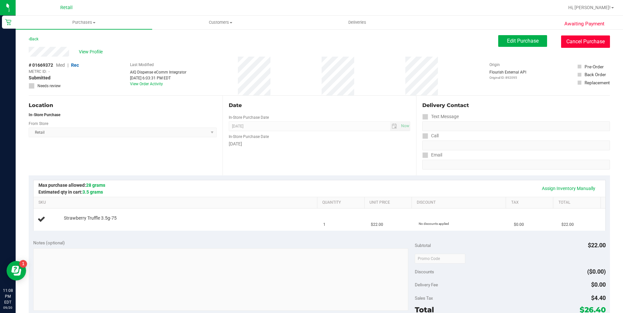
click at [572, 42] on button "Cancel Purchase" at bounding box center [585, 42] width 49 height 12
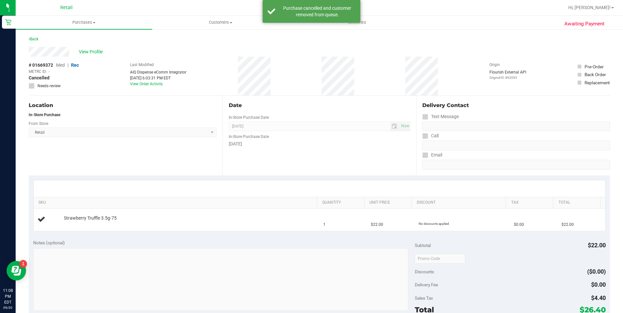
click at [31, 36] on div "Back" at bounding box center [34, 39] width 10 height 8
click at [32, 38] on link "Back" at bounding box center [34, 39] width 10 height 5
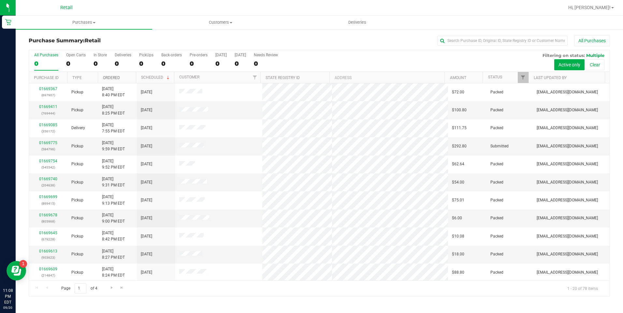
click at [108, 80] on link "Ordered" at bounding box center [111, 78] width 17 height 5
click at [52, 251] on link "01669376" at bounding box center [48, 252] width 18 height 5
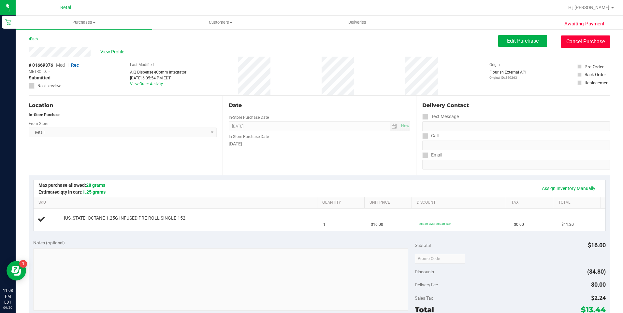
drag, startPoint x: 583, startPoint y: 42, endPoint x: 316, endPoint y: 44, distance: 266.2
click at [578, 43] on button "Cancel Purchase" at bounding box center [585, 42] width 49 height 12
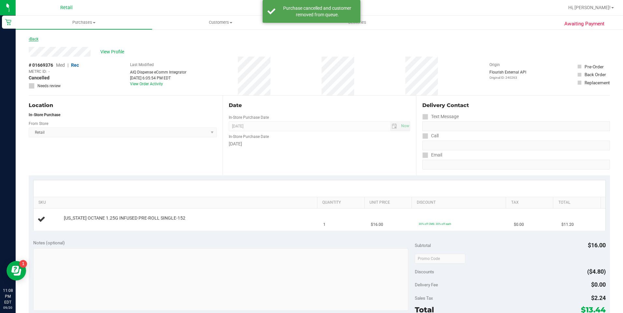
click at [32, 38] on link "Back" at bounding box center [34, 39] width 10 height 5
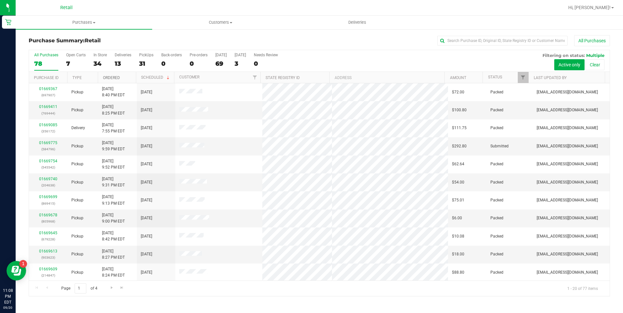
click at [113, 79] on link "Ordered" at bounding box center [111, 78] width 17 height 5
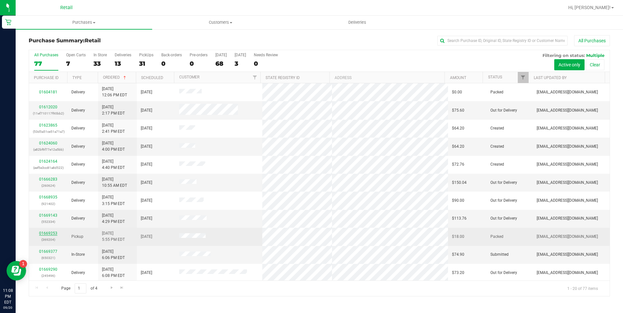
click at [50, 234] on link "01669253" at bounding box center [48, 233] width 18 height 5
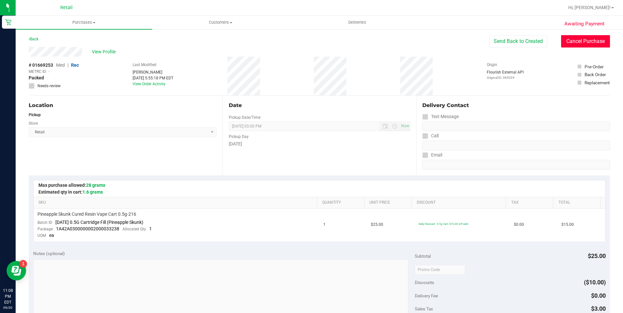
click at [570, 42] on button "Cancel Purchase" at bounding box center [585, 41] width 49 height 12
click at [35, 40] on link "Back" at bounding box center [34, 39] width 10 height 5
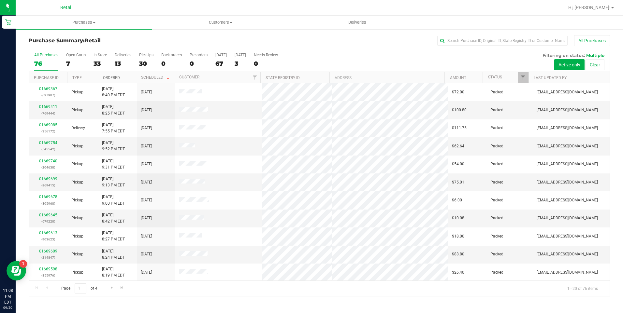
click at [116, 79] on link "Ordered" at bounding box center [111, 78] width 17 height 5
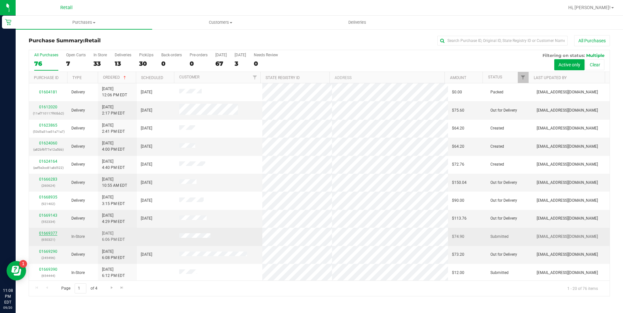
click at [46, 232] on link "01669377" at bounding box center [48, 233] width 18 height 5
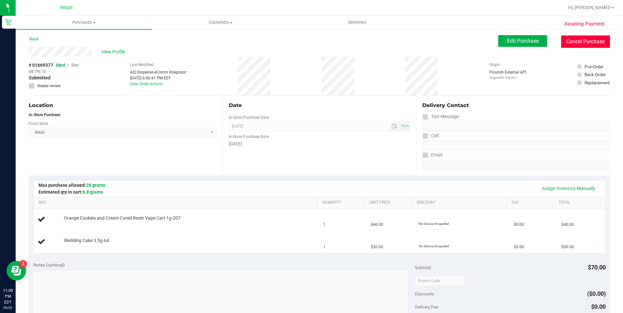
click at [588, 41] on button "Cancel Purchase" at bounding box center [585, 42] width 49 height 12
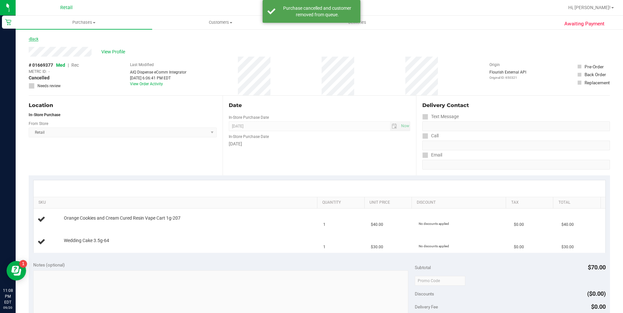
click at [36, 38] on link "Back" at bounding box center [34, 39] width 10 height 5
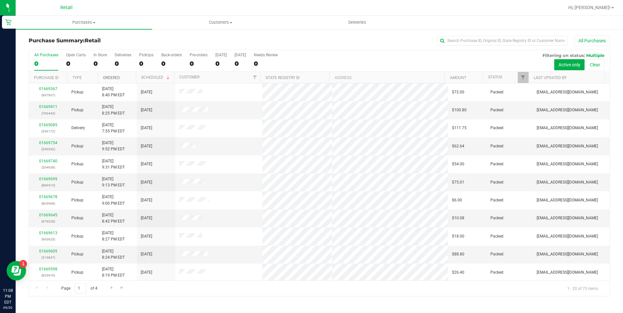
click at [117, 78] on link "Ordered" at bounding box center [111, 78] width 17 height 5
click at [47, 250] on link "01669390" at bounding box center [48, 252] width 18 height 5
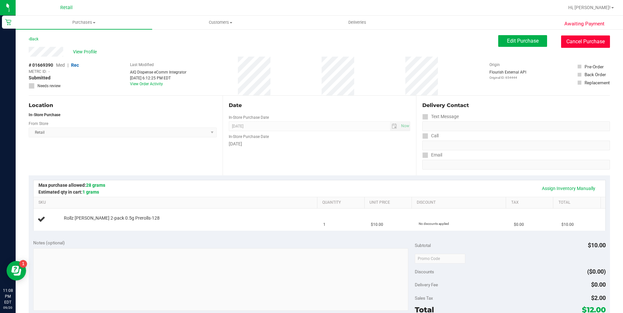
drag, startPoint x: 596, startPoint y: 45, endPoint x: 328, endPoint y: 43, distance: 267.8
click at [594, 46] on button "Cancel Purchase" at bounding box center [585, 42] width 49 height 12
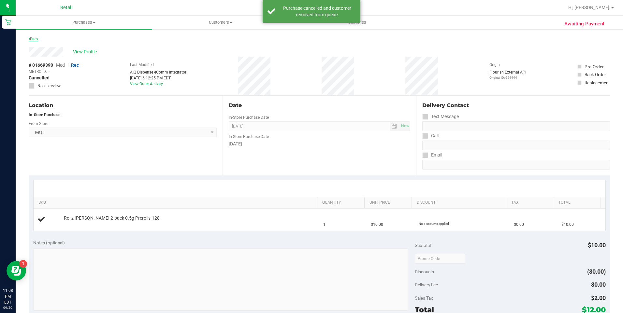
click at [38, 37] on link "Back" at bounding box center [34, 39] width 10 height 5
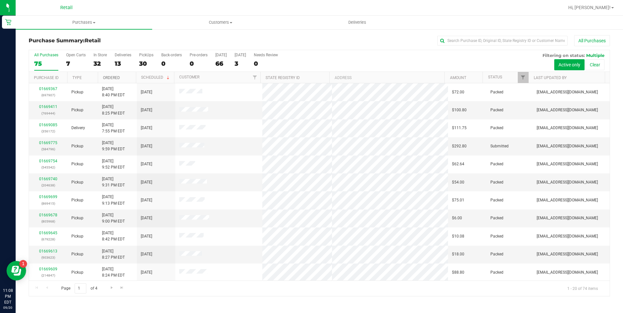
click at [106, 78] on link "Ordered" at bounding box center [111, 78] width 17 height 5
click at [53, 253] on link "01669373" at bounding box center [48, 252] width 18 height 5
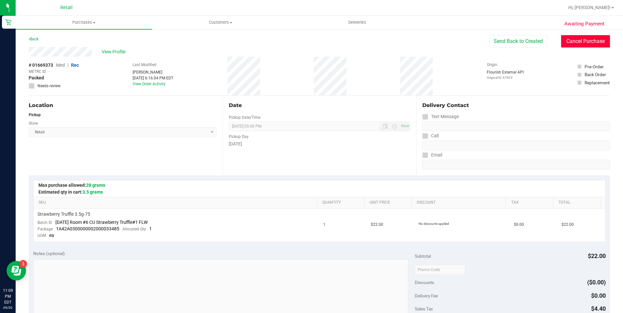
drag, startPoint x: 582, startPoint y: 43, endPoint x: 332, endPoint y: 44, distance: 249.6
click at [579, 43] on button "Cancel Purchase" at bounding box center [585, 41] width 49 height 12
click at [38, 41] on link "Back" at bounding box center [34, 39] width 10 height 5
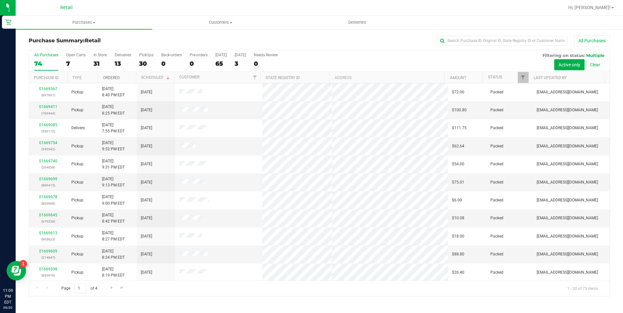
click at [112, 76] on link "Ordered" at bounding box center [111, 78] width 17 height 5
click at [52, 253] on link "01669379" at bounding box center [48, 252] width 18 height 5
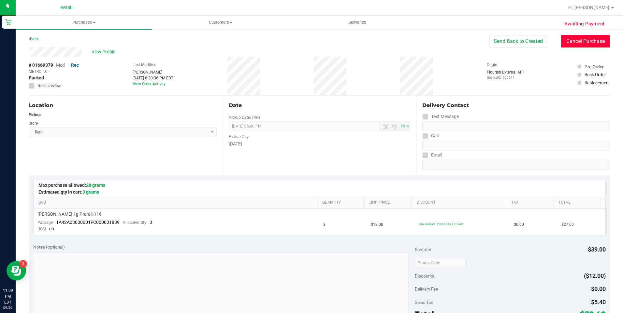
click at [573, 41] on button "Cancel Purchase" at bounding box center [585, 41] width 49 height 12
click at [36, 38] on link "Back" at bounding box center [34, 39] width 10 height 5
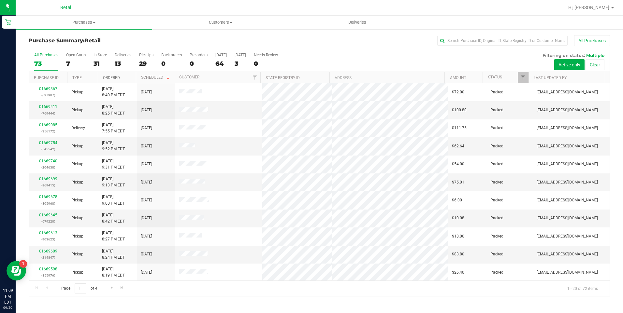
click at [116, 79] on link "Ordered" at bounding box center [111, 78] width 17 height 5
click at [48, 253] on link "01669425" at bounding box center [48, 254] width 18 height 5
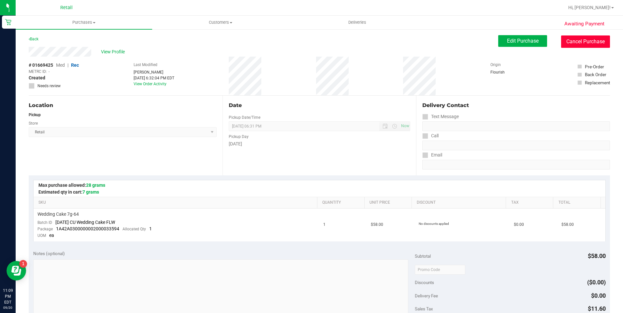
click at [579, 40] on button "Cancel Purchase" at bounding box center [585, 42] width 49 height 12
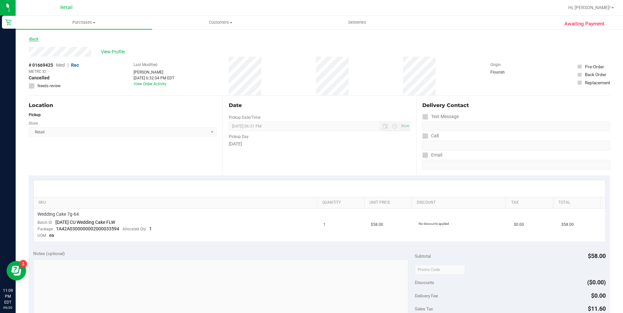
click at [38, 39] on link "Back" at bounding box center [34, 39] width 10 height 5
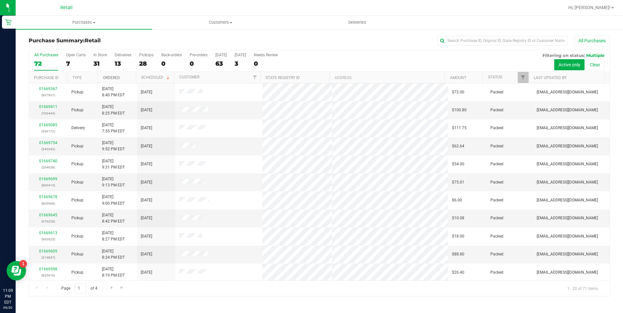
click at [112, 77] on link "Ordered" at bounding box center [111, 78] width 17 height 5
click at [51, 250] on link "01669369" at bounding box center [48, 252] width 18 height 5
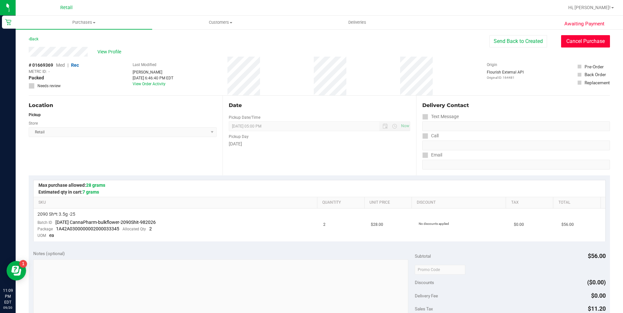
click at [563, 37] on button "Cancel Purchase" at bounding box center [585, 41] width 49 height 12
click at [37, 39] on link "Back" at bounding box center [34, 39] width 10 height 5
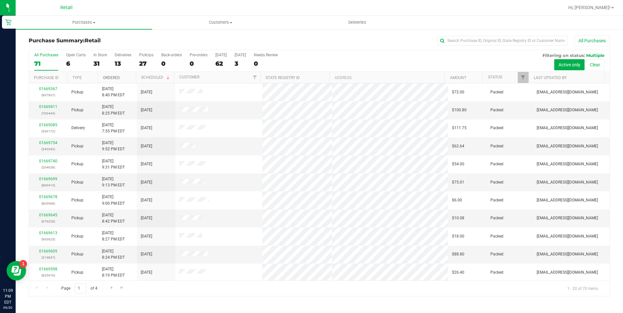
click at [112, 77] on link "Ordered" at bounding box center [111, 78] width 17 height 5
click at [51, 252] on link "01669466" at bounding box center [48, 252] width 18 height 5
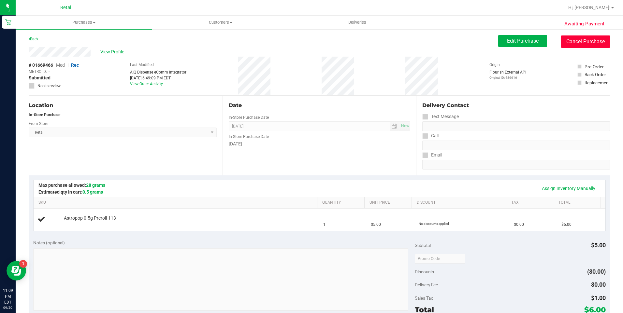
click at [586, 45] on button "Cancel Purchase" at bounding box center [585, 42] width 49 height 12
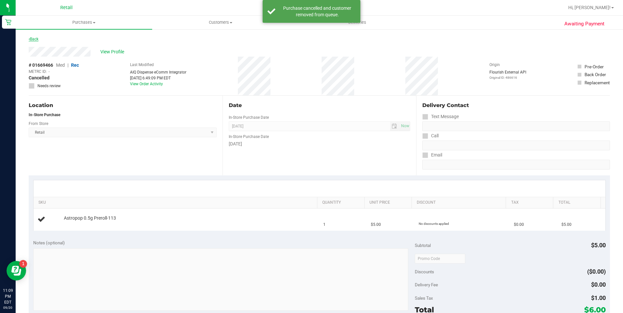
click at [36, 39] on link "Back" at bounding box center [34, 39] width 10 height 5
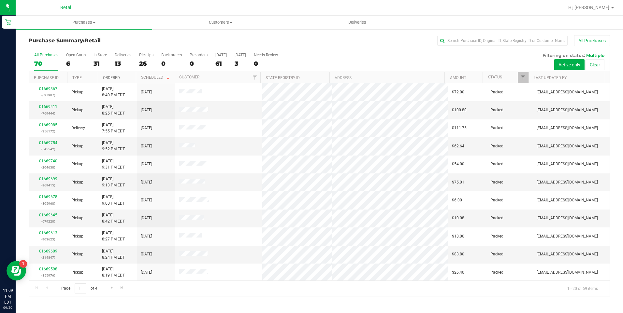
click at [117, 79] on link "Ordered" at bounding box center [111, 78] width 17 height 5
click at [46, 252] on link "01669467" at bounding box center [48, 252] width 18 height 5
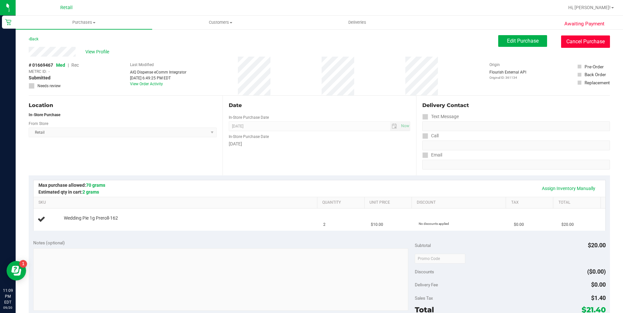
drag, startPoint x: 584, startPoint y: 45, endPoint x: 319, endPoint y: 41, distance: 265.5
click at [583, 45] on button "Cancel Purchase" at bounding box center [585, 42] width 49 height 12
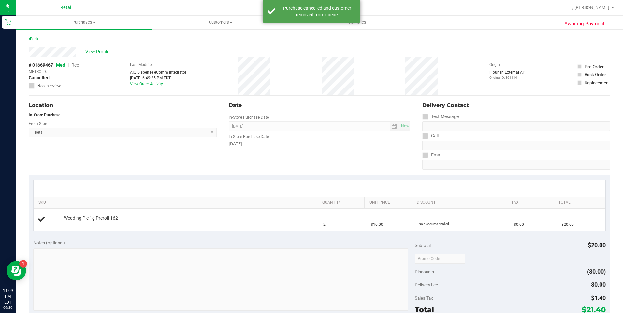
click at [37, 37] on link "Back" at bounding box center [34, 39] width 10 height 5
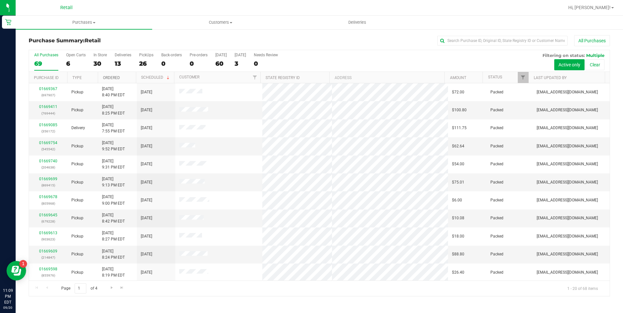
click at [112, 79] on link "Ordered" at bounding box center [111, 78] width 17 height 5
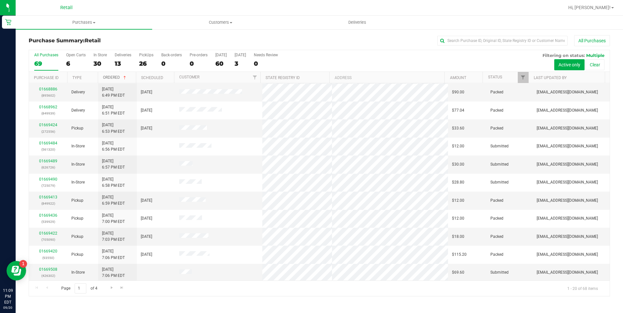
scroll to position [163, 0]
click at [49, 124] on link "01669424" at bounding box center [48, 124] width 18 height 5
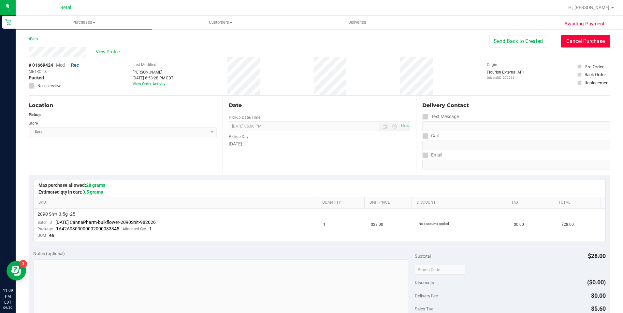
click at [573, 36] on button "Cancel Purchase" at bounding box center [585, 41] width 49 height 12
click at [36, 38] on link "Back" at bounding box center [34, 39] width 10 height 5
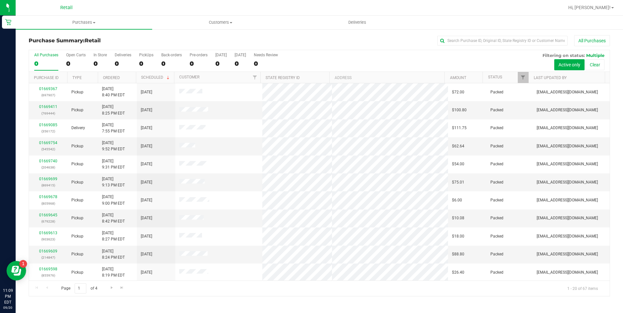
click at [121, 79] on th "Ordered" at bounding box center [117, 77] width 38 height 11
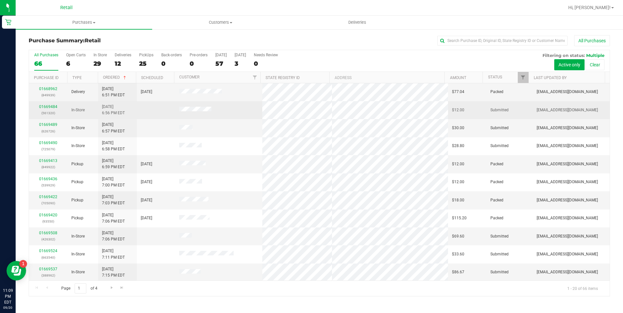
scroll to position [163, 0]
click at [46, 107] on link "01669484" at bounding box center [48, 106] width 18 height 5
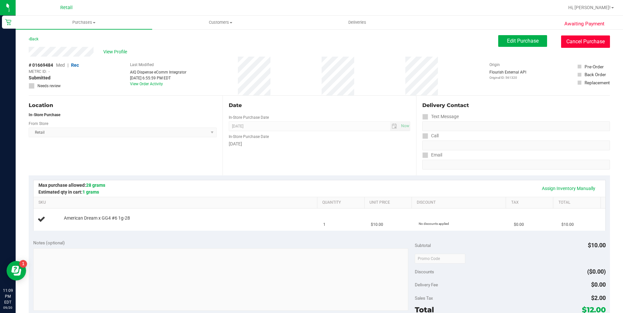
drag, startPoint x: 587, startPoint y: 45, endPoint x: 329, endPoint y: 42, distance: 258.0
click at [587, 45] on button "Cancel Purchase" at bounding box center [585, 42] width 49 height 12
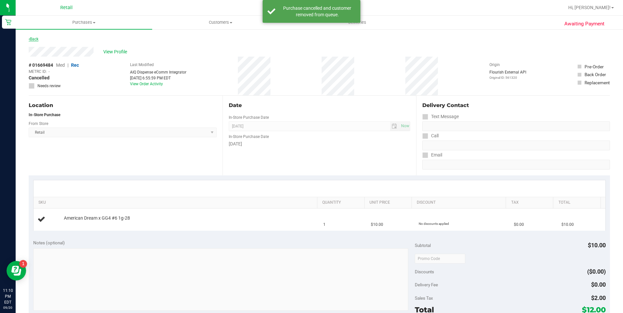
click at [34, 38] on link "Back" at bounding box center [34, 39] width 10 height 5
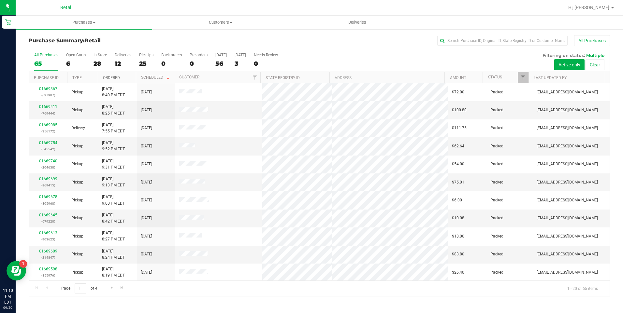
click at [112, 79] on link "Ordered" at bounding box center [111, 78] width 17 height 5
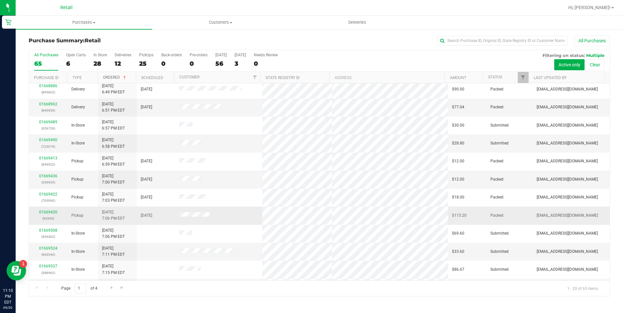
scroll to position [163, 0]
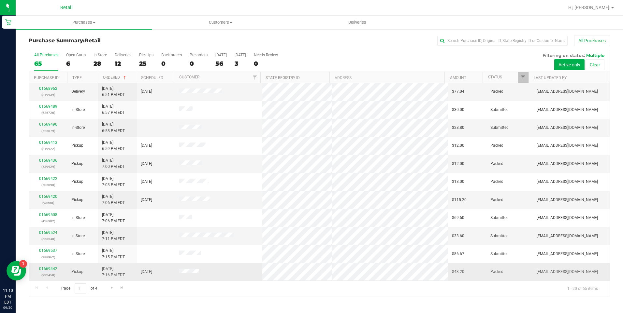
click at [54, 268] on link "01669442" at bounding box center [48, 269] width 18 height 5
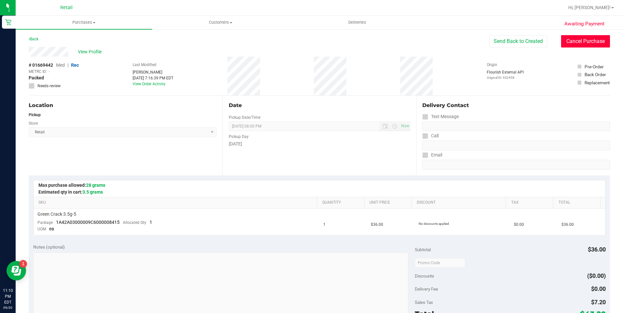
click at [575, 42] on button "Cancel Purchase" at bounding box center [585, 41] width 49 height 12
click at [34, 39] on link "Back" at bounding box center [34, 39] width 10 height 5
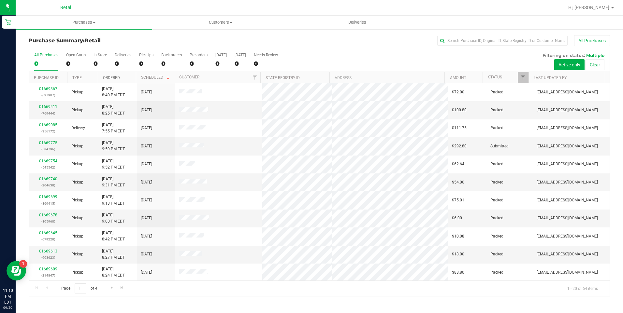
click at [117, 80] on link "Ordered" at bounding box center [111, 78] width 17 height 5
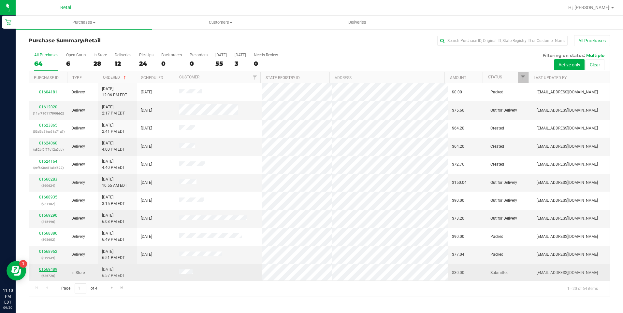
click at [50, 269] on link "01669489" at bounding box center [48, 269] width 18 height 5
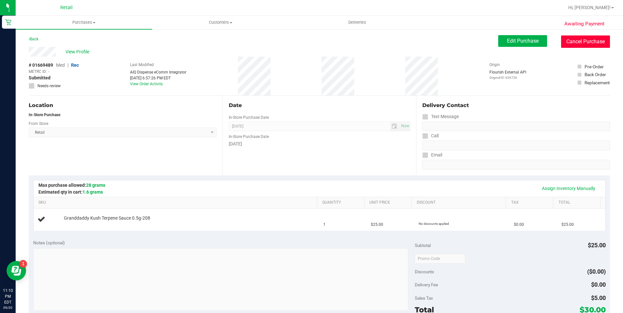
click at [572, 45] on button "Cancel Purchase" at bounding box center [585, 42] width 49 height 12
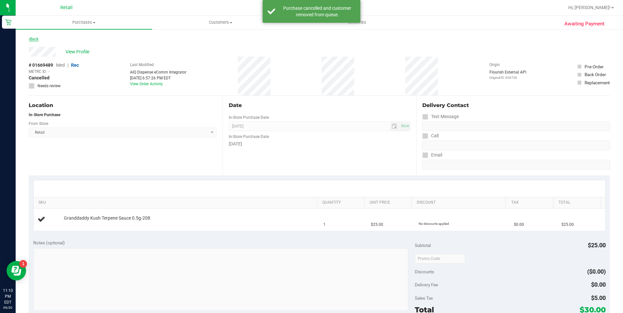
click at [33, 39] on link "Back" at bounding box center [34, 39] width 10 height 5
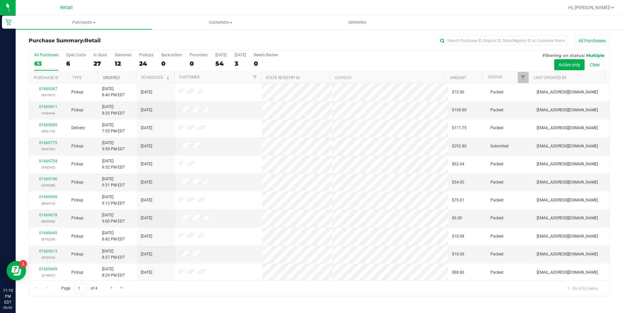
click at [112, 77] on link "Ordered" at bounding box center [111, 78] width 17 height 5
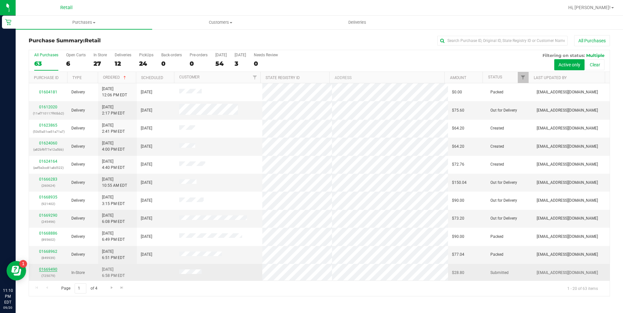
click at [54, 270] on link "01669490" at bounding box center [48, 269] width 18 height 5
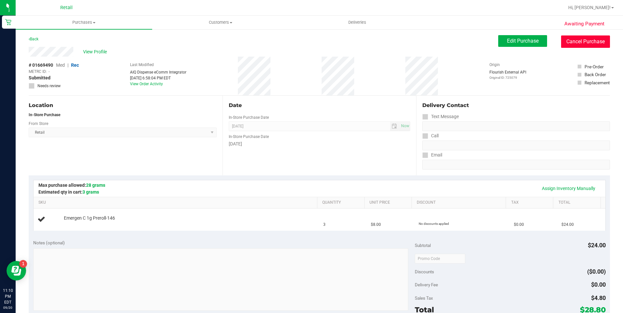
click at [578, 43] on button "Cancel Purchase" at bounding box center [585, 42] width 49 height 12
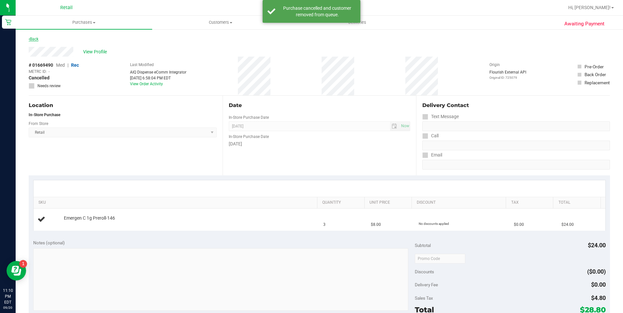
click at [30, 40] on link "Back" at bounding box center [34, 39] width 10 height 5
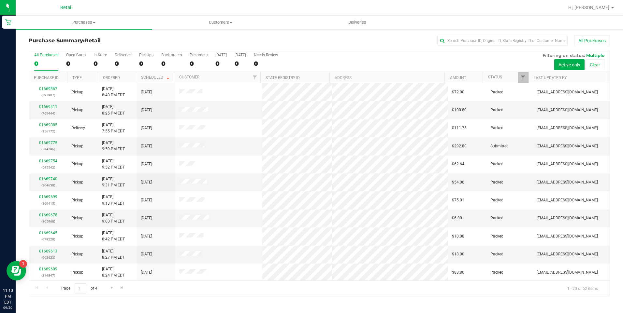
click at [117, 74] on th "Ordered" at bounding box center [117, 77] width 38 height 11
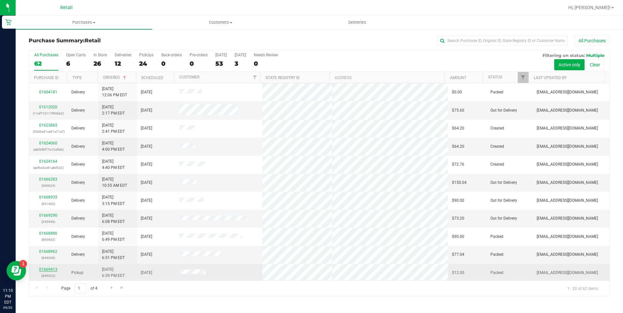
click at [53, 268] on link "01669413" at bounding box center [48, 269] width 18 height 5
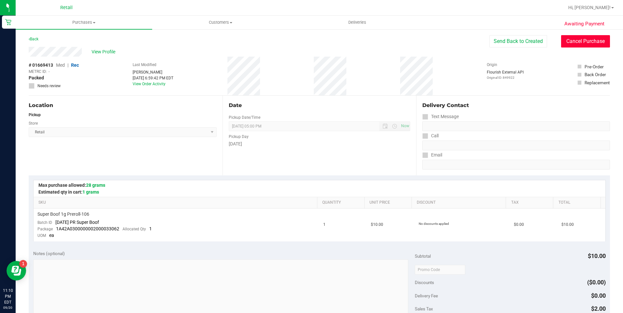
click at [577, 42] on button "Cancel Purchase" at bounding box center [585, 41] width 49 height 12
click at [38, 38] on link "Back" at bounding box center [34, 39] width 10 height 5
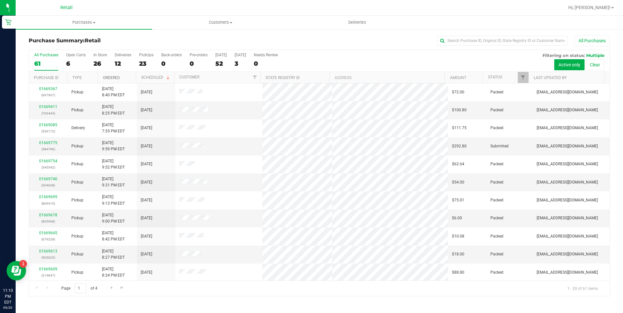
click at [115, 77] on link "Ordered" at bounding box center [111, 78] width 17 height 5
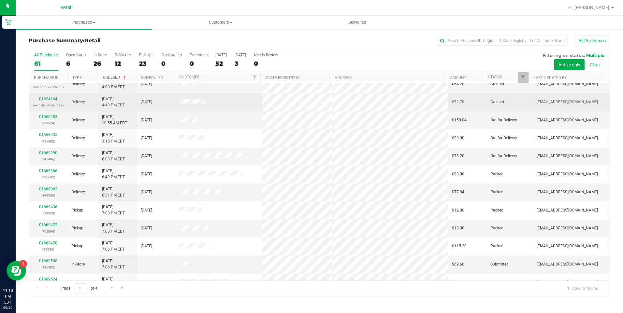
scroll to position [65, 0]
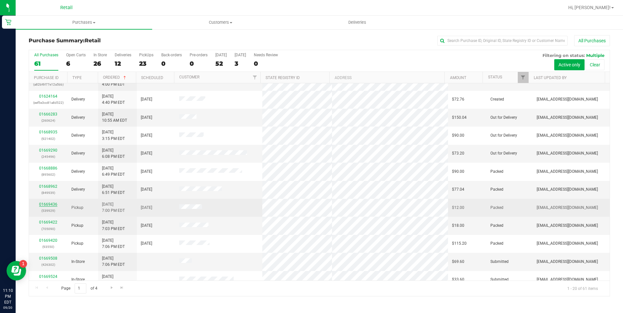
click at [52, 205] on link "01669436" at bounding box center [48, 204] width 18 height 5
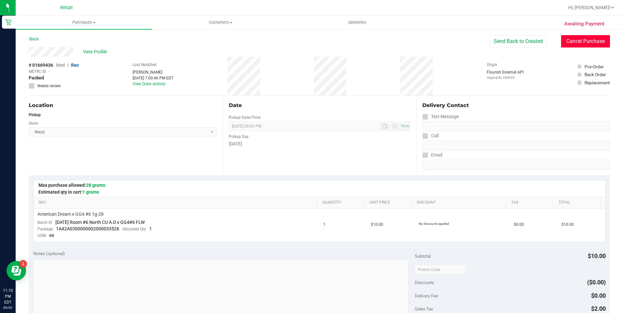
click at [582, 42] on button "Cancel Purchase" at bounding box center [585, 41] width 49 height 12
click at [36, 38] on link "Back" at bounding box center [34, 39] width 10 height 5
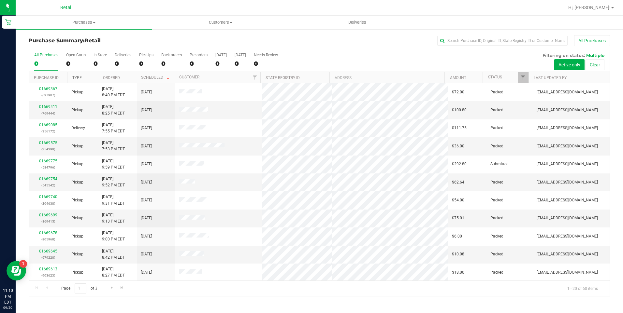
click at [81, 76] on link "Type" at bounding box center [76, 78] width 9 height 5
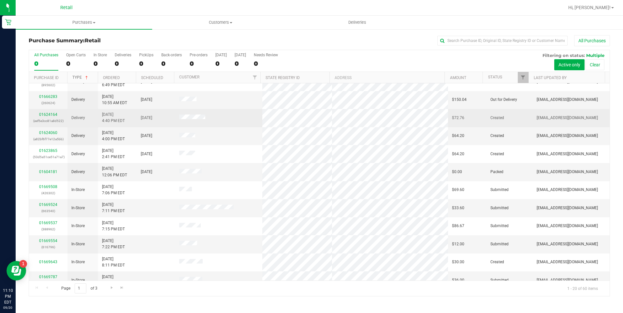
scroll to position [130, 0]
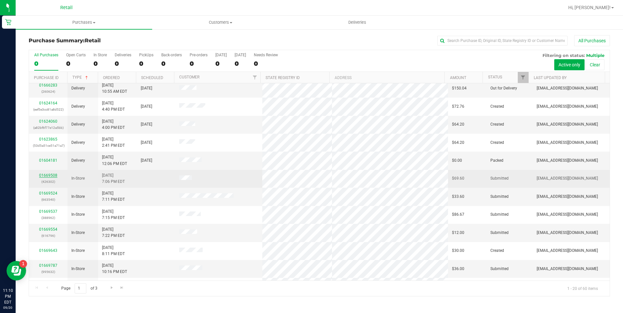
click at [53, 176] on link "01669508" at bounding box center [48, 175] width 18 height 5
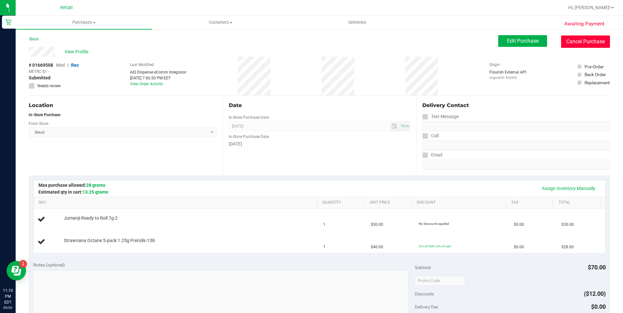
drag, startPoint x: 580, startPoint y: 42, endPoint x: 336, endPoint y: 43, distance: 243.7
click at [579, 42] on button "Cancel Purchase" at bounding box center [585, 42] width 49 height 12
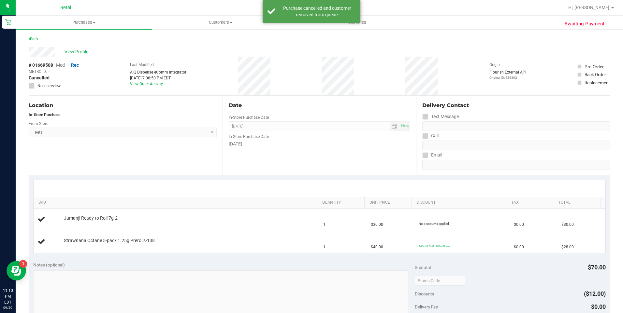
click at [37, 40] on link "Back" at bounding box center [34, 39] width 10 height 5
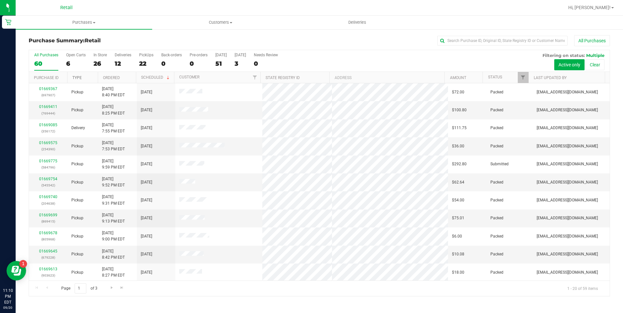
click at [79, 77] on link "Type" at bounding box center [76, 78] width 9 height 5
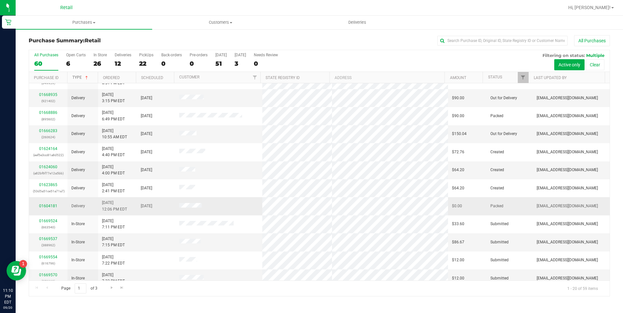
scroll to position [98, 0]
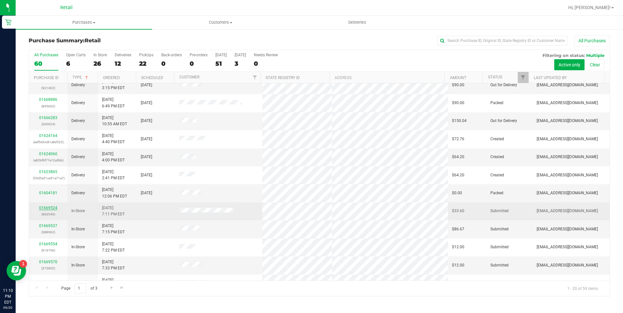
click at [53, 206] on link "01669524" at bounding box center [48, 208] width 18 height 5
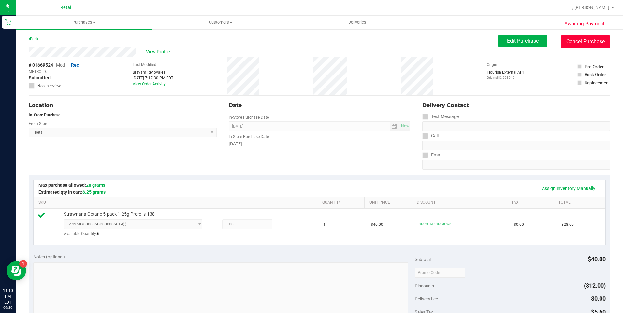
click at [595, 41] on button "Cancel Purchase" at bounding box center [585, 42] width 49 height 12
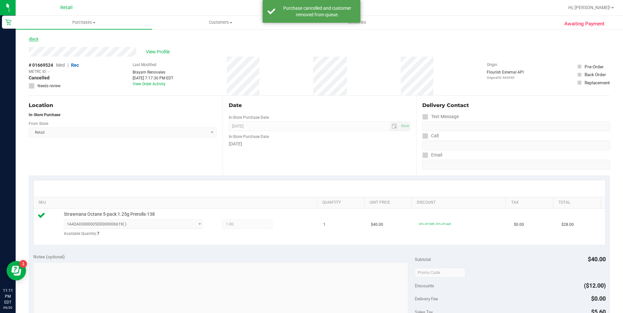
click at [35, 38] on link "Back" at bounding box center [34, 39] width 10 height 5
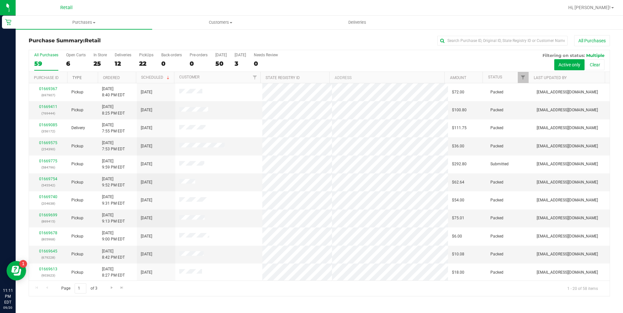
click at [79, 79] on link "Type" at bounding box center [76, 78] width 9 height 5
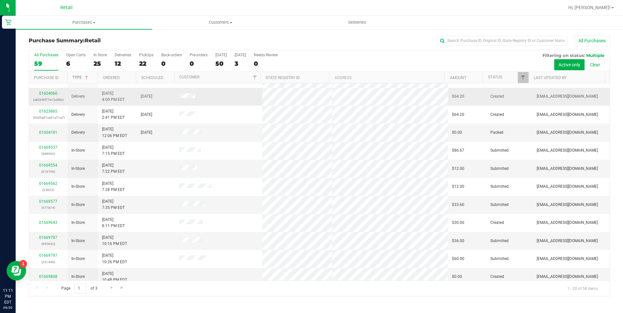
scroll to position [163, 0]
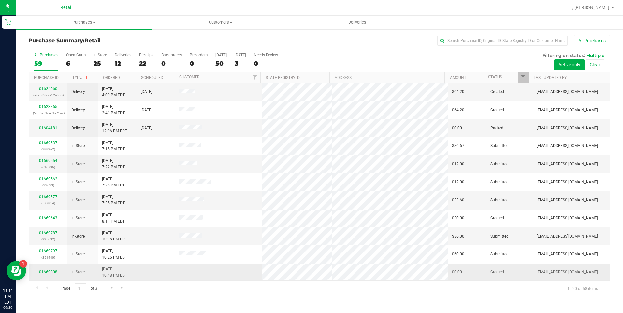
click at [55, 271] on link "01669808" at bounding box center [48, 272] width 18 height 5
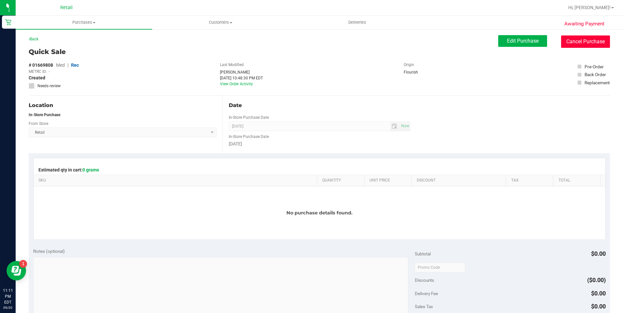
click at [571, 40] on button "Cancel Purchase" at bounding box center [585, 42] width 49 height 12
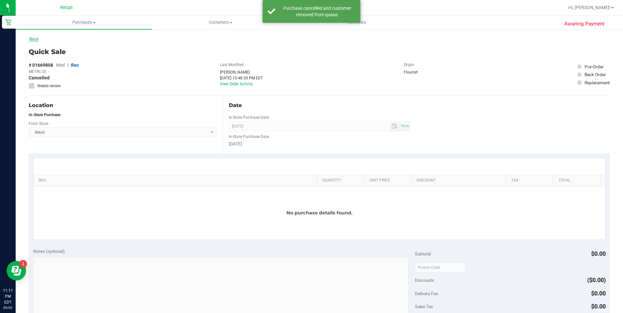
click at [37, 41] on link "Back" at bounding box center [34, 39] width 10 height 5
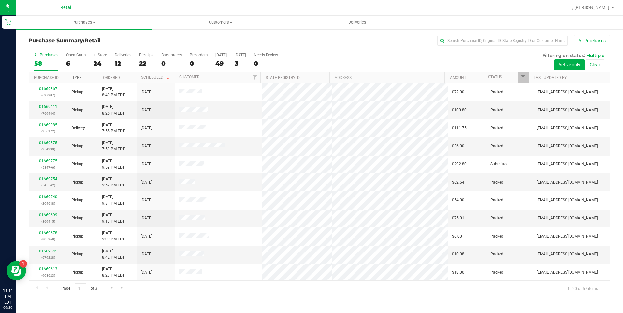
click at [79, 77] on link "Type" at bounding box center [76, 78] width 9 height 5
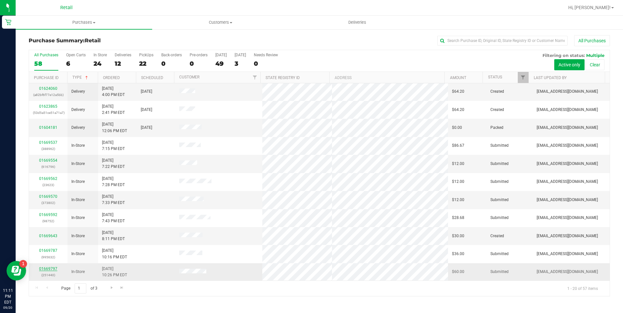
click at [46, 268] on link "01669797" at bounding box center [48, 269] width 18 height 5
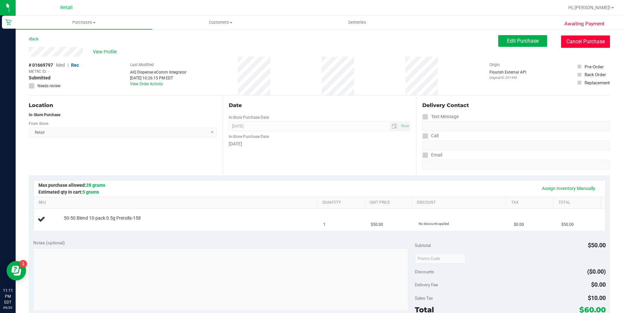
click at [574, 40] on button "Cancel Purchase" at bounding box center [585, 42] width 49 height 12
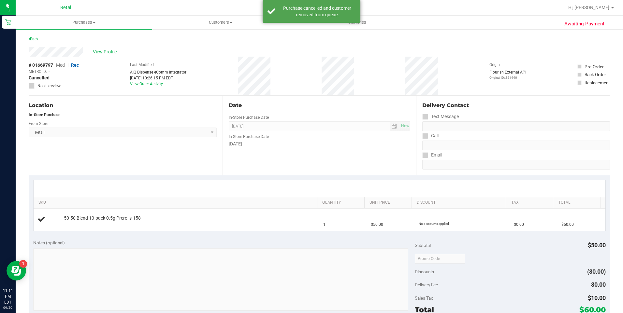
click at [35, 40] on link "Back" at bounding box center [34, 39] width 10 height 5
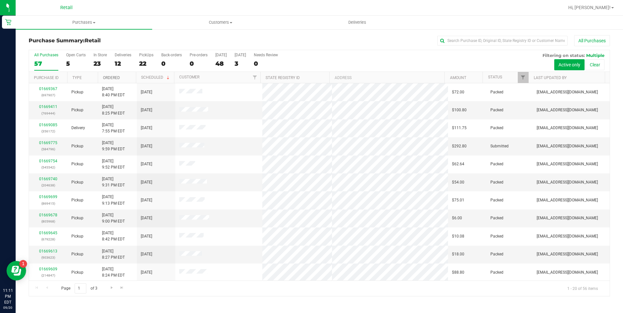
click at [112, 76] on link "Ordered" at bounding box center [111, 78] width 17 height 5
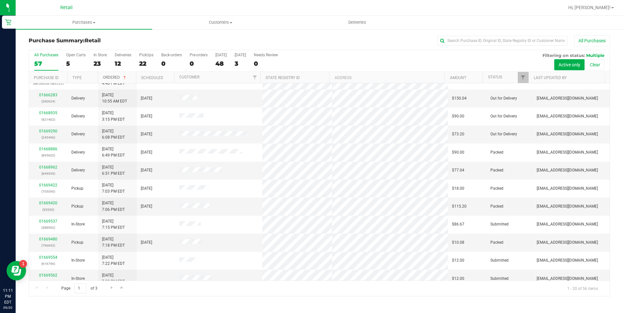
scroll to position [163, 0]
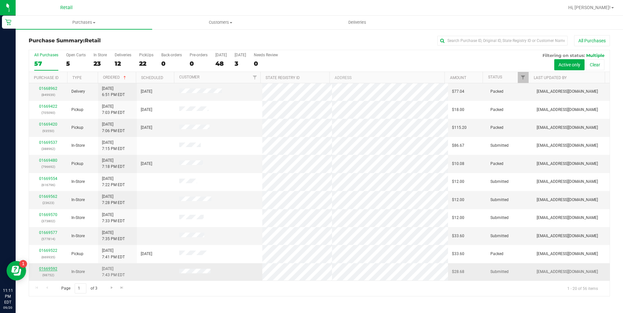
click at [44, 270] on link "01669592" at bounding box center [48, 269] width 18 height 5
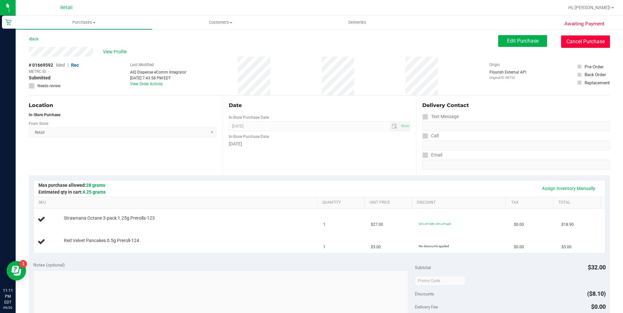
click at [570, 45] on button "Cancel Purchase" at bounding box center [585, 42] width 49 height 12
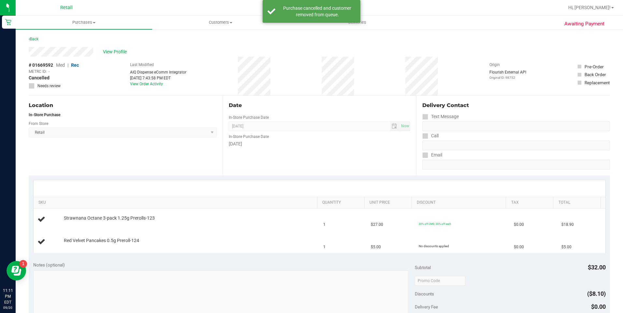
click at [34, 41] on div "Back" at bounding box center [34, 39] width 10 height 8
click at [36, 38] on link "Back" at bounding box center [34, 39] width 10 height 5
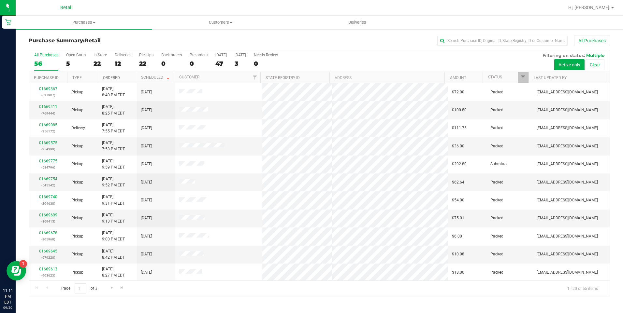
click at [107, 78] on link "Ordered" at bounding box center [111, 78] width 17 height 5
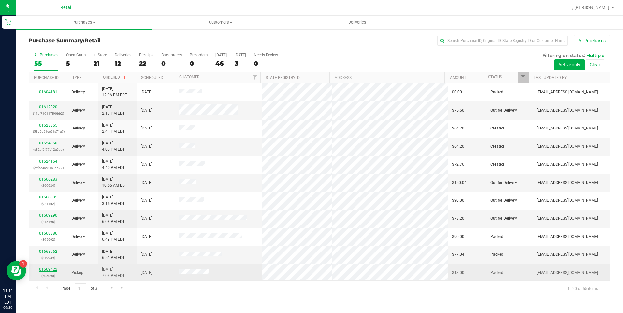
click at [48, 269] on link "01669422" at bounding box center [48, 269] width 18 height 5
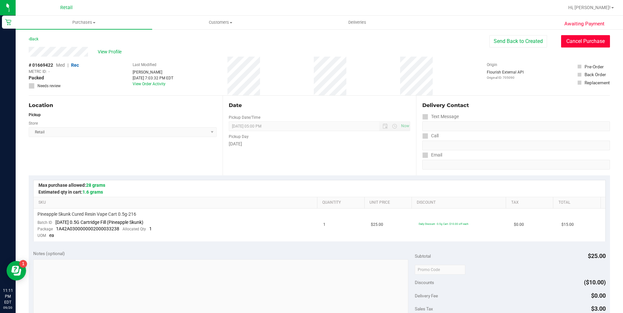
click at [578, 41] on button "Cancel Purchase" at bounding box center [585, 41] width 49 height 12
click at [36, 36] on div "Back" at bounding box center [34, 39] width 10 height 8
click at [35, 39] on link "Back" at bounding box center [34, 39] width 10 height 5
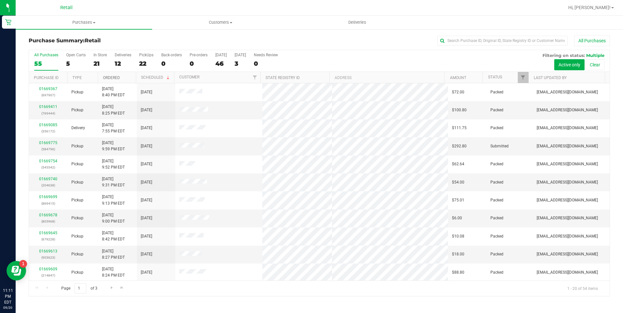
click at [112, 79] on link "Ordered" at bounding box center [111, 78] width 17 height 5
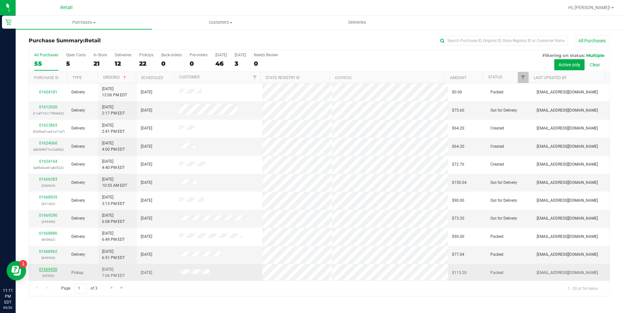
click at [45, 270] on link "01669420" at bounding box center [48, 269] width 18 height 5
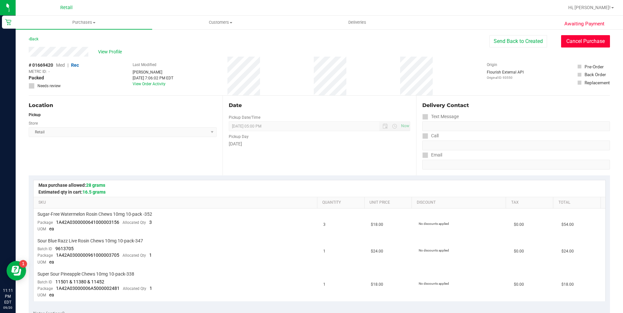
click at [581, 40] on button "Cancel Purchase" at bounding box center [585, 41] width 49 height 12
click at [36, 39] on link "Back" at bounding box center [34, 39] width 10 height 5
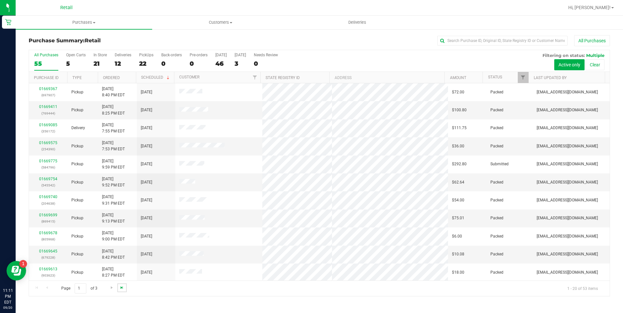
click at [123, 289] on span "Go to the last page" at bounding box center [121, 287] width 5 height 5
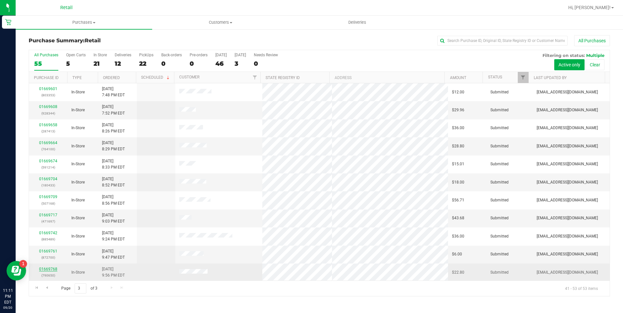
click at [49, 270] on link "01669768" at bounding box center [48, 269] width 18 height 5
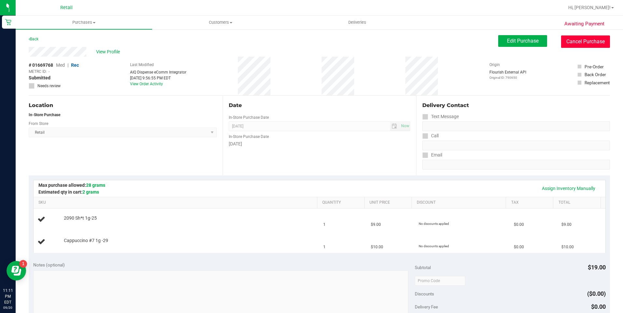
click at [577, 44] on button "Cancel Purchase" at bounding box center [585, 42] width 49 height 12
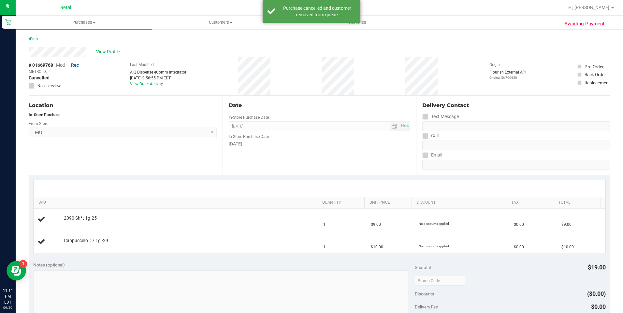
click at [34, 37] on link "Back" at bounding box center [34, 39] width 10 height 5
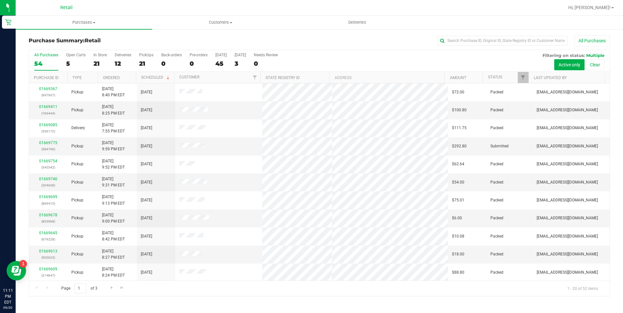
click at [79, 75] on th "Type" at bounding box center [82, 77] width 31 height 11
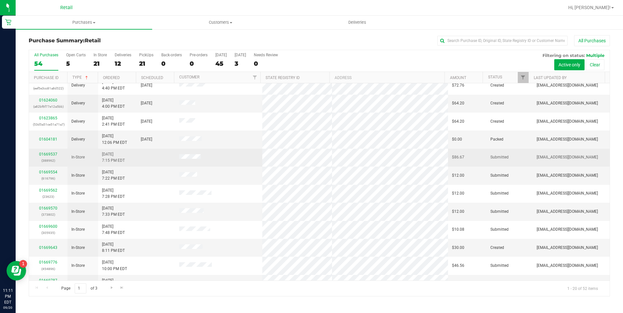
scroll to position [163, 0]
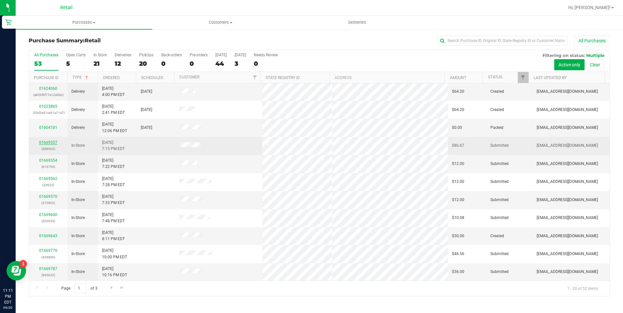
click at [51, 141] on link "01669537" at bounding box center [48, 142] width 18 height 5
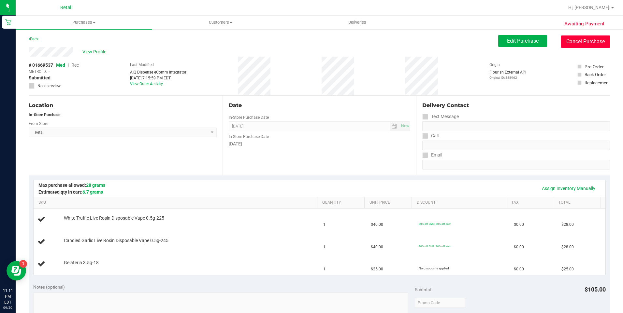
click at [575, 46] on button "Cancel Purchase" at bounding box center [585, 42] width 49 height 12
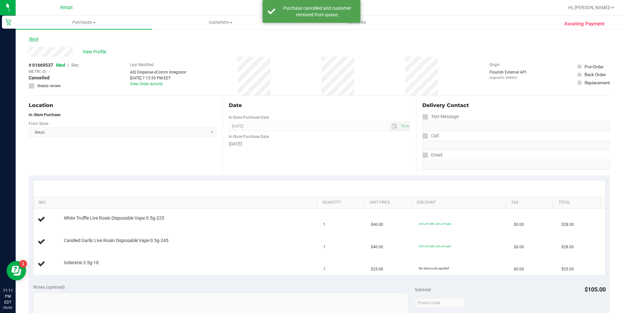
click at [31, 37] on link "Back" at bounding box center [34, 39] width 10 height 5
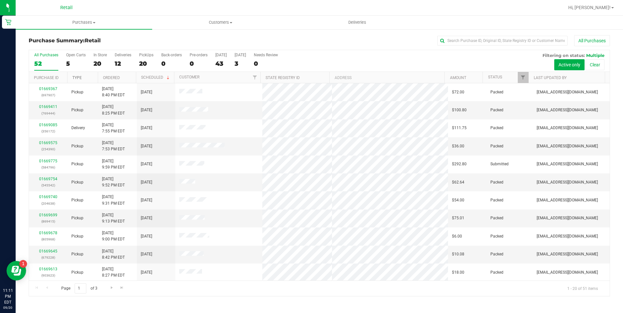
click at [78, 79] on link "Type" at bounding box center [76, 78] width 9 height 5
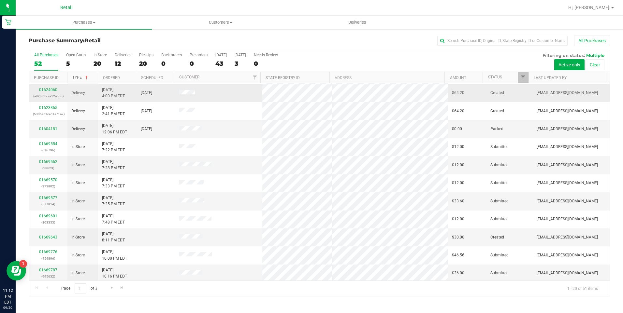
scroll to position [163, 0]
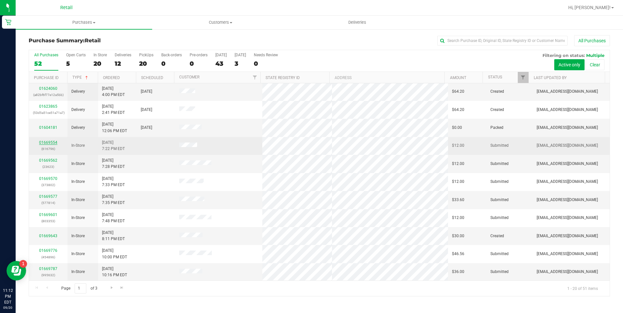
click at [51, 143] on link "01669554" at bounding box center [48, 142] width 18 height 5
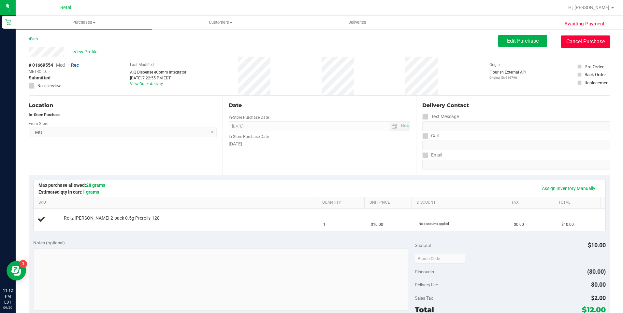
click at [570, 42] on button "Cancel Purchase" at bounding box center [585, 42] width 49 height 12
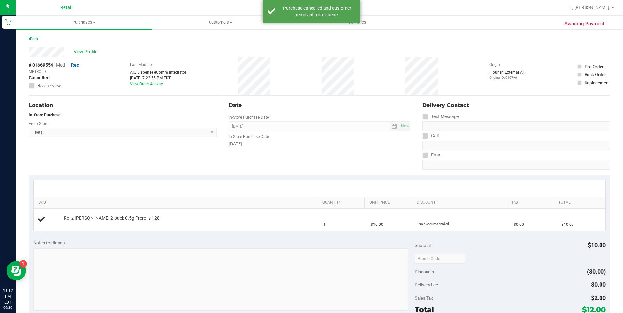
click at [30, 40] on link "Back" at bounding box center [34, 39] width 10 height 5
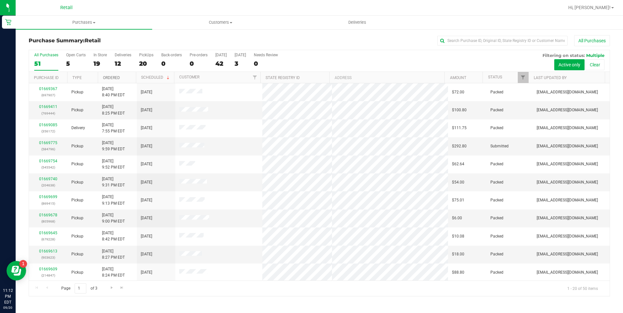
click at [115, 77] on link "Ordered" at bounding box center [111, 78] width 17 height 5
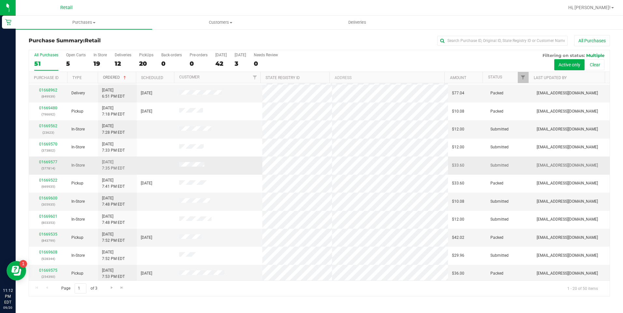
scroll to position [163, 0]
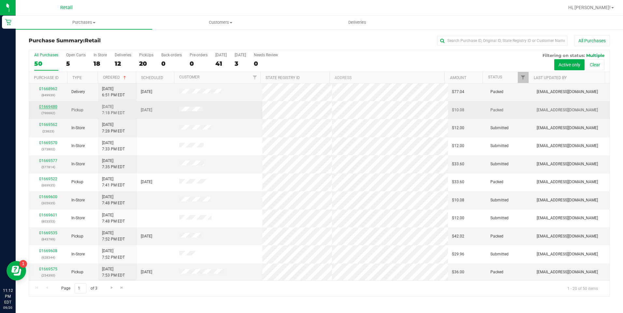
click at [51, 105] on link "01669480" at bounding box center [48, 107] width 18 height 5
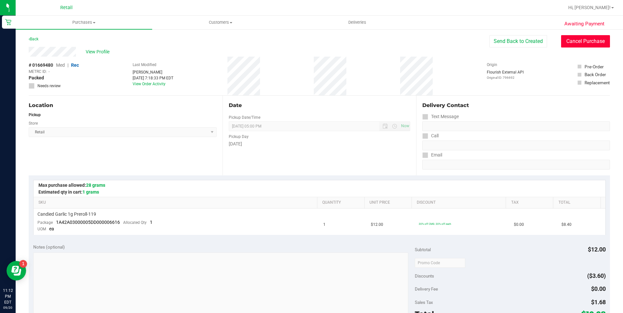
click at [575, 38] on button "Cancel Purchase" at bounding box center [585, 41] width 49 height 12
click at [33, 38] on link "Back" at bounding box center [34, 39] width 10 height 5
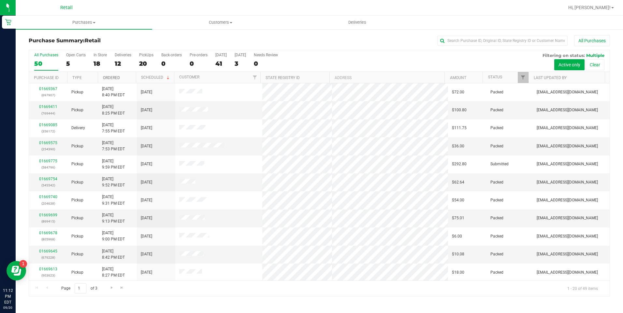
click at [114, 79] on link "Ordered" at bounding box center [111, 78] width 17 height 5
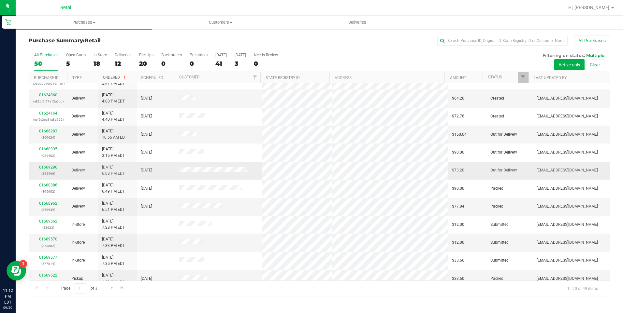
scroll to position [98, 0]
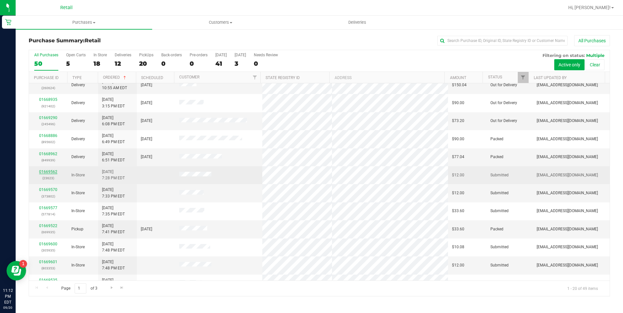
click at [51, 170] on link "01669562" at bounding box center [48, 172] width 18 height 5
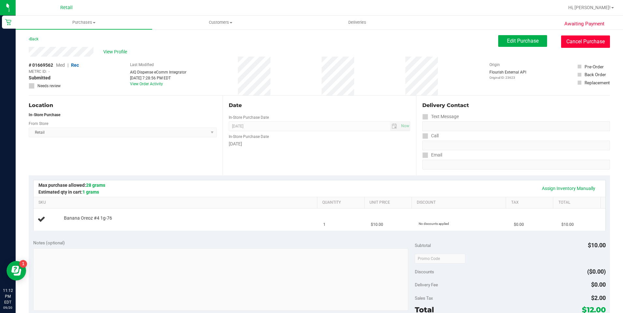
click at [592, 37] on button "Cancel Purchase" at bounding box center [585, 42] width 49 height 12
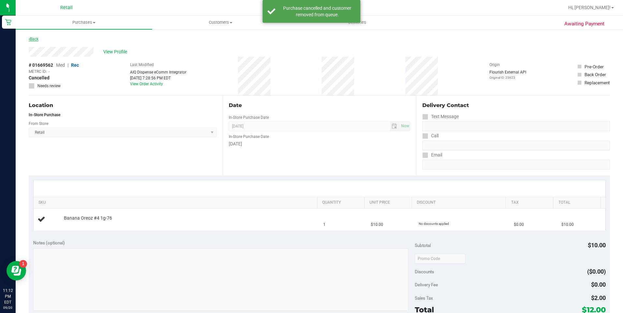
click at [33, 37] on link "Back" at bounding box center [34, 39] width 10 height 5
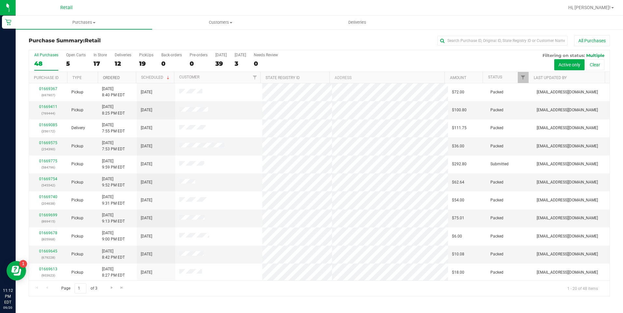
click at [107, 77] on link "Ordered" at bounding box center [111, 78] width 17 height 5
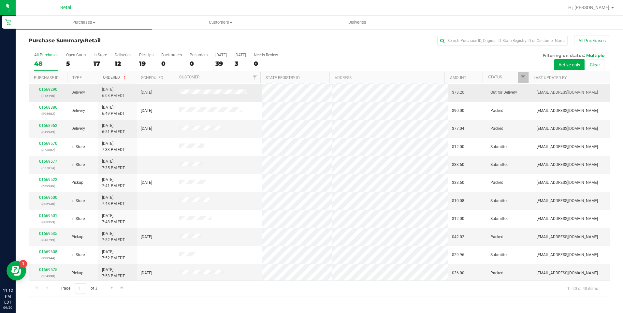
scroll to position [130, 0]
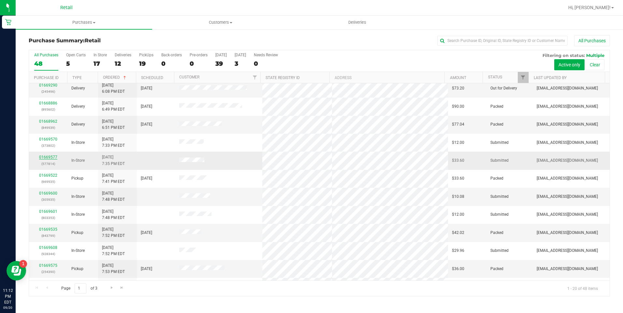
click at [51, 156] on link "01669577" at bounding box center [48, 157] width 18 height 5
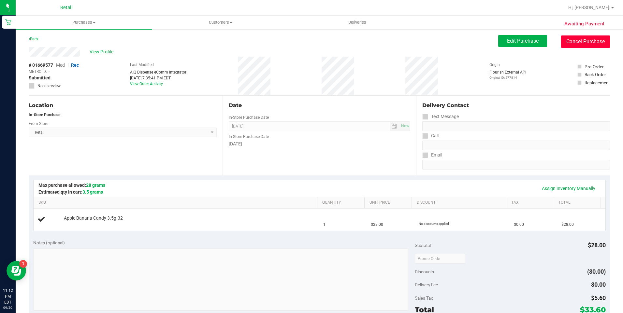
click at [598, 42] on button "Cancel Purchase" at bounding box center [585, 42] width 49 height 12
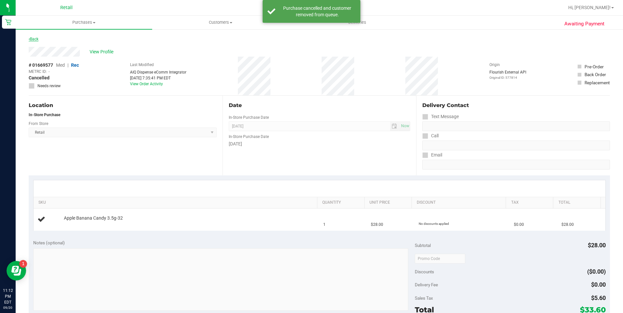
click at [34, 39] on link "Back" at bounding box center [34, 39] width 10 height 5
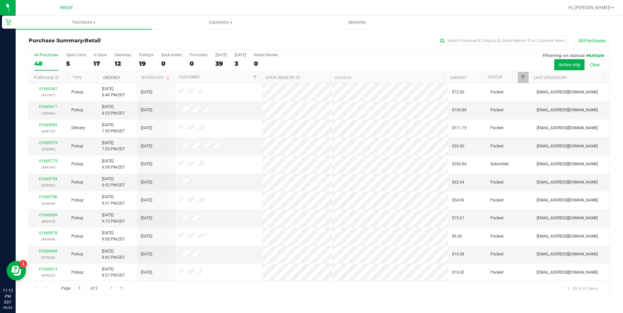
click at [117, 78] on link "Ordered" at bounding box center [111, 78] width 17 height 5
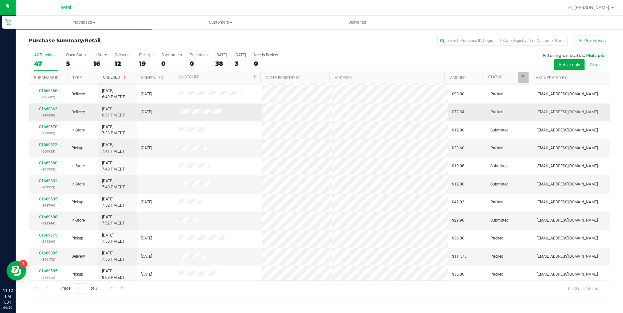
scroll to position [163, 0]
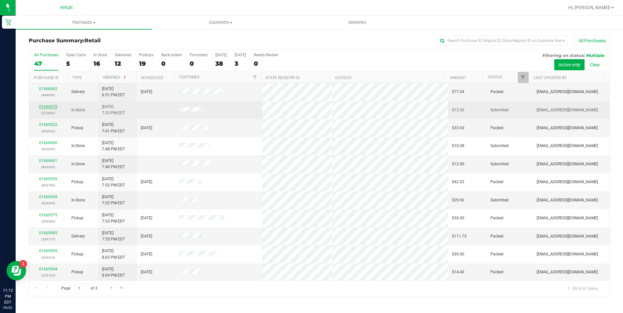
click at [47, 105] on link "01669570" at bounding box center [48, 107] width 18 height 5
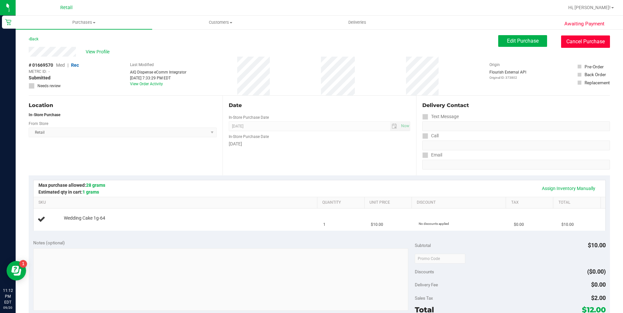
click at [572, 46] on button "Cancel Purchase" at bounding box center [585, 42] width 49 height 12
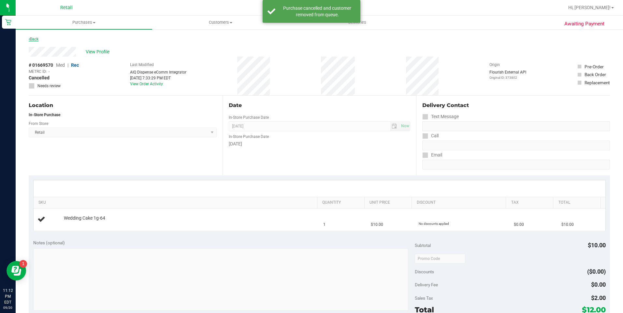
click at [36, 39] on link "Back" at bounding box center [34, 39] width 10 height 5
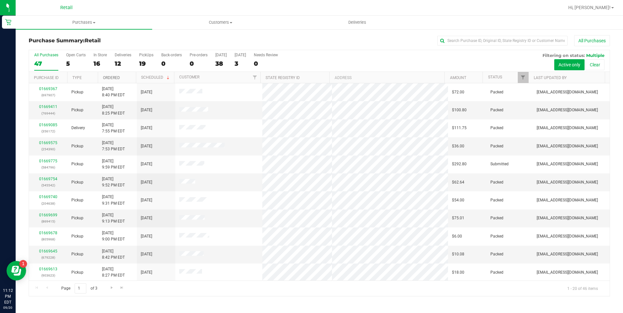
click at [112, 78] on link "Ordered" at bounding box center [111, 78] width 17 height 5
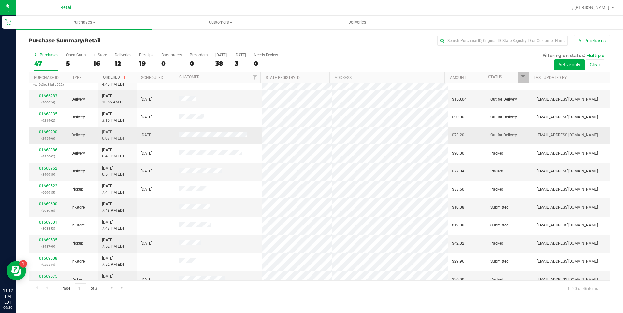
scroll to position [163, 0]
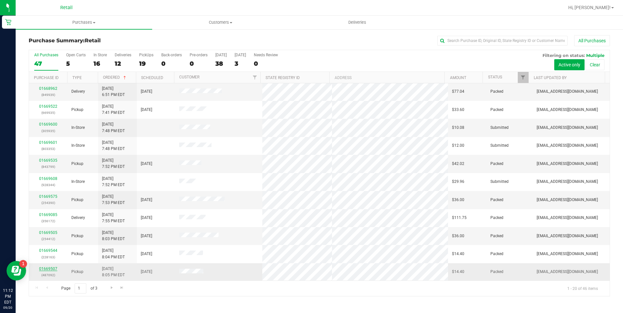
click at [54, 267] on link "01669507" at bounding box center [48, 269] width 18 height 5
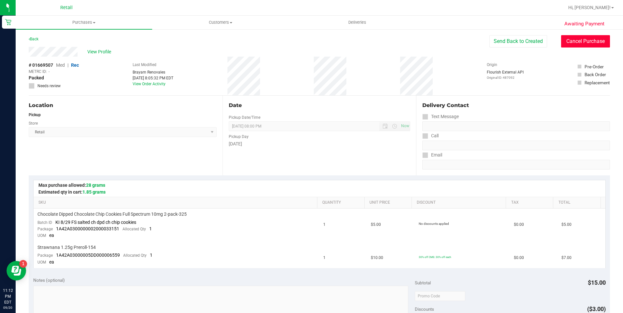
drag, startPoint x: 580, startPoint y: 42, endPoint x: 282, endPoint y: 41, distance: 298.1
click at [570, 44] on button "Cancel Purchase" at bounding box center [585, 41] width 49 height 12
click at [29, 37] on icon at bounding box center [29, 39] width 1 height 4
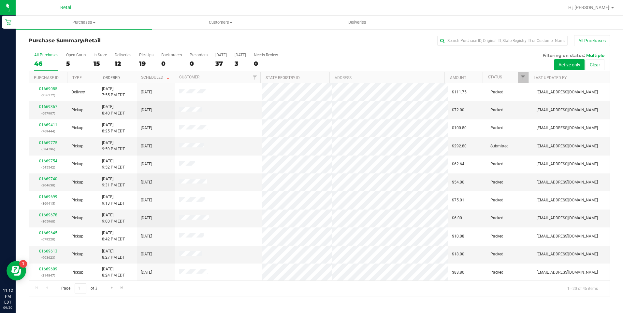
click at [116, 76] on link "Ordered" at bounding box center [111, 78] width 17 height 5
click at [121, 288] on span "Go to the last page" at bounding box center [121, 287] width 5 height 5
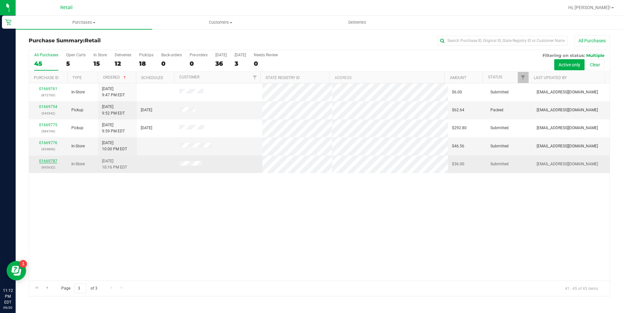
click at [52, 162] on link "01669787" at bounding box center [48, 161] width 18 height 5
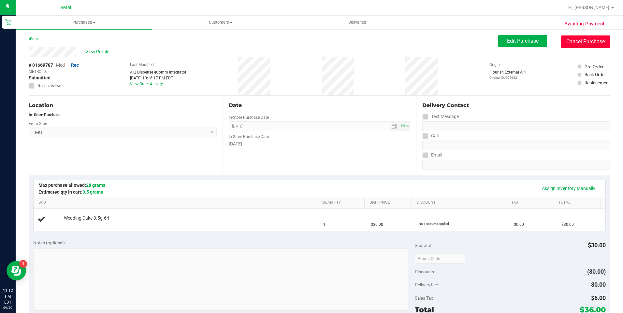
click at [588, 44] on button "Cancel Purchase" at bounding box center [585, 42] width 49 height 12
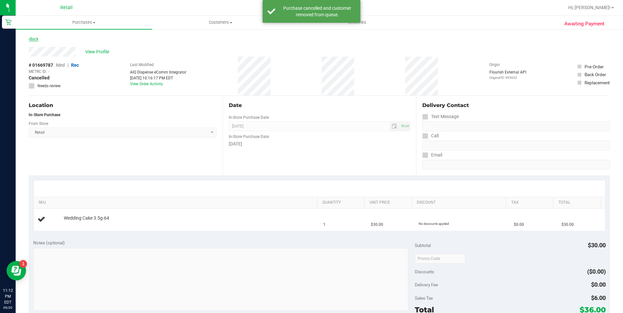
click at [36, 39] on link "Back" at bounding box center [34, 39] width 10 height 5
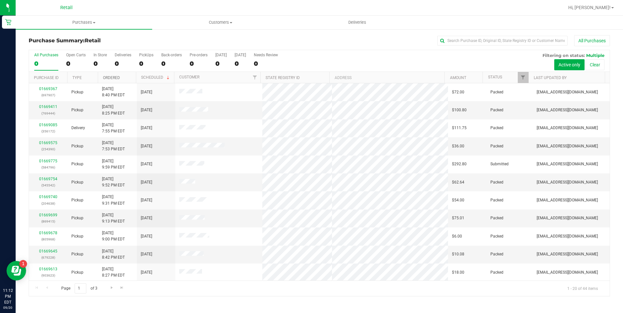
click at [117, 78] on link "Ordered" at bounding box center [111, 78] width 17 height 5
click at [123, 289] on span "Go to the last page" at bounding box center [121, 287] width 5 height 5
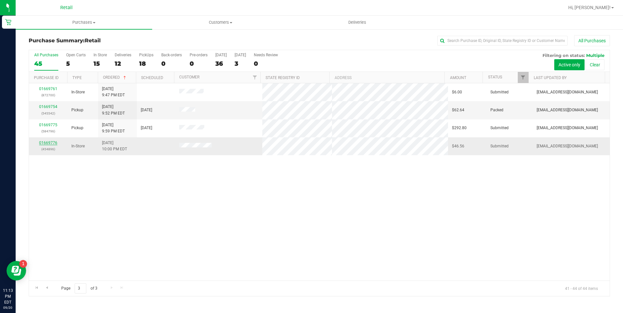
click at [50, 141] on link "01669776" at bounding box center [48, 143] width 18 height 5
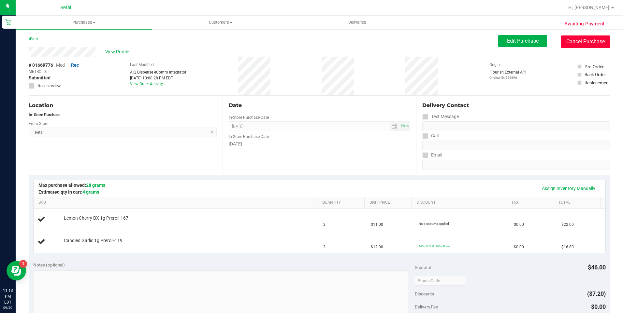
click at [597, 43] on button "Cancel Purchase" at bounding box center [585, 42] width 49 height 12
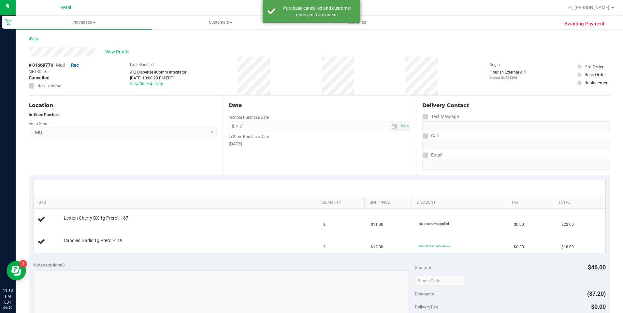
click at [33, 37] on link "Back" at bounding box center [34, 39] width 10 height 5
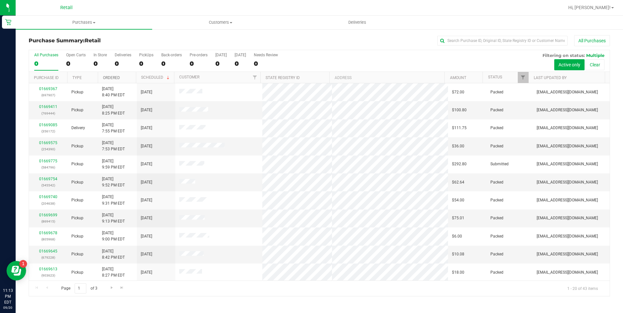
click at [116, 77] on link "Ordered" at bounding box center [111, 78] width 17 height 5
click at [123, 286] on span "Go to the last page" at bounding box center [121, 287] width 5 height 5
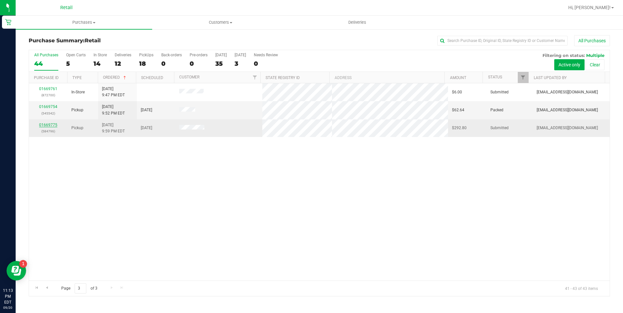
click at [54, 125] on link "01669775" at bounding box center [48, 125] width 18 height 5
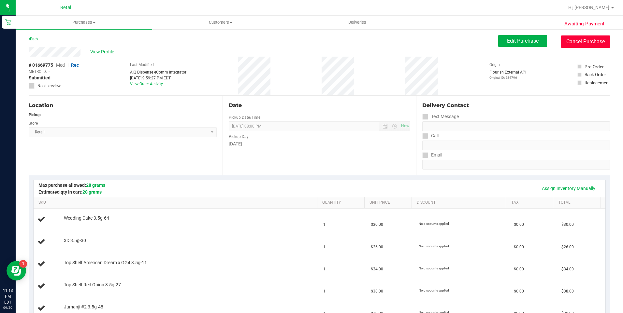
click at [594, 38] on button "Cancel Purchase" at bounding box center [585, 42] width 49 height 12
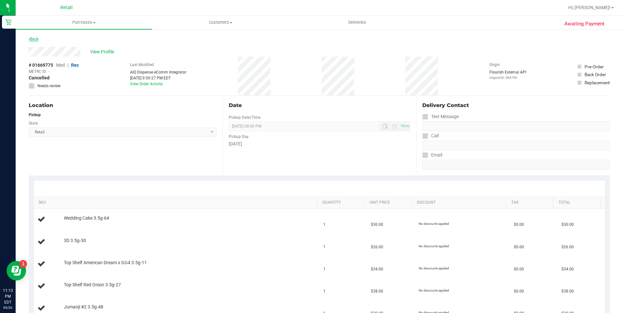
click at [29, 40] on icon at bounding box center [29, 39] width 1 height 4
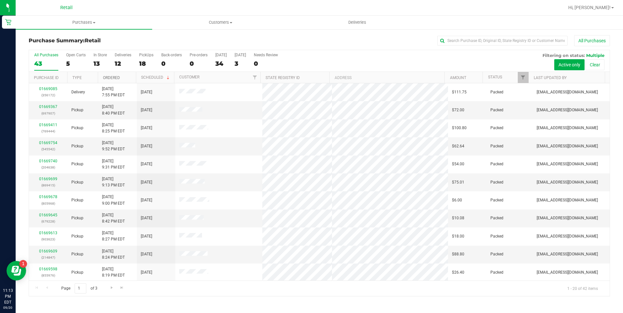
click at [113, 79] on link "Ordered" at bounding box center [111, 78] width 17 height 5
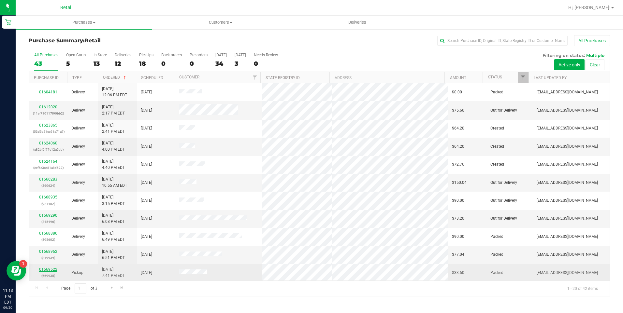
click at [49, 270] on link "01669522" at bounding box center [48, 269] width 18 height 5
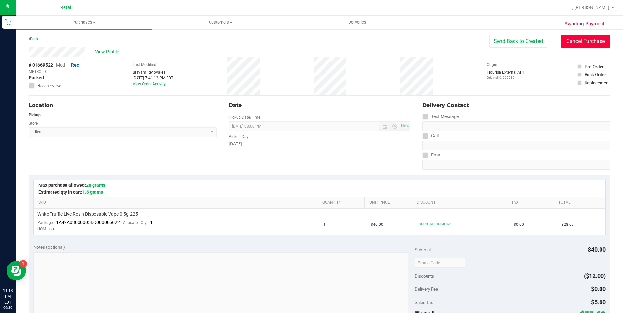
click at [595, 40] on button "Cancel Purchase" at bounding box center [585, 41] width 49 height 12
click at [35, 38] on link "Back" at bounding box center [34, 39] width 10 height 5
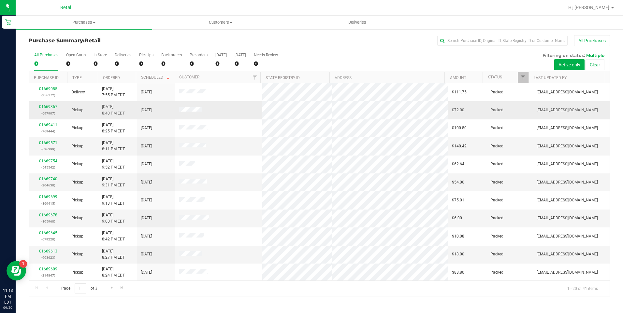
click at [51, 109] on link "01669367" at bounding box center [48, 107] width 18 height 5
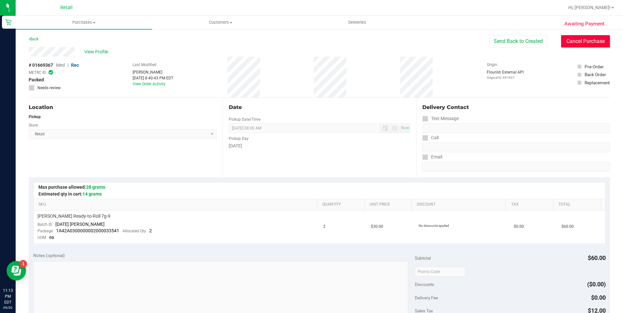
click at [585, 42] on button "Cancel Purchase" at bounding box center [585, 41] width 49 height 12
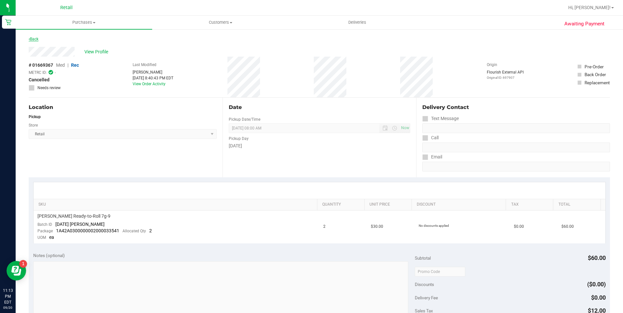
click at [36, 39] on link "Back" at bounding box center [34, 39] width 10 height 5
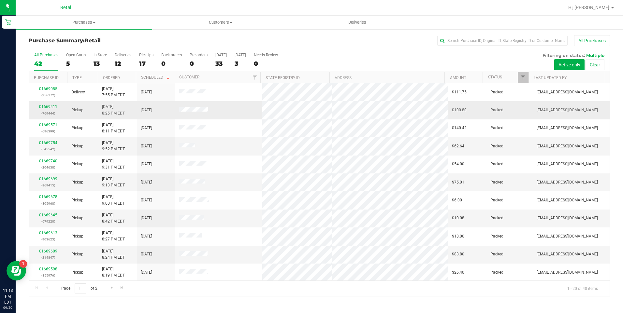
click at [51, 108] on link "01669411" at bounding box center [48, 107] width 18 height 5
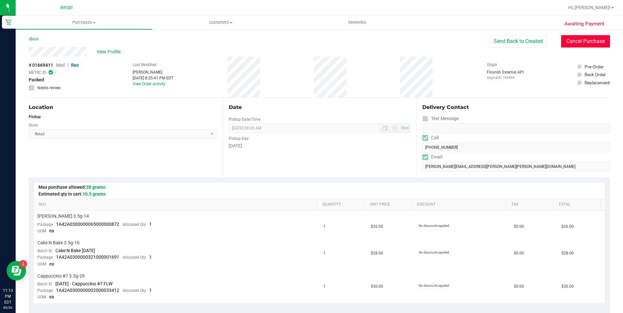
click at [589, 43] on button "Cancel Purchase" at bounding box center [585, 41] width 49 height 12
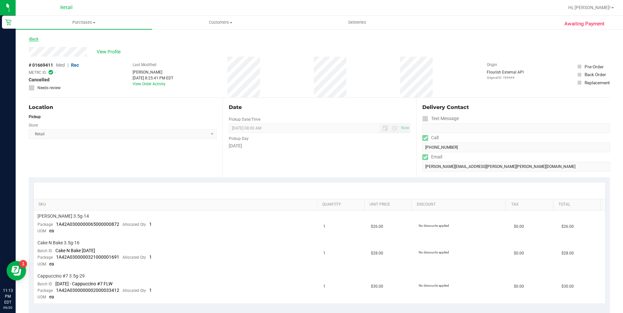
click at [35, 40] on link "Back" at bounding box center [34, 39] width 10 height 5
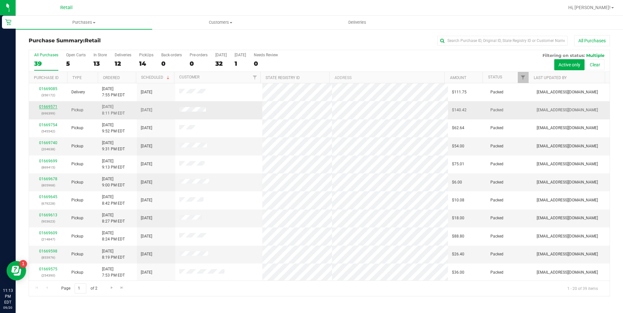
click at [54, 108] on link "01669571" at bounding box center [48, 107] width 18 height 5
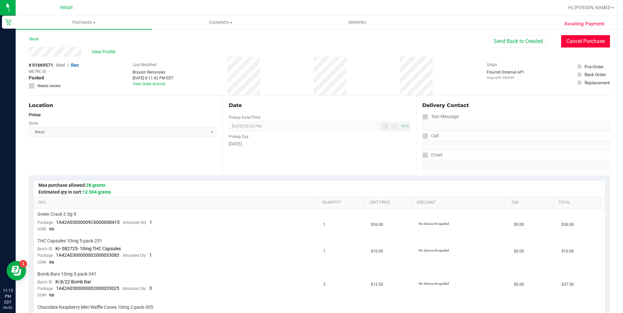
click at [587, 39] on button "Cancel Purchase" at bounding box center [585, 41] width 49 height 12
click at [38, 38] on link "Back" at bounding box center [34, 39] width 10 height 5
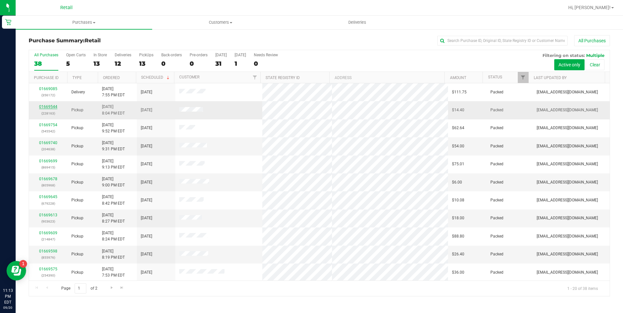
click at [45, 106] on link "01669544" at bounding box center [48, 107] width 18 height 5
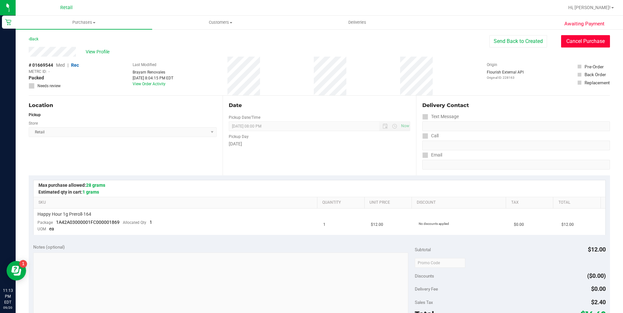
click at [580, 43] on button "Cancel Purchase" at bounding box center [585, 41] width 49 height 12
click at [37, 40] on link "Back" at bounding box center [34, 39] width 10 height 5
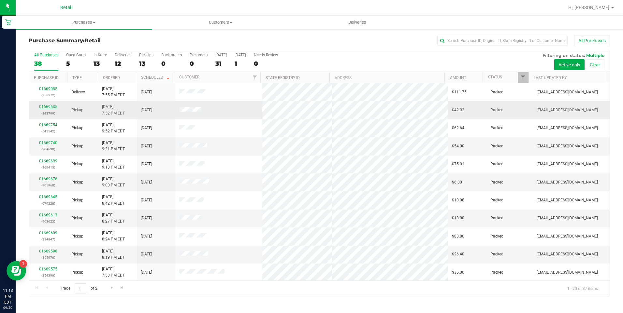
click at [52, 108] on link "01669535" at bounding box center [48, 107] width 18 height 5
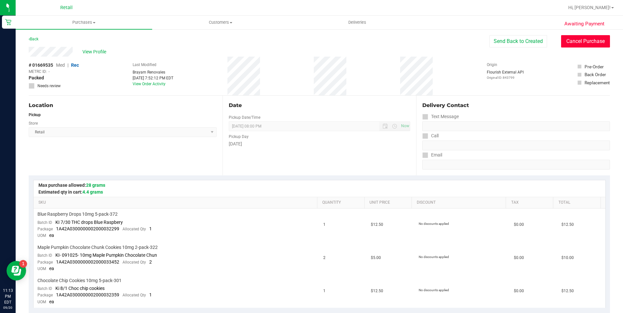
click at [588, 45] on button "Cancel Purchase" at bounding box center [585, 41] width 49 height 12
click at [33, 42] on div "Back" at bounding box center [34, 39] width 10 height 8
click at [33, 40] on link "Back" at bounding box center [34, 39] width 10 height 5
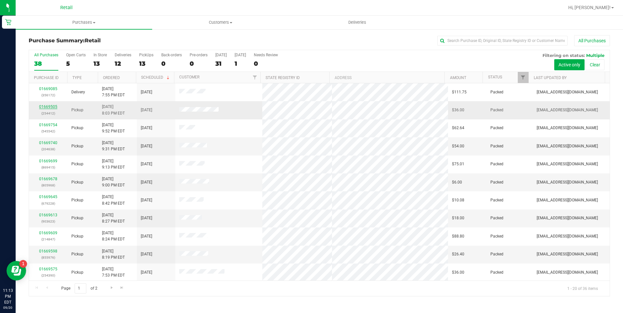
click at [57, 106] on link "01669505" at bounding box center [48, 107] width 18 height 5
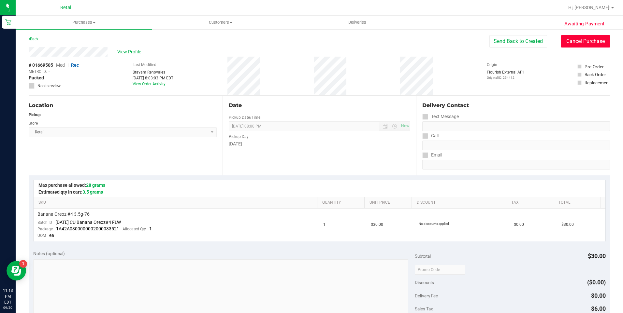
drag, startPoint x: 592, startPoint y: 39, endPoint x: 293, endPoint y: 42, distance: 299.4
click at [589, 40] on button "Cancel Purchase" at bounding box center [585, 41] width 49 height 12
click at [36, 38] on link "Back" at bounding box center [34, 39] width 10 height 5
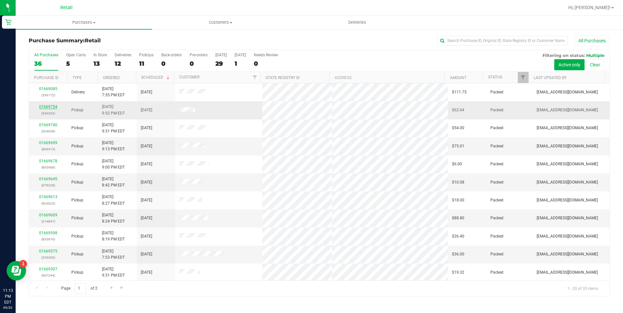
click at [51, 106] on link "01669754" at bounding box center [48, 107] width 18 height 5
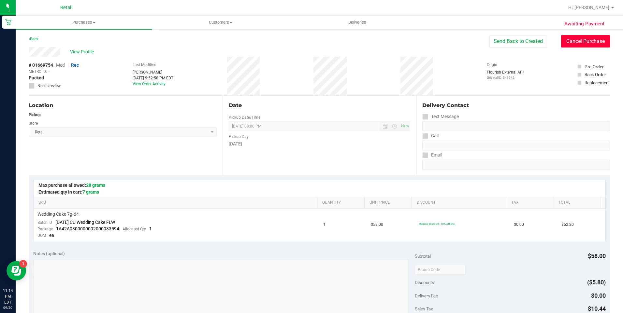
click at [591, 41] on button "Cancel Purchase" at bounding box center [585, 41] width 49 height 12
click at [35, 40] on link "Back" at bounding box center [34, 39] width 10 height 5
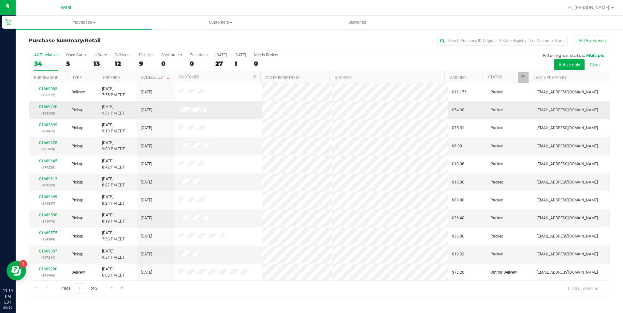
click at [54, 107] on link "01669740" at bounding box center [48, 107] width 18 height 5
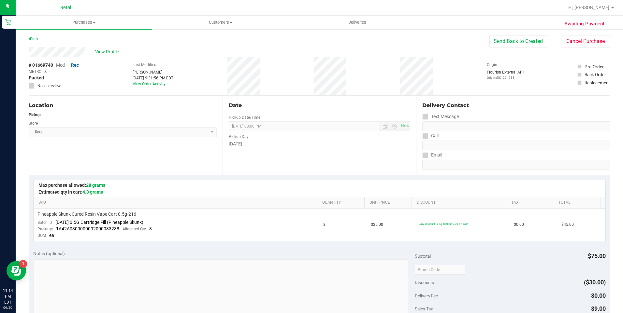
click at [592, 35] on div "Awaiting Payment Back Send Back to Created Cancel Purchase View Profile # 01669…" at bounding box center [319, 279] width 607 height 500
click at [594, 40] on button "Cancel Purchase" at bounding box center [585, 41] width 49 height 12
click at [30, 39] on link "Back" at bounding box center [34, 39] width 10 height 5
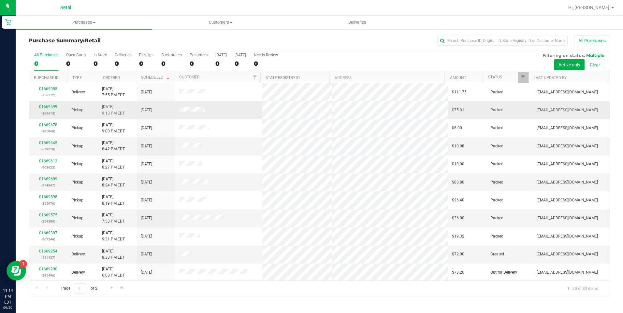
click at [47, 107] on link "01669699" at bounding box center [48, 107] width 18 height 5
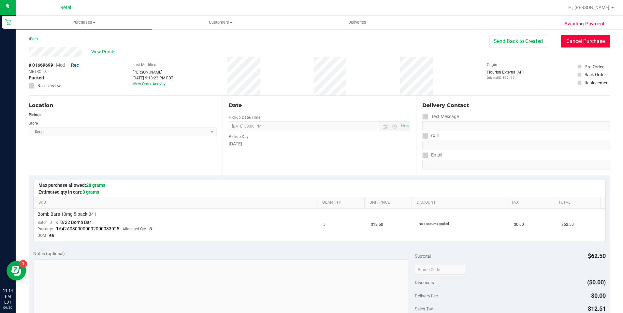
click at [599, 43] on button "Cancel Purchase" at bounding box center [585, 41] width 49 height 12
click at [30, 38] on icon at bounding box center [29, 39] width 1 height 4
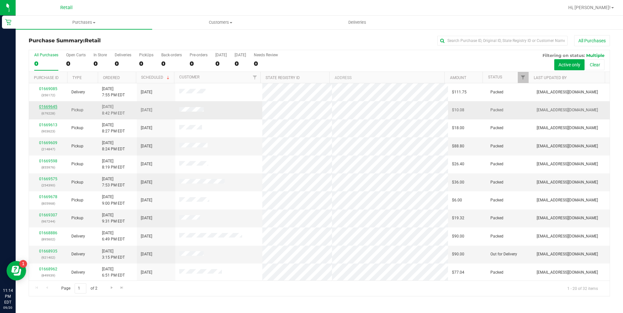
click at [49, 108] on link "01669645" at bounding box center [48, 107] width 18 height 5
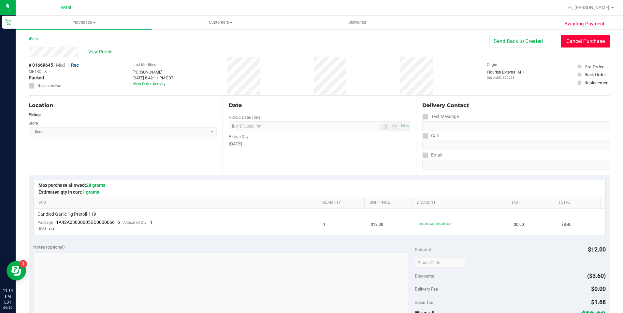
click at [590, 43] on button "Cancel Purchase" at bounding box center [585, 41] width 49 height 12
click at [37, 41] on link "Back" at bounding box center [34, 39] width 10 height 5
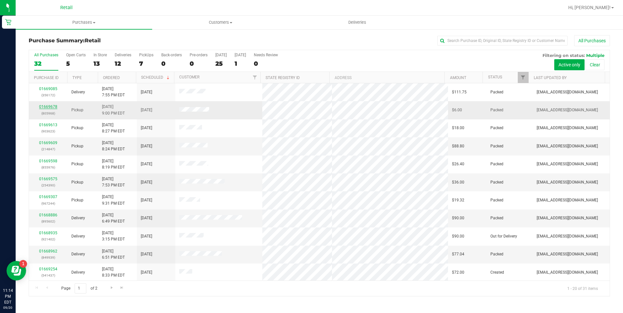
click at [46, 107] on link "01669678" at bounding box center [48, 107] width 18 height 5
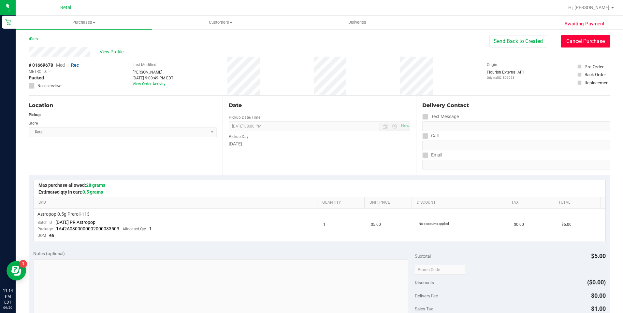
click at [600, 37] on button "Cancel Purchase" at bounding box center [585, 41] width 49 height 12
click at [38, 39] on link "Back" at bounding box center [34, 39] width 10 height 5
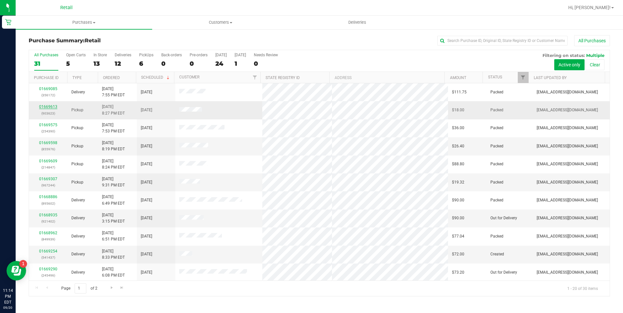
click at [49, 107] on link "01669613" at bounding box center [48, 107] width 18 height 5
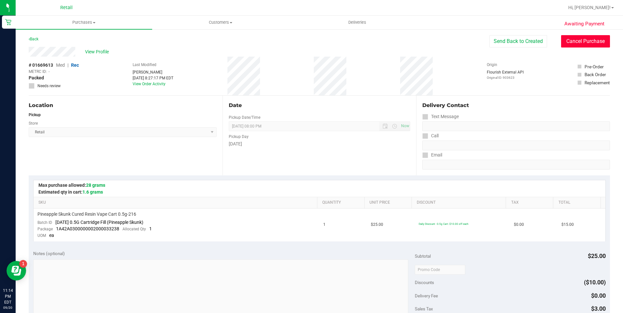
click at [577, 37] on button "Cancel Purchase" at bounding box center [585, 41] width 49 height 12
click at [36, 40] on link "Back" at bounding box center [34, 39] width 10 height 5
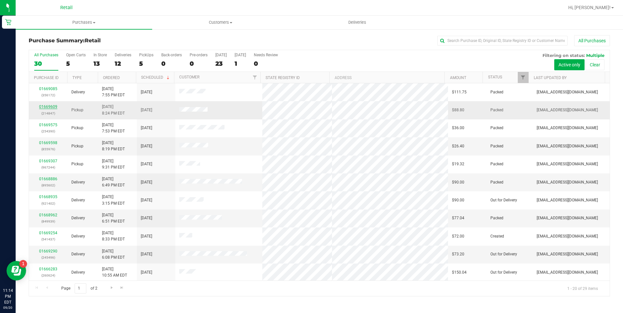
click at [54, 107] on link "01669609" at bounding box center [48, 107] width 18 height 5
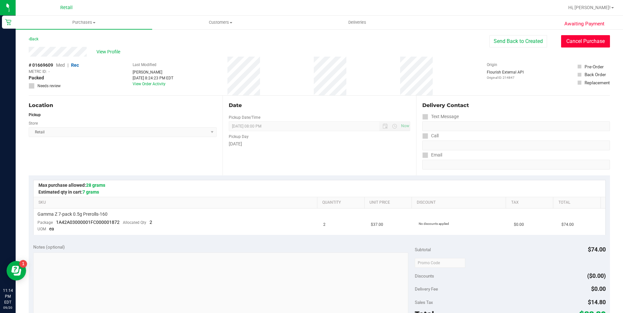
click at [594, 41] on button "Cancel Purchase" at bounding box center [585, 41] width 49 height 12
click at [36, 39] on link "Back" at bounding box center [34, 39] width 10 height 5
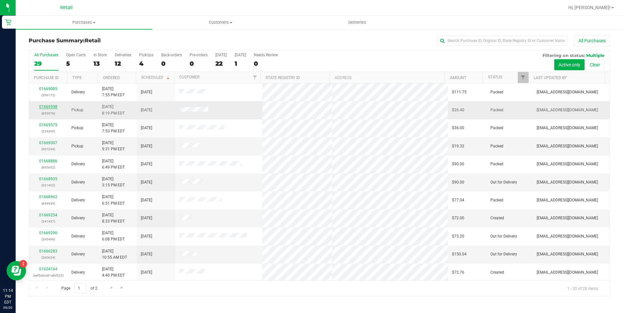
click at [50, 107] on link "01669598" at bounding box center [48, 107] width 18 height 5
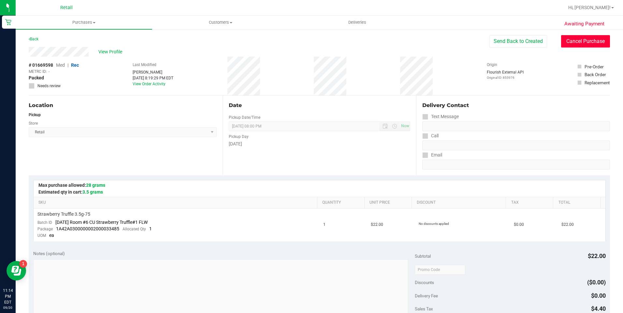
click at [563, 41] on button "Cancel Purchase" at bounding box center [585, 41] width 49 height 12
click at [34, 40] on link "Back" at bounding box center [34, 39] width 10 height 5
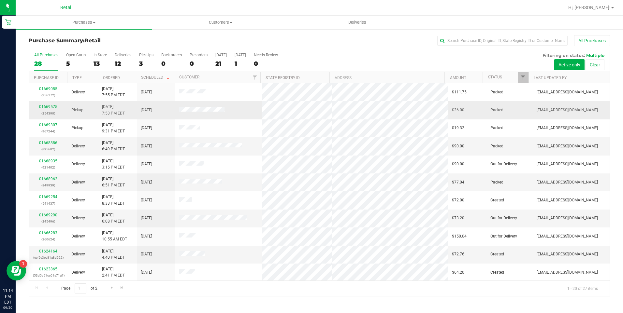
click at [44, 108] on link "01669575" at bounding box center [48, 107] width 18 height 5
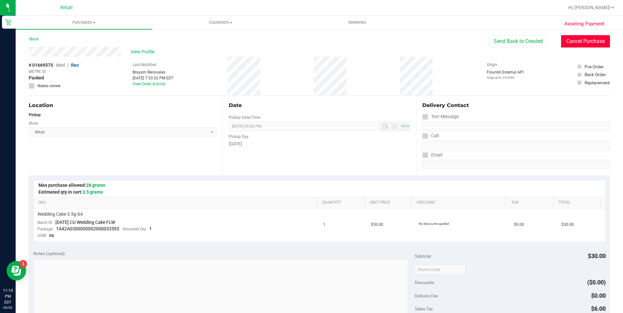
click at [601, 42] on button "Cancel Purchase" at bounding box center [585, 41] width 49 height 12
click at [37, 38] on link "Back" at bounding box center [34, 39] width 10 height 5
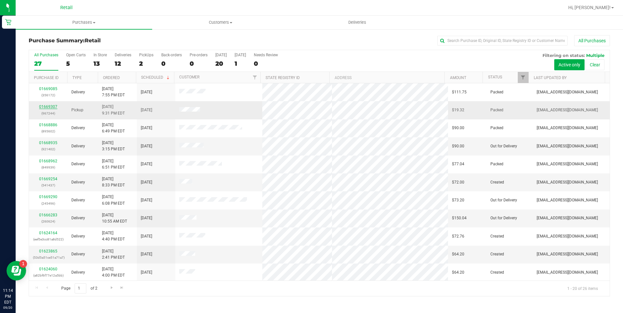
click at [51, 106] on link "01669307" at bounding box center [48, 107] width 18 height 5
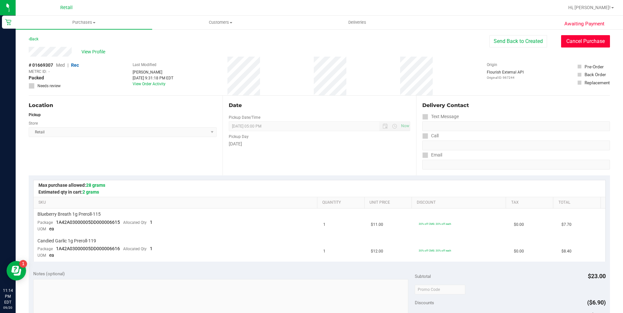
drag, startPoint x: 573, startPoint y: 42, endPoint x: 315, endPoint y: 43, distance: 257.7
click at [573, 42] on button "Cancel Purchase" at bounding box center [585, 41] width 49 height 12
click at [34, 39] on link "Back" at bounding box center [34, 39] width 10 height 5
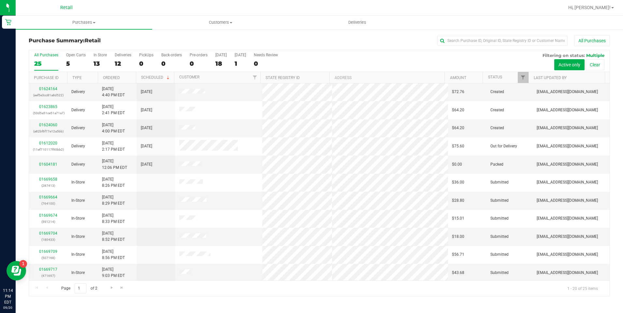
scroll to position [163, 0]
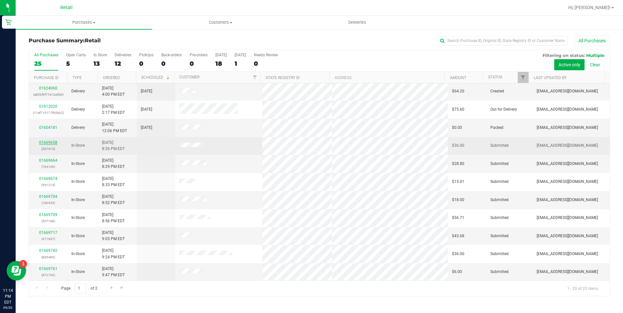
click at [46, 140] on link "01669658" at bounding box center [48, 142] width 18 height 5
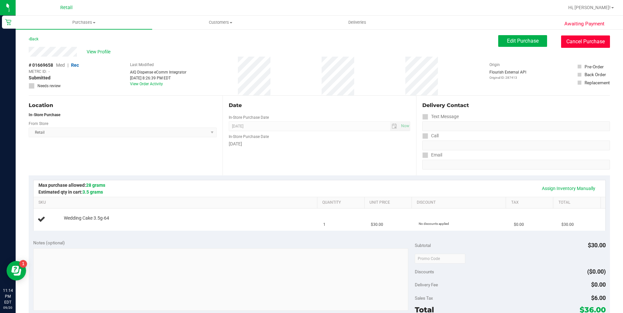
drag, startPoint x: 587, startPoint y: 44, endPoint x: 340, endPoint y: 45, distance: 246.6
click at [582, 45] on button "Cancel Purchase" at bounding box center [585, 42] width 49 height 12
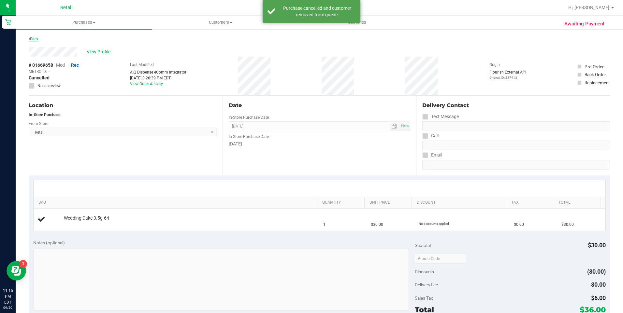
click at [37, 40] on link "Back" at bounding box center [34, 39] width 10 height 5
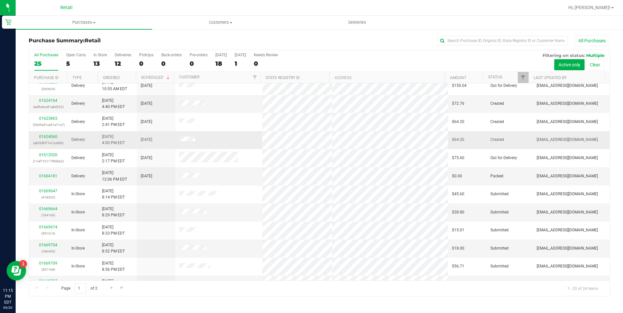
scroll to position [163, 0]
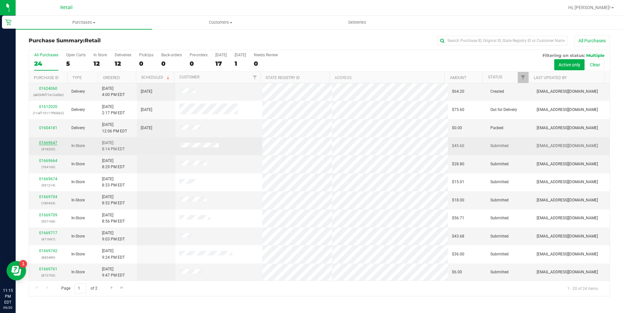
click at [43, 142] on link "01669647" at bounding box center [48, 143] width 18 height 5
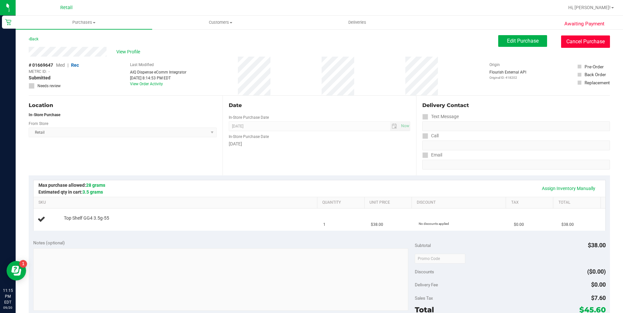
click at [586, 43] on button "Cancel Purchase" at bounding box center [585, 42] width 49 height 12
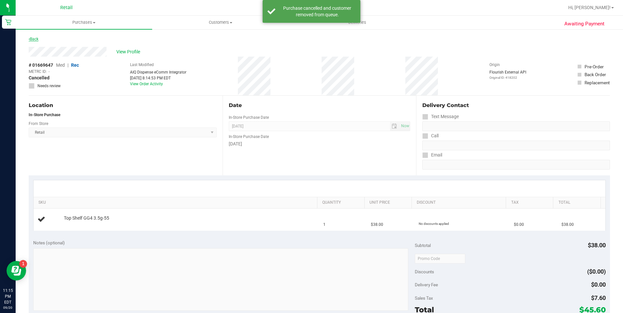
click at [38, 40] on link "Back" at bounding box center [34, 39] width 10 height 5
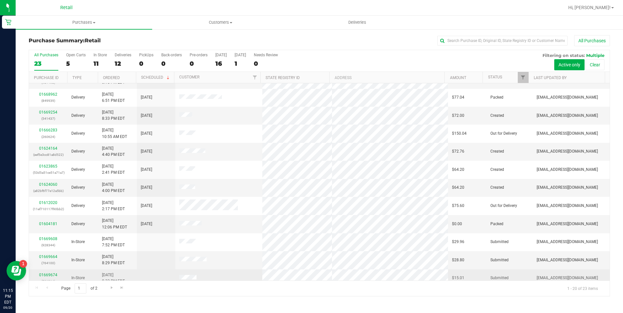
scroll to position [163, 0]
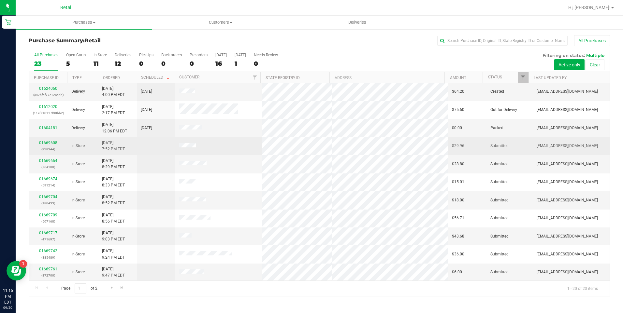
click at [46, 142] on link "01669608" at bounding box center [48, 143] width 18 height 5
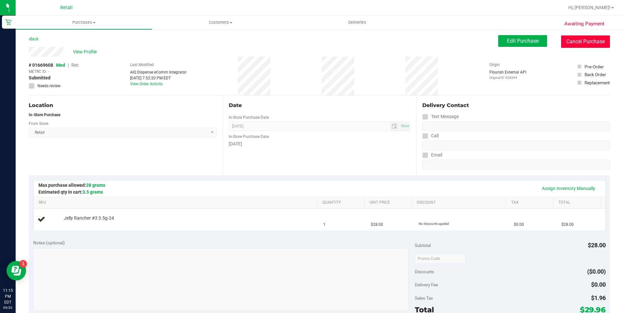
click at [581, 46] on button "Cancel Purchase" at bounding box center [585, 42] width 49 height 12
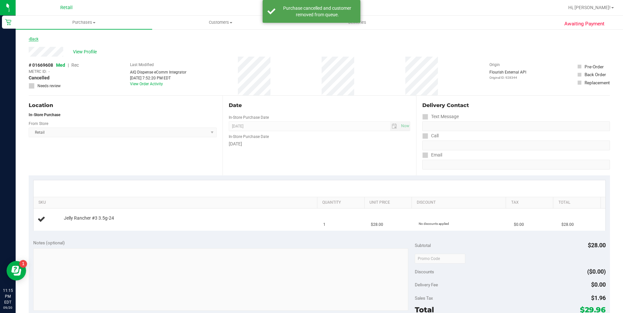
click at [36, 40] on link "Back" at bounding box center [34, 39] width 10 height 5
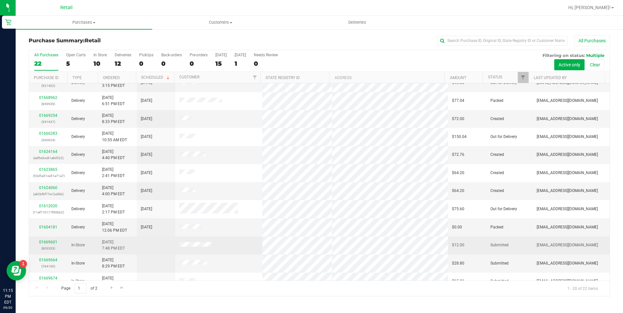
scroll to position [130, 0]
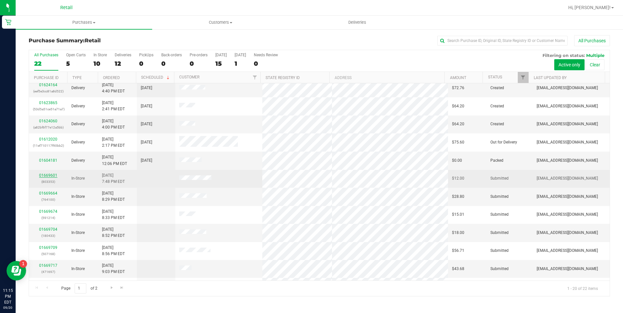
click at [47, 175] on link "01669601" at bounding box center [48, 175] width 18 height 5
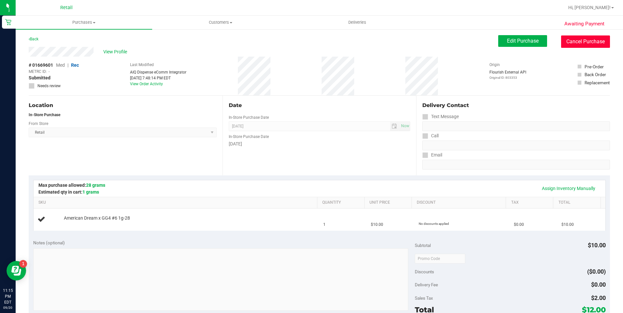
click at [579, 44] on button "Cancel Purchase" at bounding box center [585, 42] width 49 height 12
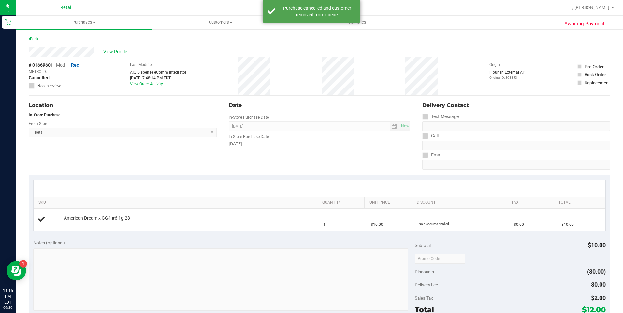
click at [37, 38] on link "Back" at bounding box center [34, 39] width 10 height 5
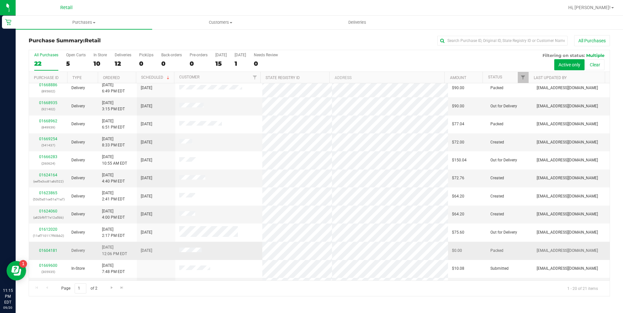
scroll to position [98, 0]
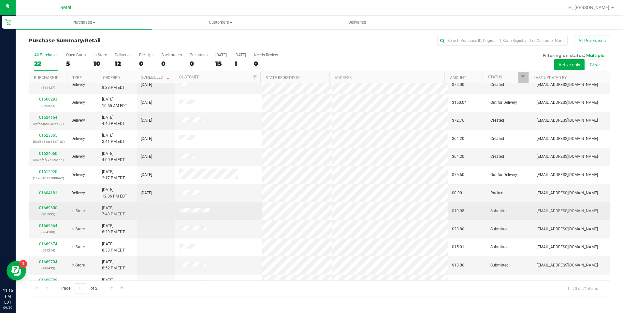
click at [54, 207] on link "01669600" at bounding box center [48, 208] width 18 height 5
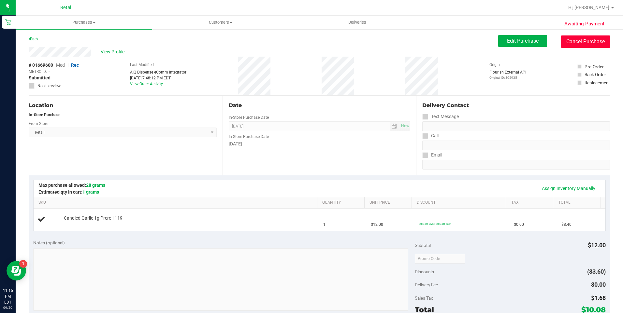
click at [578, 42] on button "Cancel Purchase" at bounding box center [585, 42] width 49 height 12
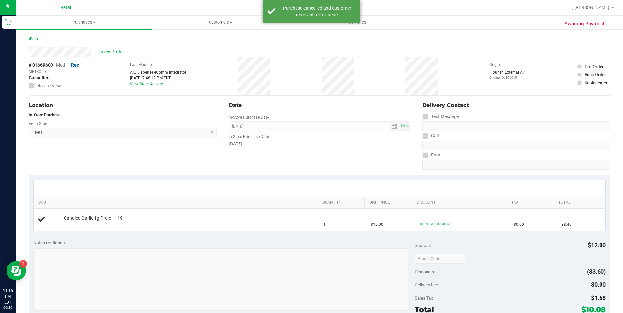
click at [35, 41] on link "Back" at bounding box center [34, 39] width 10 height 5
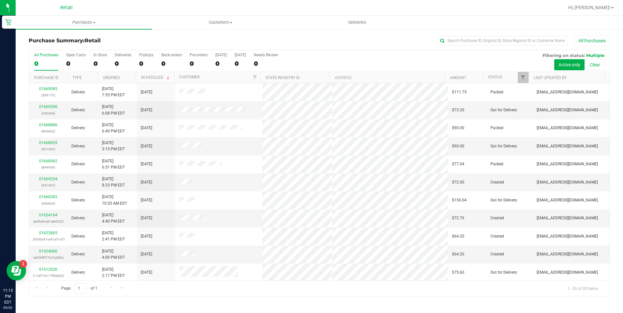
scroll to position [163, 0]
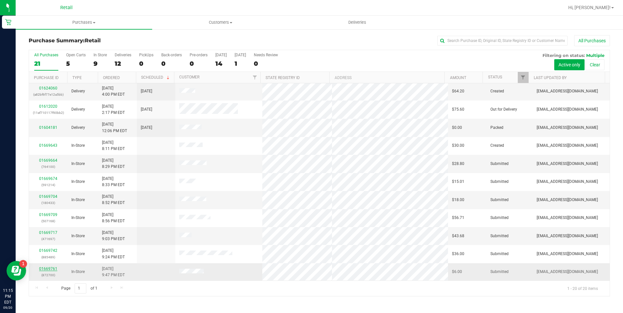
click at [46, 268] on link "01669761" at bounding box center [48, 269] width 18 height 5
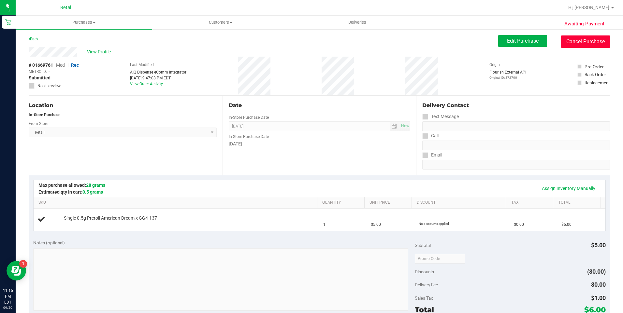
drag, startPoint x: 596, startPoint y: 36, endPoint x: 330, endPoint y: 42, distance: 265.6
click at [596, 37] on button "Cancel Purchase" at bounding box center [585, 42] width 49 height 12
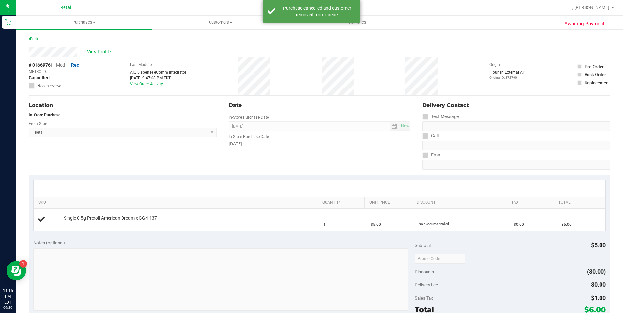
click at [32, 39] on link "Back" at bounding box center [34, 39] width 10 height 5
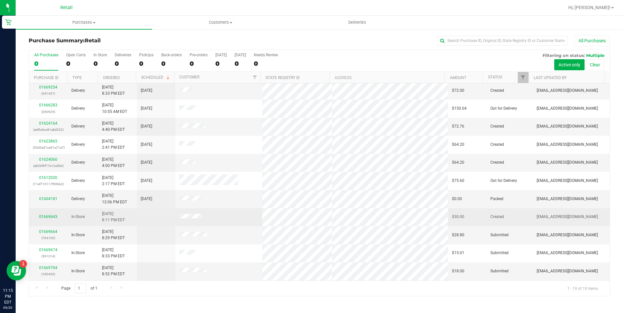
scroll to position [145, 0]
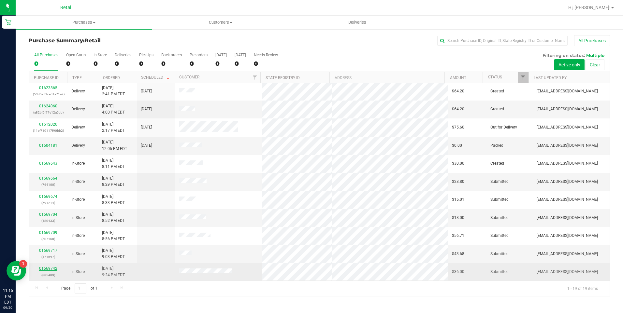
click at [52, 267] on link "01669742" at bounding box center [48, 268] width 18 height 5
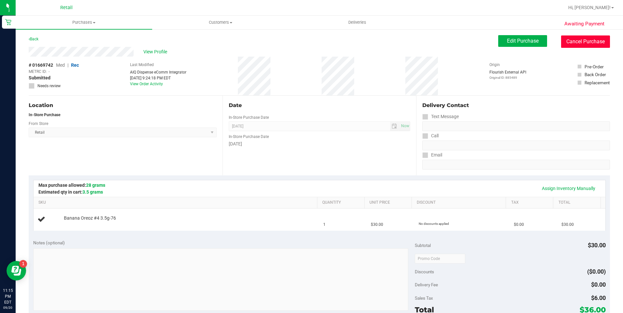
click at [582, 39] on button "Cancel Purchase" at bounding box center [585, 42] width 49 height 12
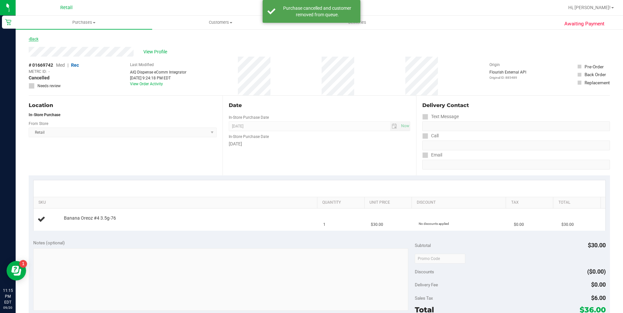
click at [37, 41] on link "Back" at bounding box center [34, 39] width 10 height 5
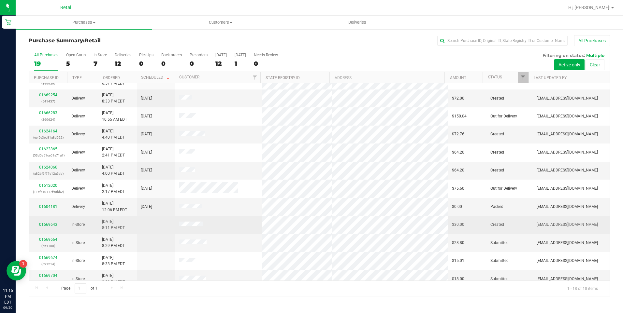
scroll to position [127, 0]
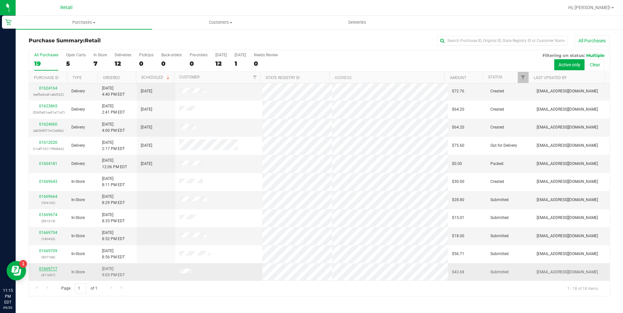
click at [52, 270] on link "01669717" at bounding box center [48, 269] width 18 height 5
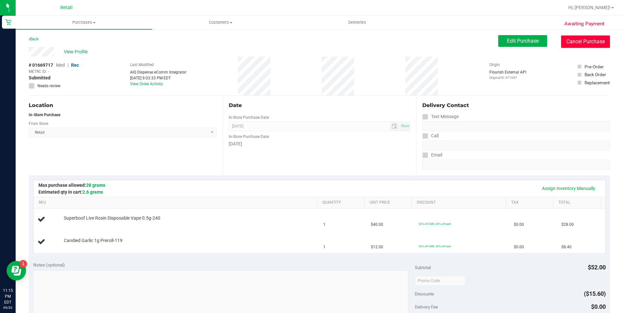
drag, startPoint x: 584, startPoint y: 40, endPoint x: 317, endPoint y: 44, distance: 266.8
click at [584, 40] on button "Cancel Purchase" at bounding box center [585, 42] width 49 height 12
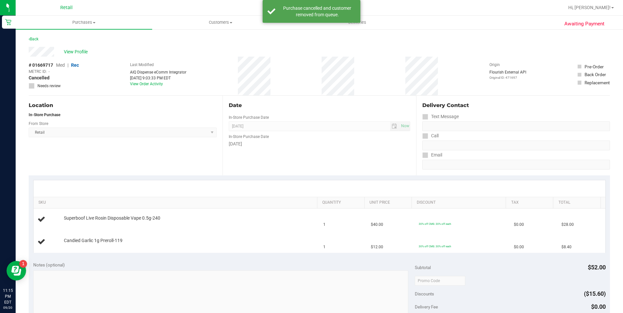
click at [35, 36] on div "Back" at bounding box center [34, 39] width 10 height 8
click at [37, 40] on link "Back" at bounding box center [34, 39] width 10 height 5
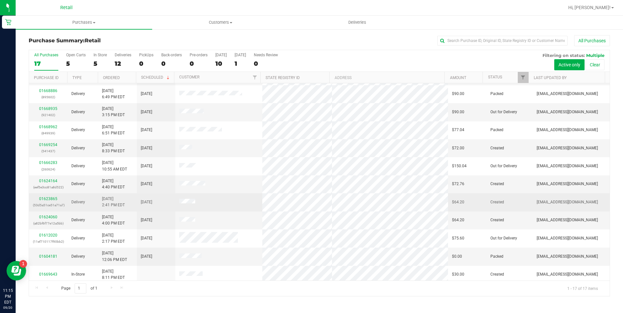
scroll to position [109, 0]
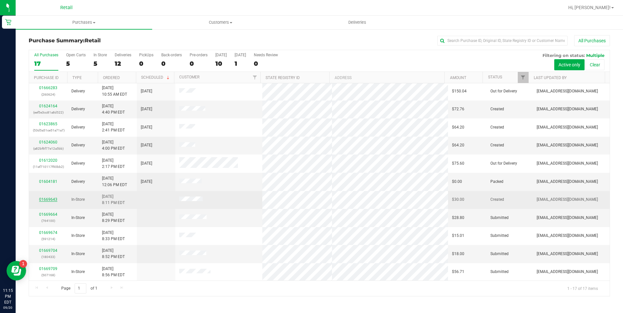
click at [49, 199] on link "01669643" at bounding box center [48, 199] width 18 height 5
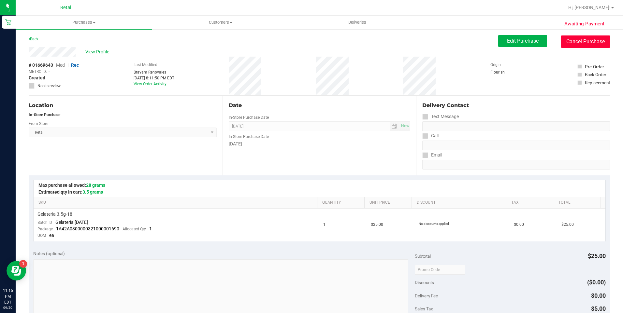
click at [586, 41] on button "Cancel Purchase" at bounding box center [585, 42] width 49 height 12
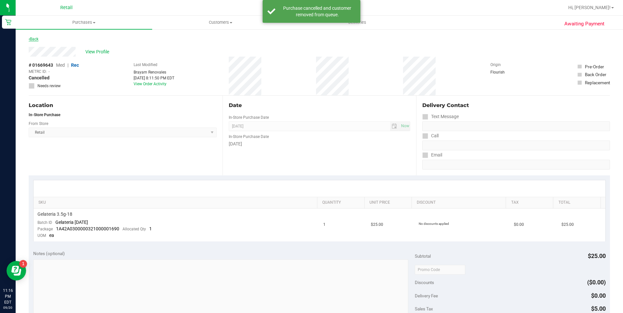
click at [31, 40] on link "Back" at bounding box center [34, 39] width 10 height 5
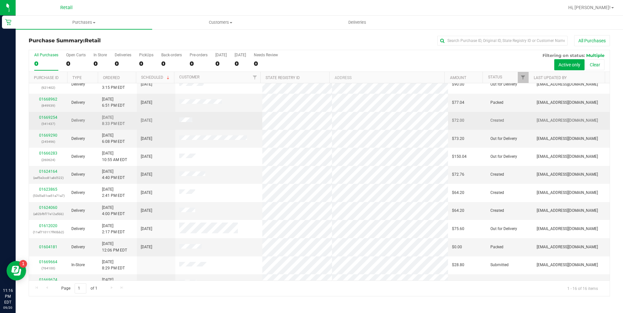
scroll to position [91, 0]
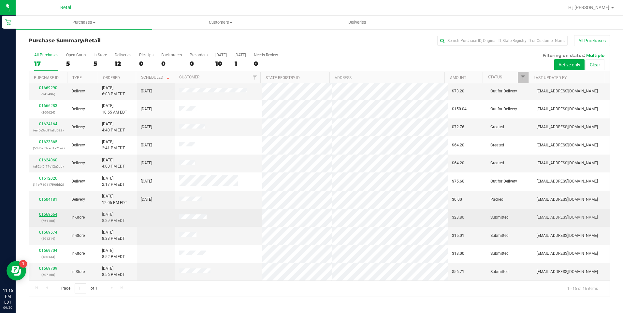
click at [50, 213] on link "01669664" at bounding box center [48, 214] width 18 height 5
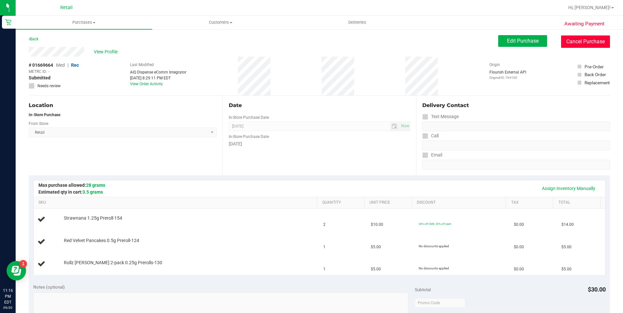
click at [588, 39] on button "Cancel Purchase" at bounding box center [585, 42] width 49 height 12
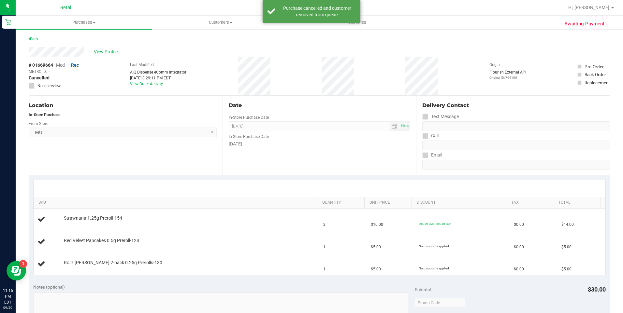
click at [36, 38] on link "Back" at bounding box center [34, 39] width 10 height 5
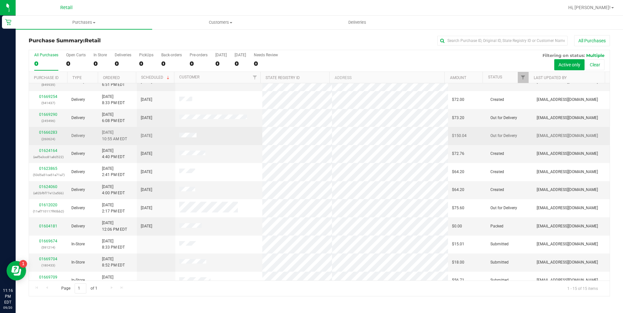
scroll to position [73, 0]
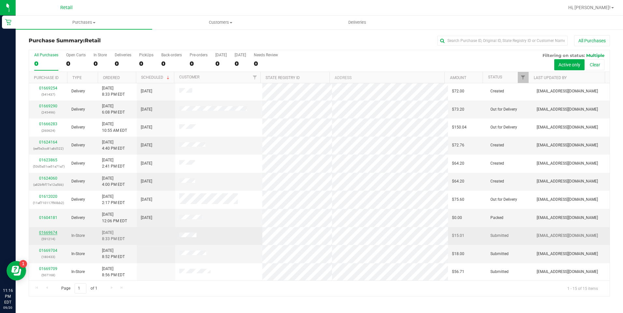
click at [45, 231] on link "01669674" at bounding box center [48, 233] width 18 height 5
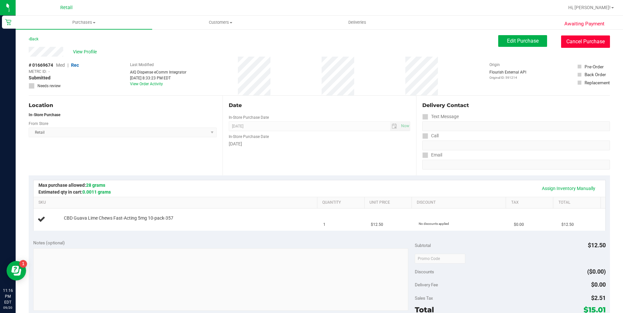
click at [593, 45] on button "Cancel Purchase" at bounding box center [585, 42] width 49 height 12
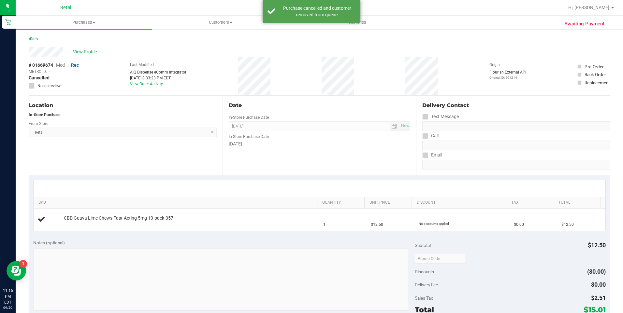
click at [36, 39] on link "Back" at bounding box center [34, 39] width 10 height 5
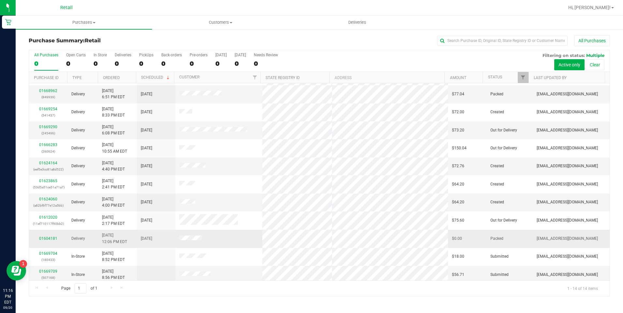
scroll to position [55, 0]
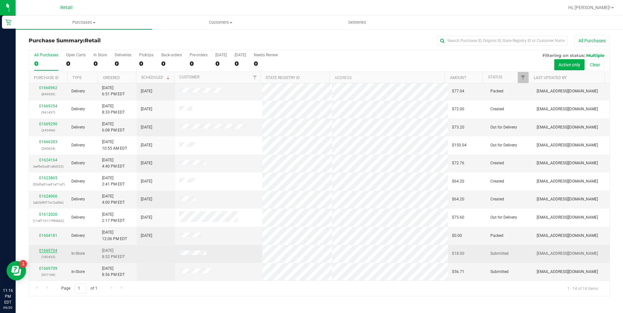
click at [49, 250] on link "01669704" at bounding box center [48, 251] width 18 height 5
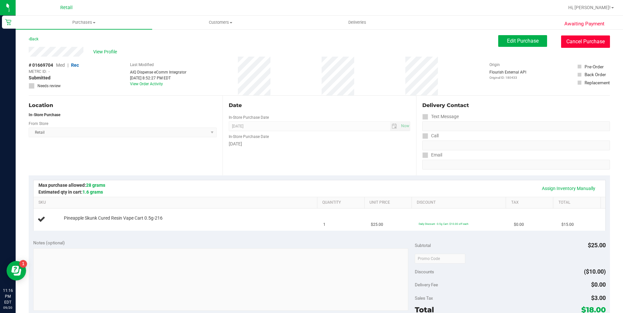
click at [577, 38] on button "Cancel Purchase" at bounding box center [585, 42] width 49 height 12
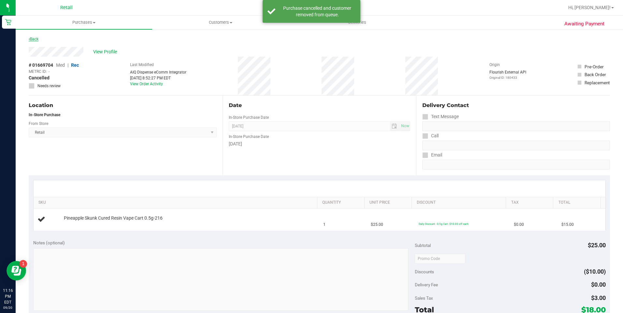
click at [34, 40] on link "Back" at bounding box center [34, 39] width 10 height 5
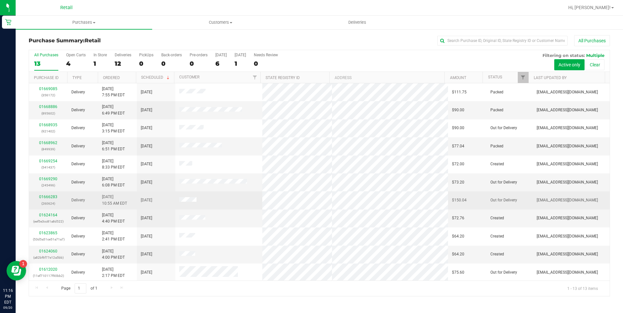
scroll to position [37, 0]
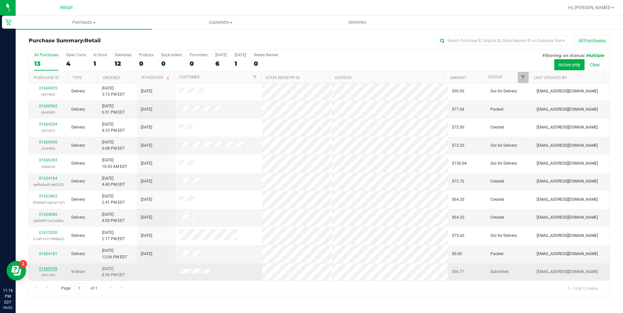
click at [51, 267] on link "01669709" at bounding box center [48, 269] width 18 height 5
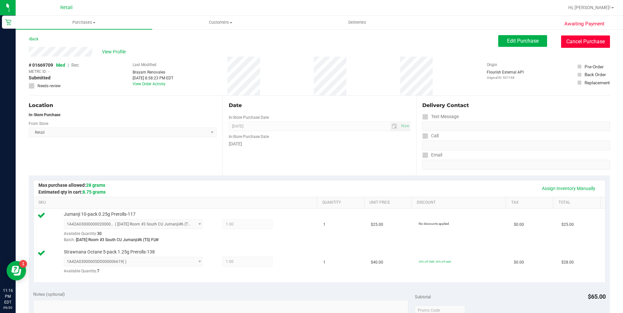
click at [573, 39] on button "Cancel Purchase" at bounding box center [585, 42] width 49 height 12
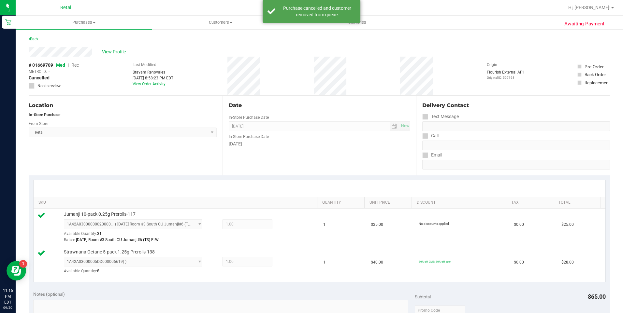
click at [34, 38] on link "Back" at bounding box center [34, 39] width 10 height 5
